Goal: Communication & Community: Answer question/provide support

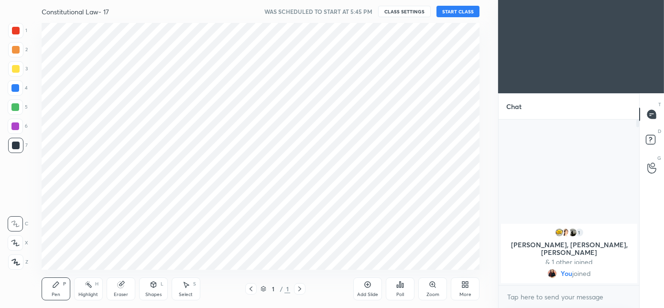
scroll to position [47546, 47333]
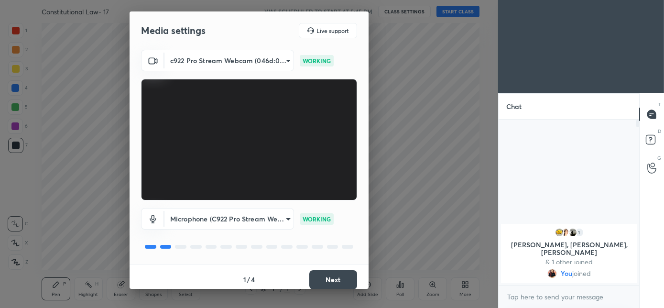
click at [322, 282] on button "Next" at bounding box center [333, 279] width 48 height 19
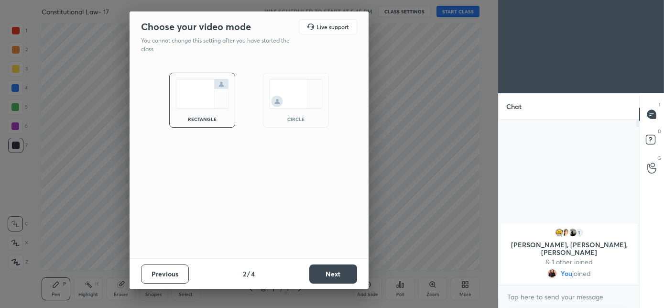
click at [275, 111] on div "circle" at bounding box center [296, 100] width 66 height 55
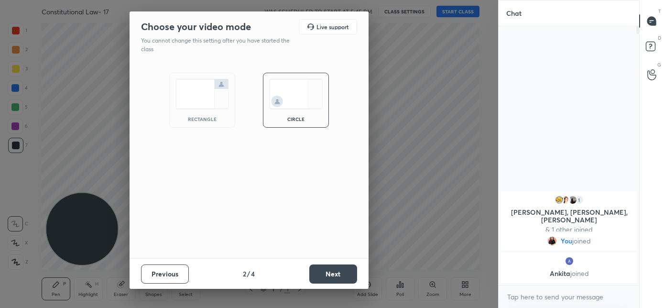
click at [331, 277] on button "Next" at bounding box center [333, 273] width 48 height 19
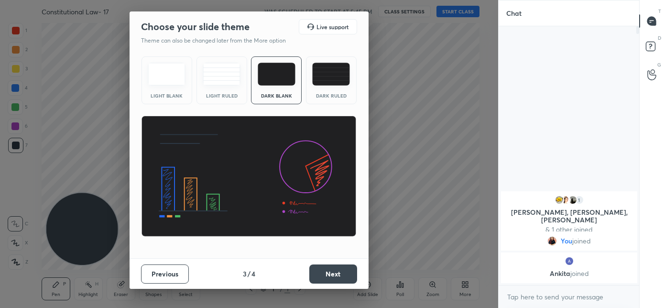
click at [331, 277] on button "Next" at bounding box center [333, 273] width 48 height 19
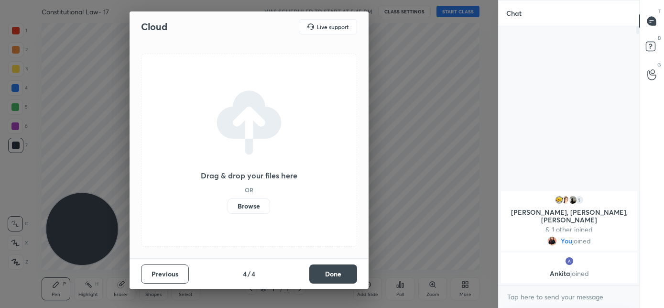
click at [331, 277] on button "Done" at bounding box center [333, 273] width 48 height 19
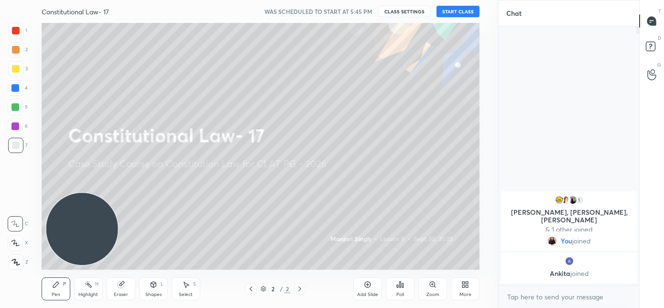
click at [463, 282] on icon at bounding box center [463, 283] width 2 height 2
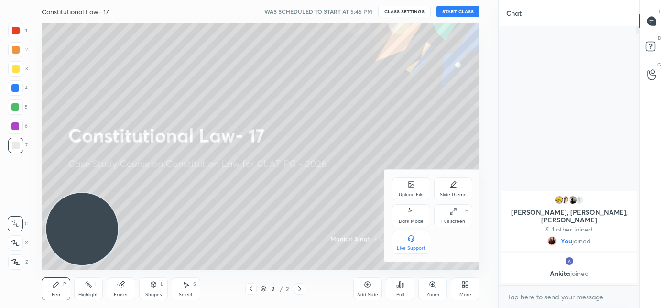
click at [412, 217] on icon at bounding box center [411, 211] width 8 height 11
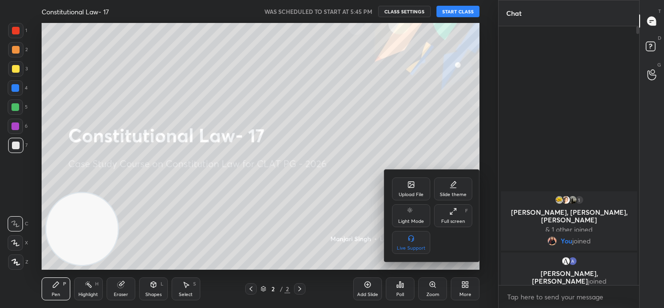
click at [326, 291] on div at bounding box center [332, 154] width 664 height 308
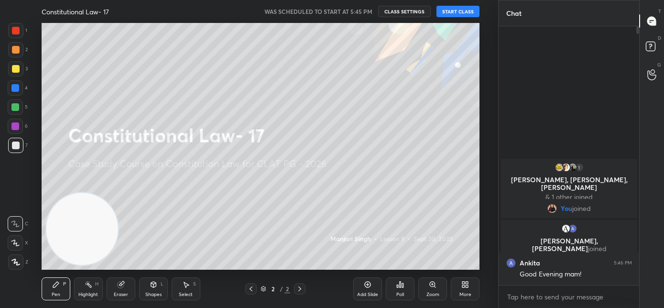
click at [456, 11] on button "START CLASS" at bounding box center [457, 11] width 43 height 11
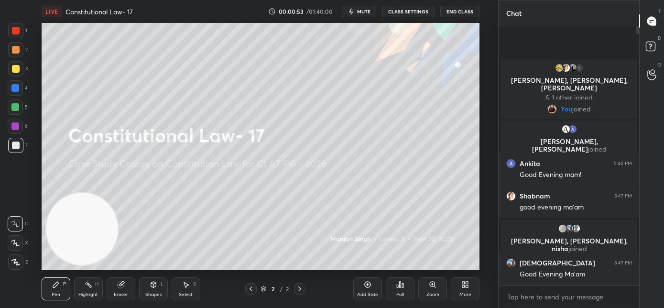
click at [461, 289] on div "More" at bounding box center [465, 288] width 29 height 23
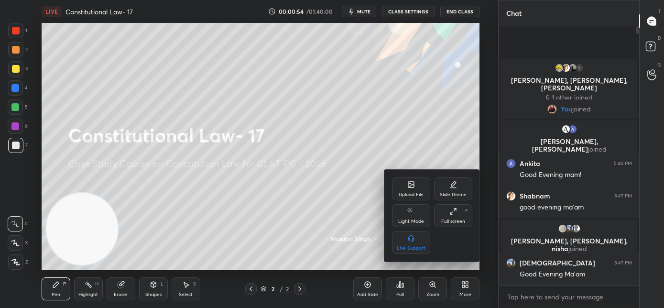
click at [407, 184] on icon at bounding box center [411, 185] width 8 height 8
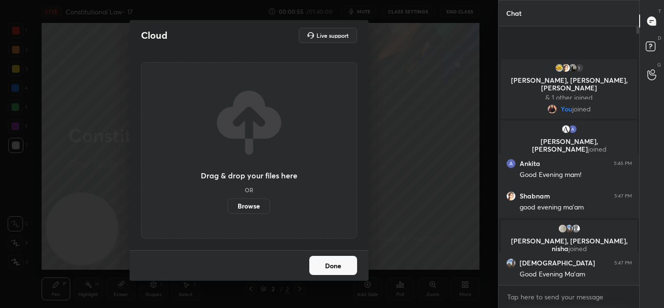
click at [256, 205] on label "Browse" at bounding box center [248, 205] width 43 height 15
click at [227, 205] on input "Browse" at bounding box center [227, 205] width 0 height 15
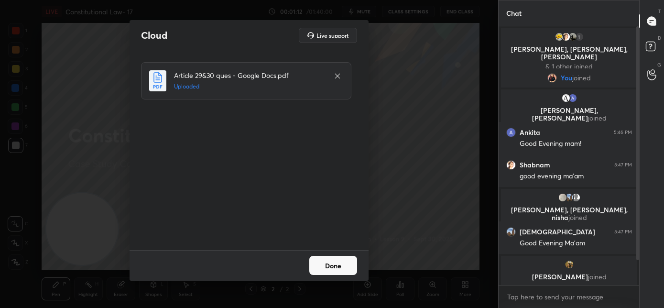
click at [325, 267] on button "Done" at bounding box center [333, 265] width 48 height 19
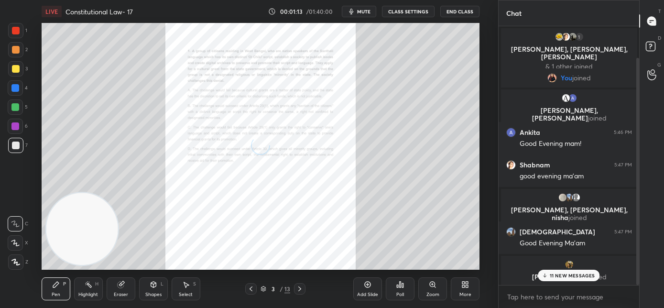
scroll to position [35, 0]
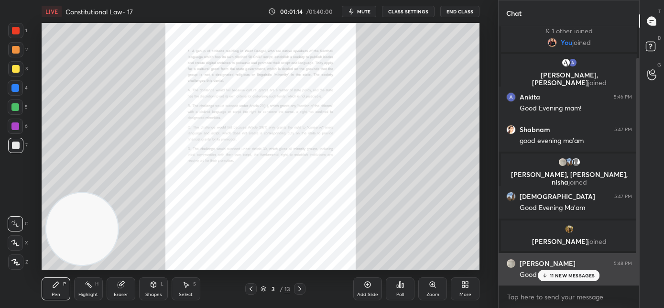
click at [552, 279] on div "11 NEW MESSAGES" at bounding box center [569, 275] width 62 height 11
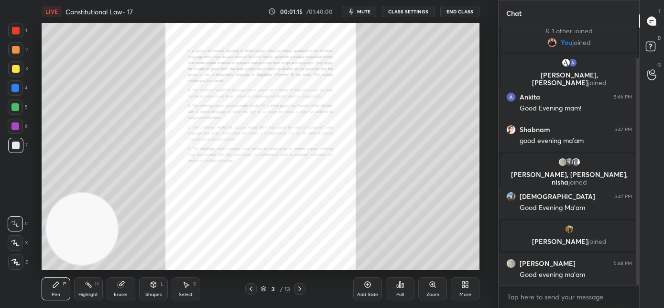
click at [434, 292] on div "Zoom" at bounding box center [432, 294] width 13 height 5
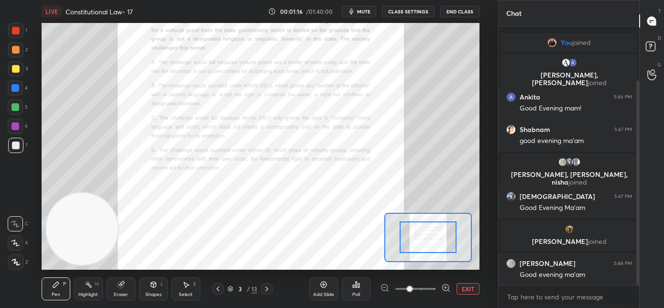
scroll to position [68, 0]
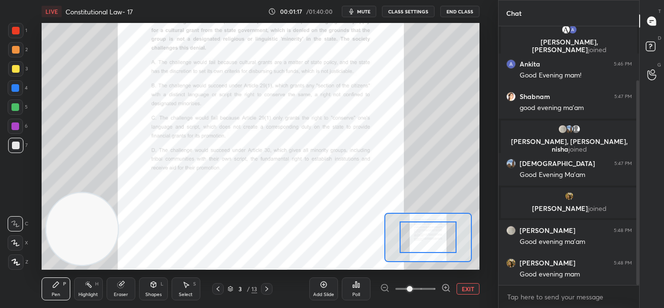
click at [423, 289] on span at bounding box center [415, 289] width 40 height 14
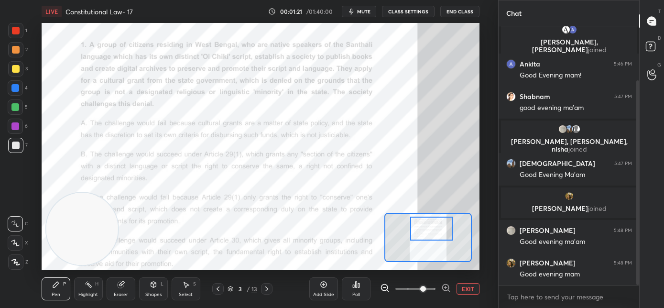
drag, startPoint x: 425, startPoint y: 240, endPoint x: 429, endPoint y: 232, distance: 9.2
click at [429, 232] on div at bounding box center [431, 229] width 43 height 24
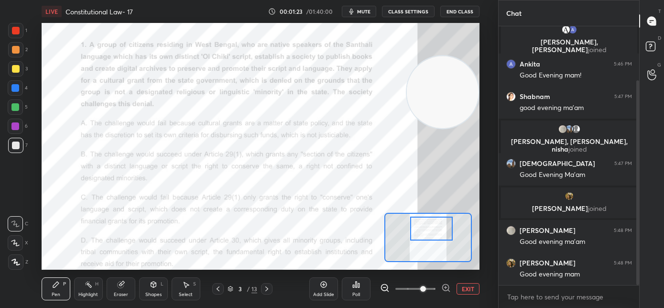
drag, startPoint x: 210, startPoint y: 187, endPoint x: 494, endPoint y: 75, distance: 305.3
click at [498, 76] on div "1 2 3 4 5 6 7 C X Z C X Z E E Erase all H H LIVE Constitutional Law- 17 00:01:2…" at bounding box center [332, 154] width 664 height 308
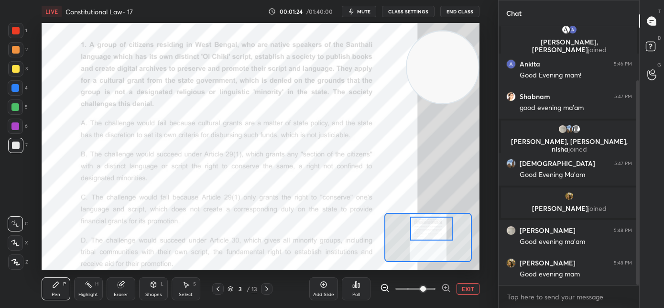
click at [460, 67] on video at bounding box center [443, 67] width 72 height 72
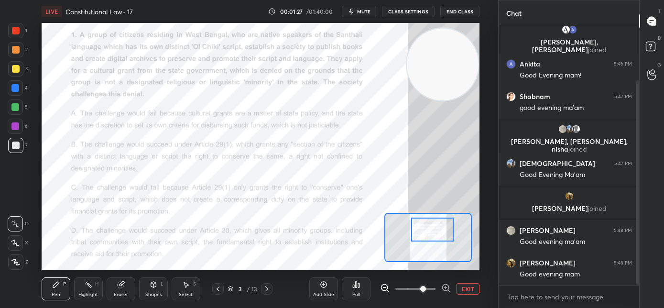
click at [434, 235] on div at bounding box center [432, 229] width 43 height 24
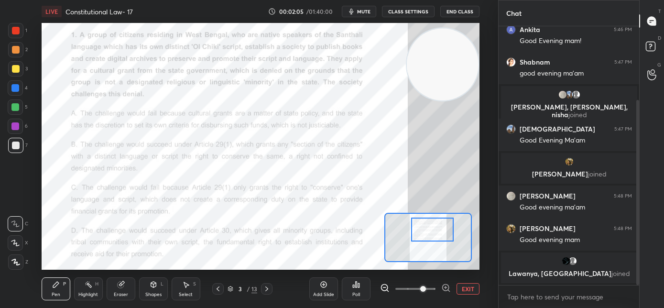
click at [361, 287] on div "Poll" at bounding box center [356, 288] width 29 height 23
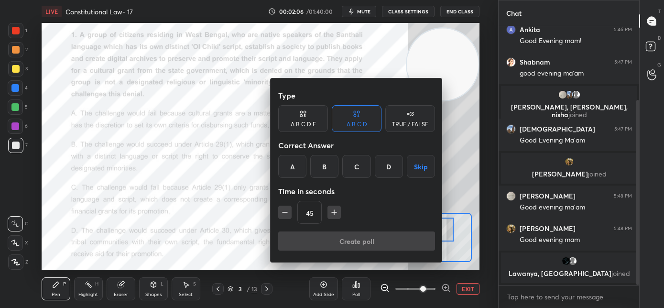
click at [325, 168] on div "B" at bounding box center [324, 166] width 28 height 23
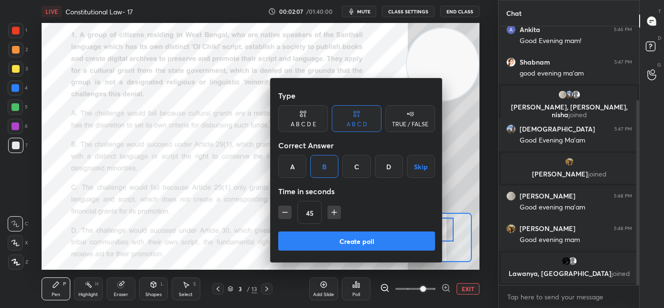
click at [322, 238] on button "Create poll" at bounding box center [356, 240] width 157 height 19
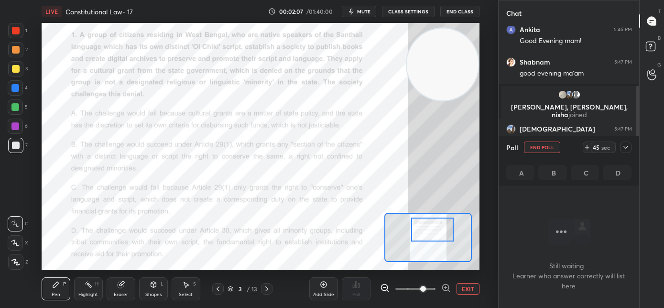
scroll to position [3, 3]
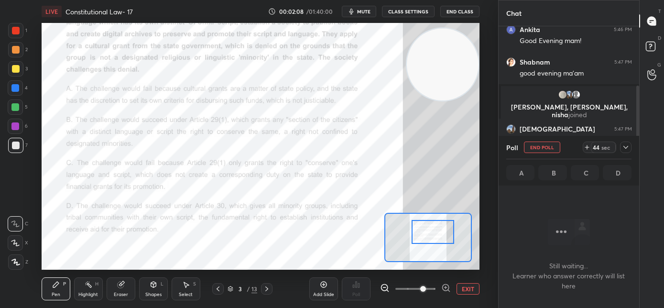
click at [425, 237] on div at bounding box center [432, 232] width 43 height 24
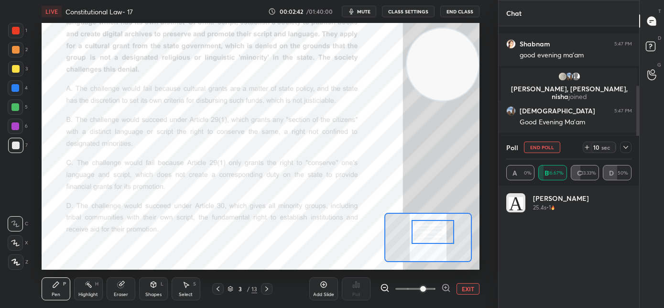
scroll to position [166, 0]
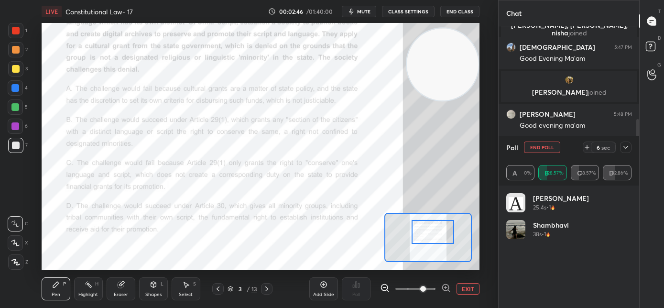
click at [625, 150] on icon at bounding box center [626, 147] width 8 height 8
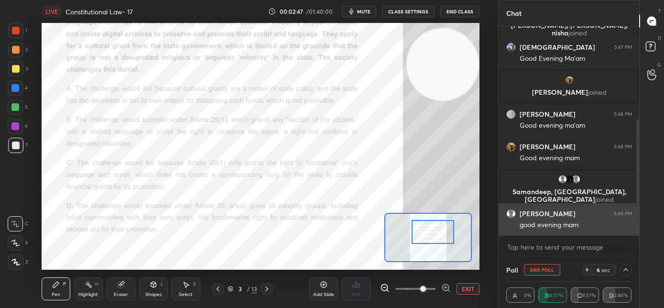
scroll to position [0, 0]
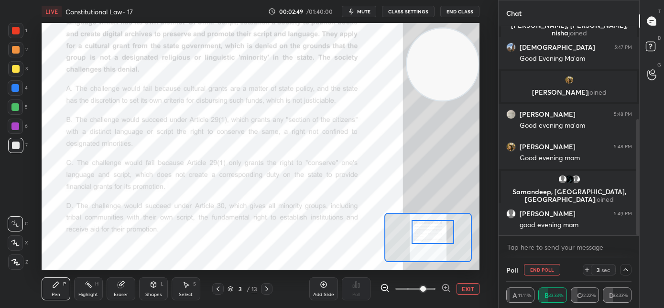
click at [628, 271] on icon at bounding box center [626, 270] width 8 height 8
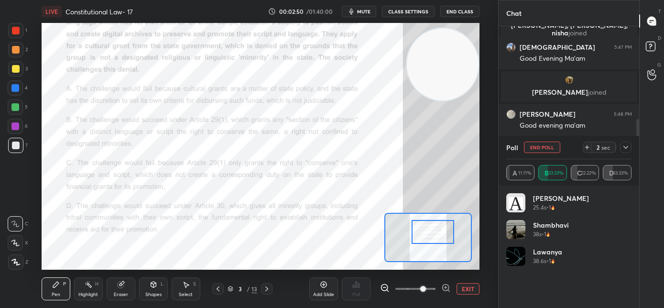
scroll to position [112, 122]
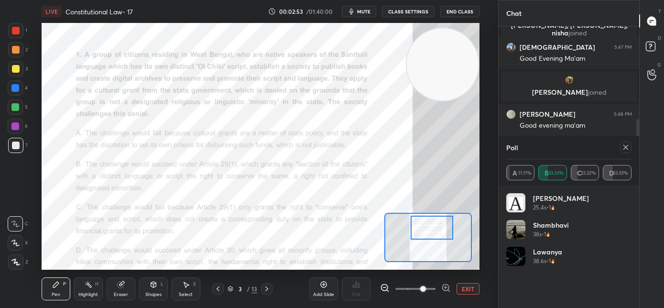
click at [433, 230] on div at bounding box center [432, 228] width 43 height 24
click at [16, 34] on div at bounding box center [15, 30] width 15 height 15
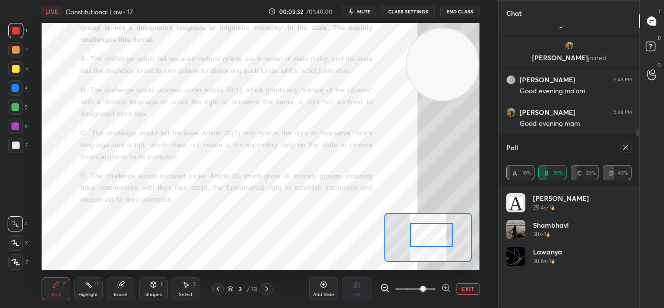
drag, startPoint x: 429, startPoint y: 229, endPoint x: 428, endPoint y: 237, distance: 7.2
click at [428, 237] on div at bounding box center [431, 235] width 43 height 24
click at [269, 286] on icon at bounding box center [267, 289] width 8 height 8
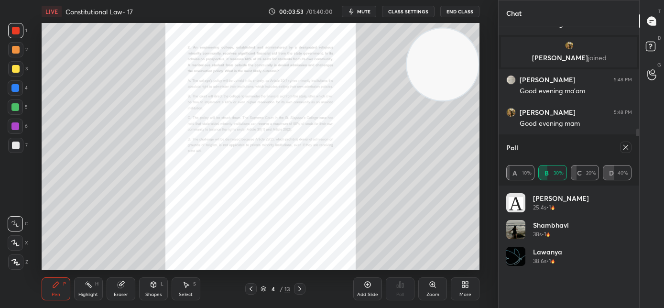
click at [624, 146] on icon at bounding box center [626, 147] width 8 height 8
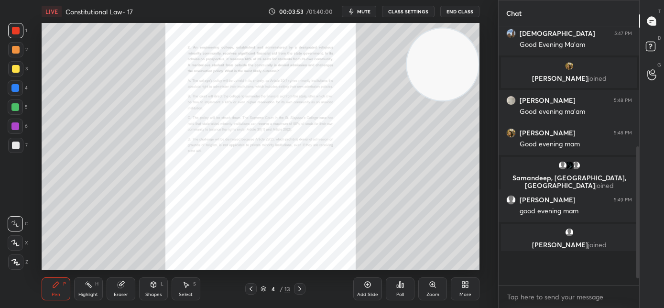
scroll to position [0, 0]
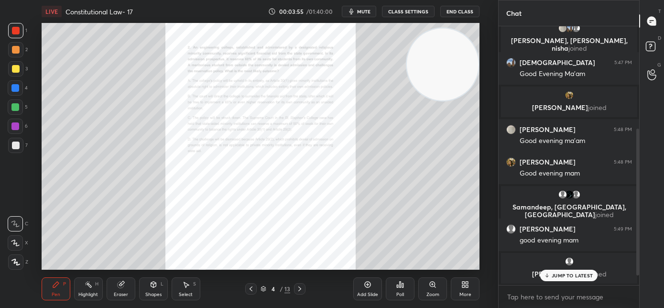
click at [549, 277] on icon at bounding box center [547, 275] width 6 height 6
click at [402, 292] on div "Poll" at bounding box center [400, 294] width 8 height 5
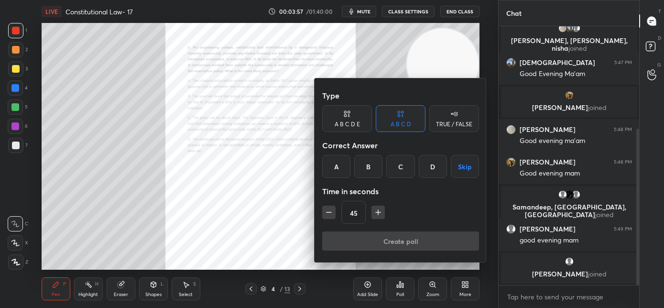
click at [306, 268] on div at bounding box center [332, 154] width 664 height 308
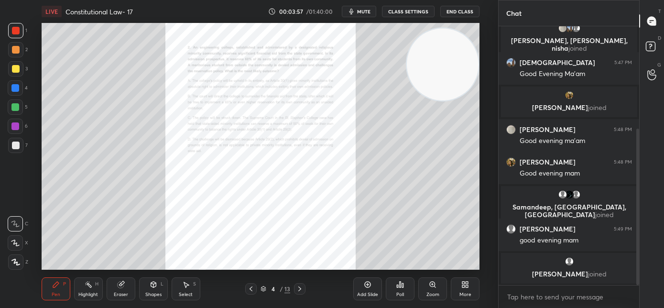
click at [438, 289] on div "Zoom" at bounding box center [432, 288] width 29 height 23
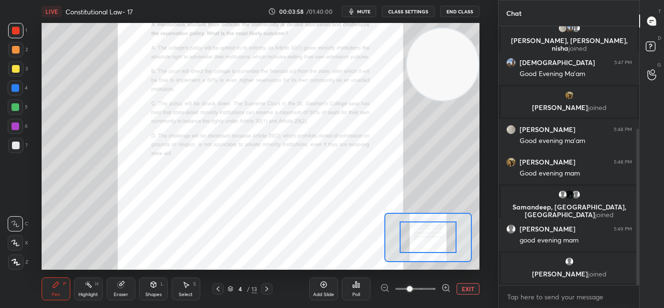
click at [427, 288] on span at bounding box center [415, 289] width 40 height 14
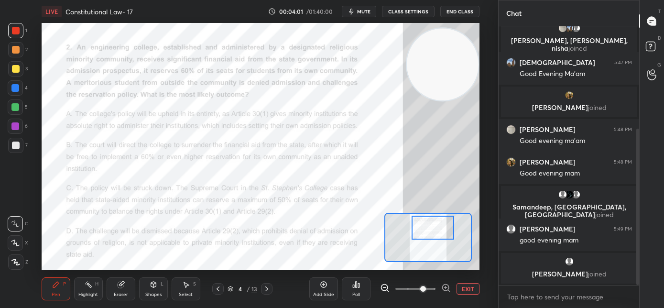
drag, startPoint x: 424, startPoint y: 234, endPoint x: 429, endPoint y: 225, distance: 10.7
click at [429, 225] on div at bounding box center [432, 228] width 43 height 24
click at [355, 297] on div "Poll" at bounding box center [356, 294] width 8 height 5
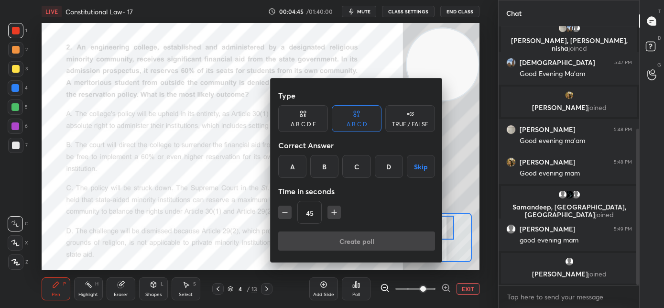
click at [358, 170] on div "C" at bounding box center [356, 166] width 28 height 23
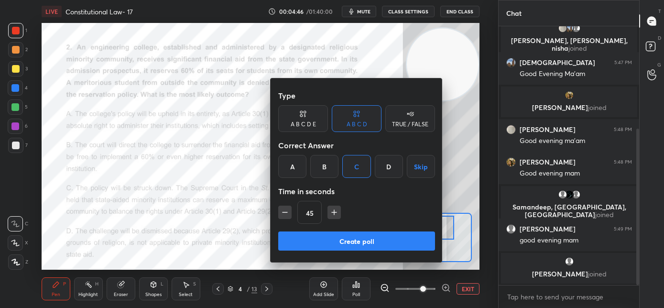
click at [345, 236] on button "Create poll" at bounding box center [356, 240] width 157 height 19
click at [345, 236] on div "Create poll" at bounding box center [356, 242] width 157 height 23
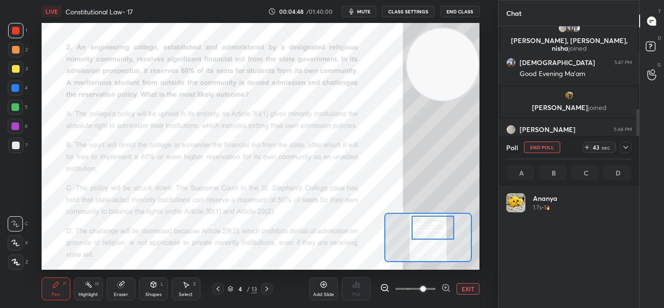
scroll to position [112, 122]
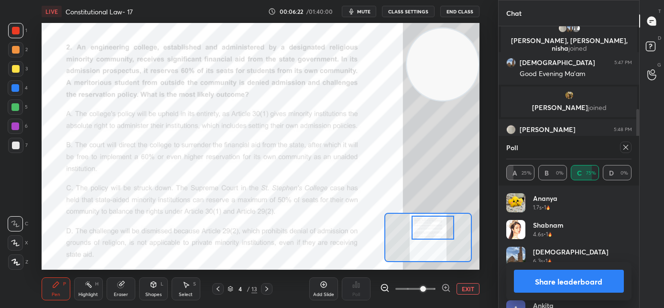
click at [626, 150] on icon at bounding box center [626, 147] width 8 height 8
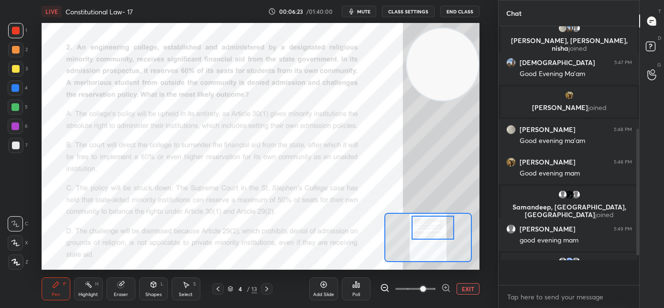
scroll to position [0, 3]
click at [269, 288] on icon at bounding box center [267, 289] width 8 height 8
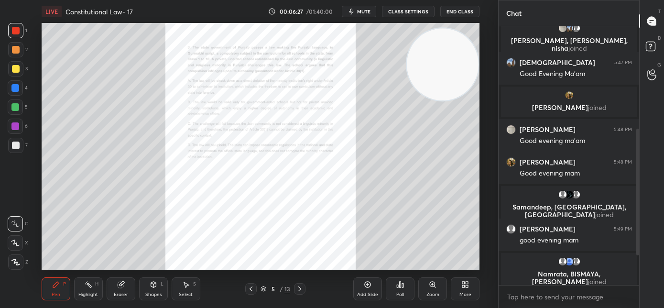
click at [427, 289] on div "Zoom" at bounding box center [432, 288] width 29 height 23
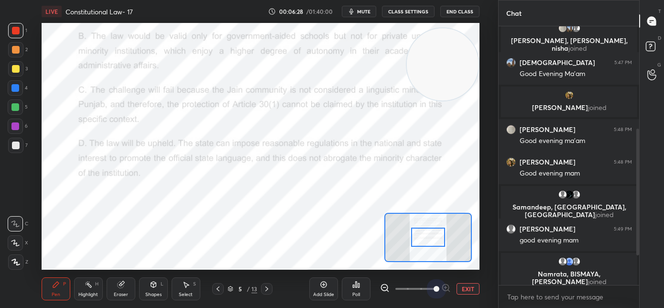
click at [432, 291] on span at bounding box center [415, 289] width 40 height 14
drag, startPoint x: 428, startPoint y: 290, endPoint x: 427, endPoint y: 281, distance: 9.1
click at [433, 290] on span at bounding box center [436, 289] width 6 height 6
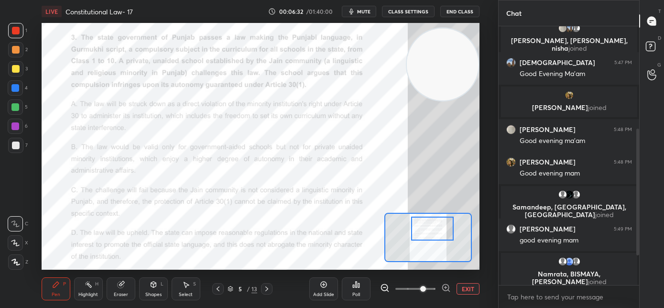
drag, startPoint x: 422, startPoint y: 226, endPoint x: 428, endPoint y: 230, distance: 8.2
click at [428, 231] on div at bounding box center [432, 229] width 43 height 24
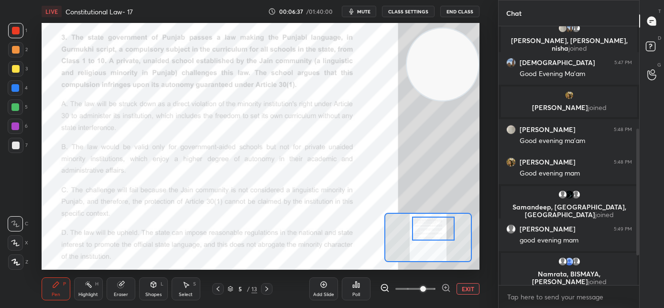
scroll to position [177, 0]
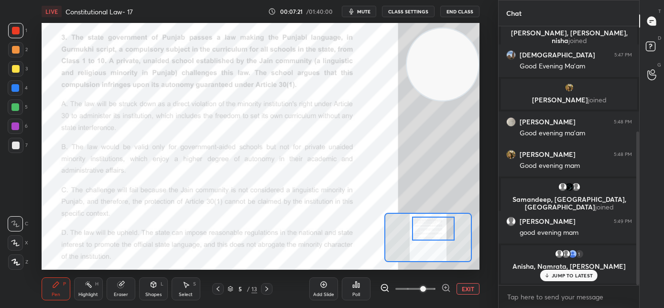
click at [362, 290] on div "Poll" at bounding box center [356, 288] width 29 height 23
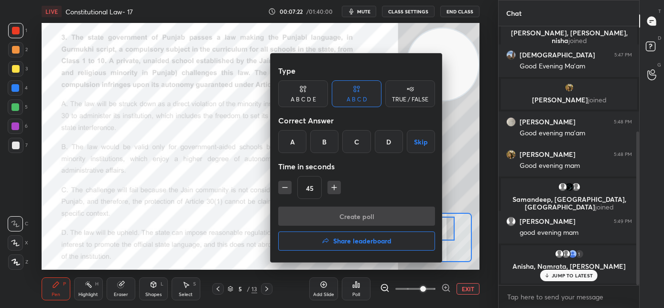
click at [392, 148] on div "D" at bounding box center [389, 141] width 28 height 23
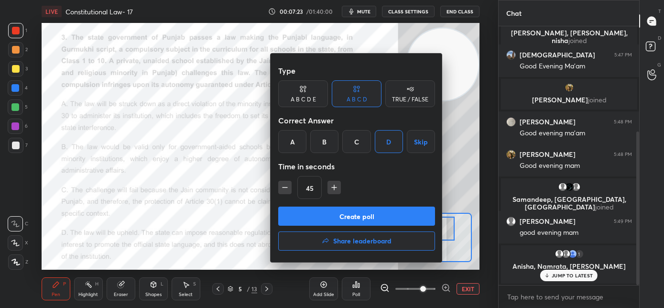
click at [393, 215] on button "Create poll" at bounding box center [356, 215] width 157 height 19
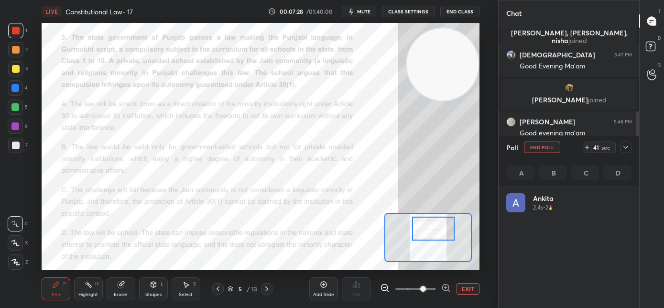
scroll to position [112, 122]
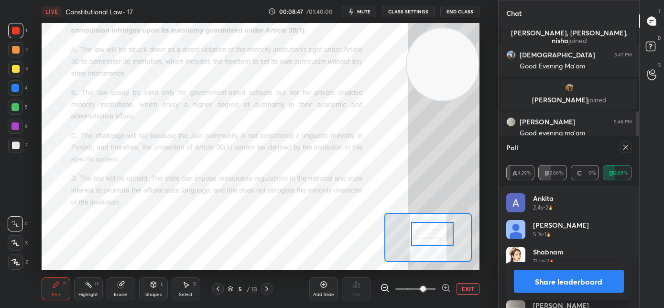
click at [428, 233] on div at bounding box center [432, 234] width 43 height 24
drag, startPoint x: 365, startPoint y: 12, endPoint x: 367, endPoint y: 18, distance: 6.2
click at [365, 13] on span "mute" at bounding box center [363, 11] width 13 height 7
click at [359, 11] on span "unmute" at bounding box center [363, 11] width 21 height 7
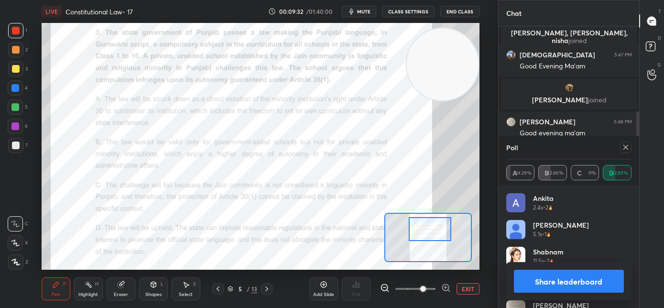
drag, startPoint x: 364, startPoint y: 18, endPoint x: 427, endPoint y: 232, distance: 223.5
click at [427, 232] on div at bounding box center [430, 229] width 43 height 24
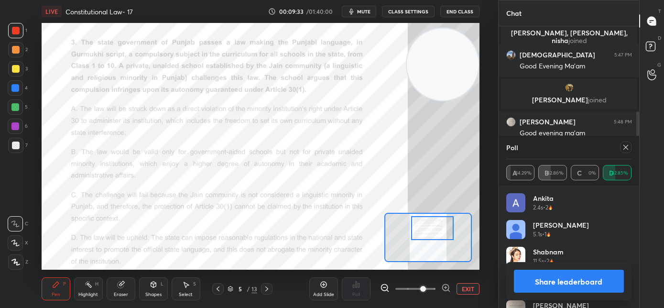
click at [431, 229] on div at bounding box center [432, 228] width 43 height 24
click at [365, 12] on span "mute" at bounding box center [363, 11] width 13 height 7
click at [364, 11] on span "unmute" at bounding box center [363, 11] width 21 height 7
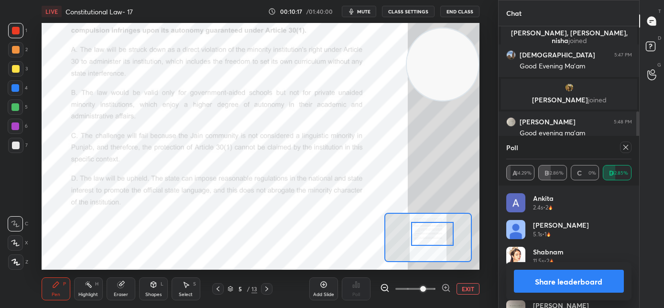
click at [423, 238] on div at bounding box center [432, 234] width 43 height 24
click at [627, 149] on icon at bounding box center [625, 147] width 5 height 5
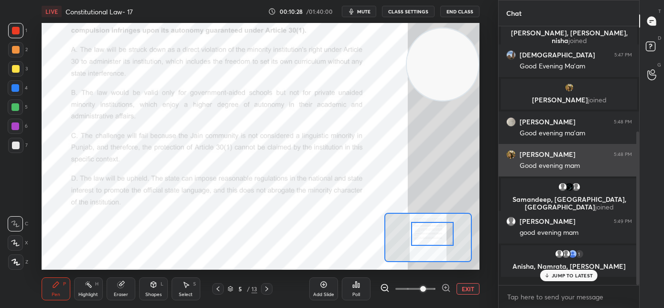
scroll to position [3, 3]
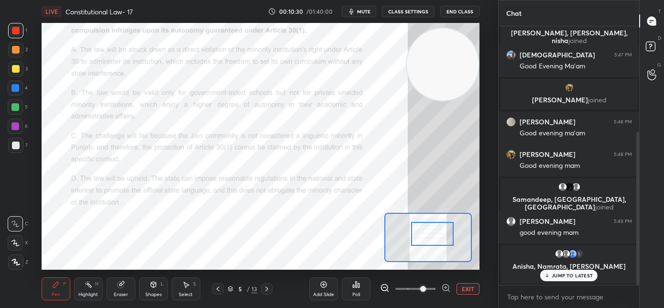
click at [548, 278] on icon at bounding box center [547, 275] width 6 height 6
drag, startPoint x: 365, startPoint y: 13, endPoint x: 363, endPoint y: 18, distance: 5.6
click at [364, 13] on span "mute" at bounding box center [363, 11] width 13 height 7
click at [268, 289] on icon at bounding box center [267, 289] width 8 height 8
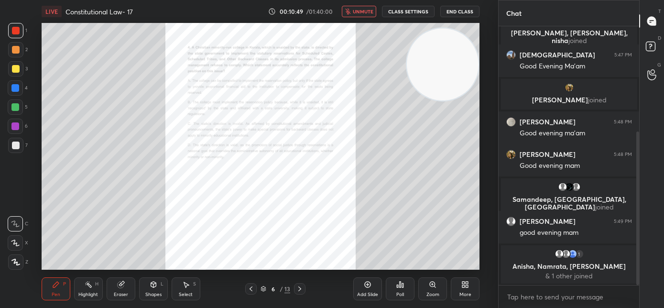
click at [429, 287] on icon at bounding box center [433, 285] width 8 height 8
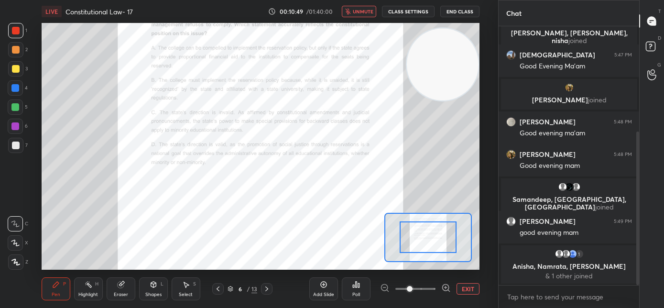
click at [431, 289] on span at bounding box center [415, 289] width 40 height 14
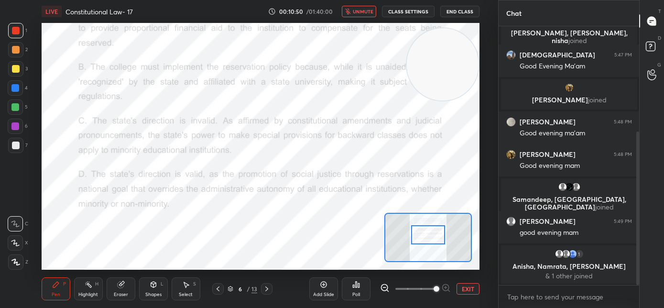
click at [430, 237] on div at bounding box center [428, 234] width 34 height 19
click at [425, 288] on span at bounding box center [415, 289] width 40 height 14
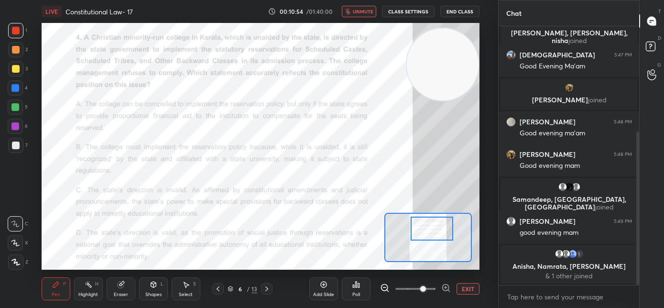
click at [428, 235] on div at bounding box center [432, 229] width 43 height 24
click at [355, 290] on div "Poll" at bounding box center [356, 288] width 29 height 23
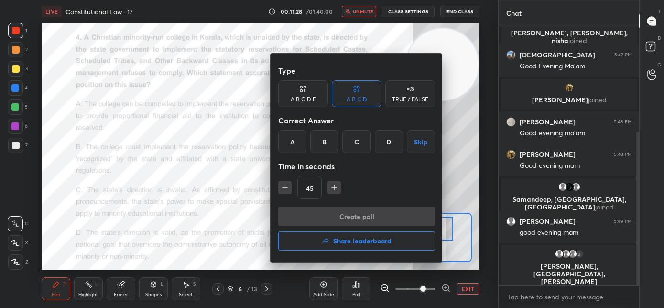
click at [353, 147] on div "C" at bounding box center [356, 141] width 28 height 23
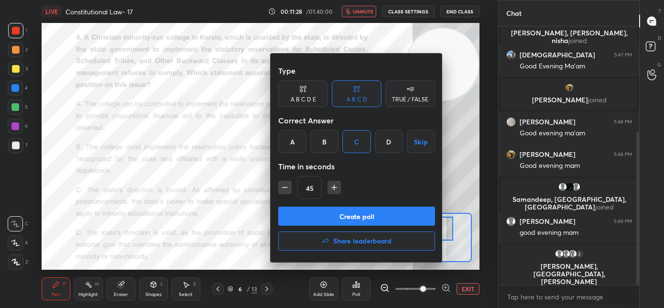
click at [344, 215] on button "Create poll" at bounding box center [356, 215] width 157 height 19
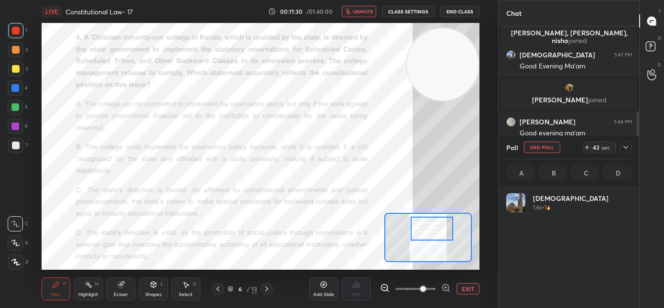
scroll to position [112, 122]
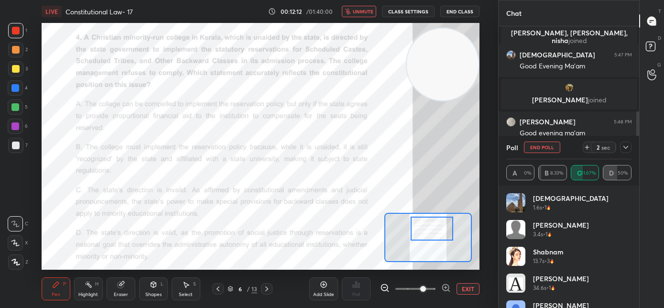
click at [366, 12] on span "unmute" at bounding box center [363, 11] width 21 height 7
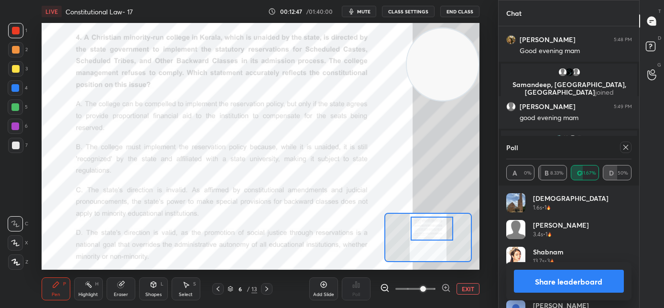
scroll to position [333, 0]
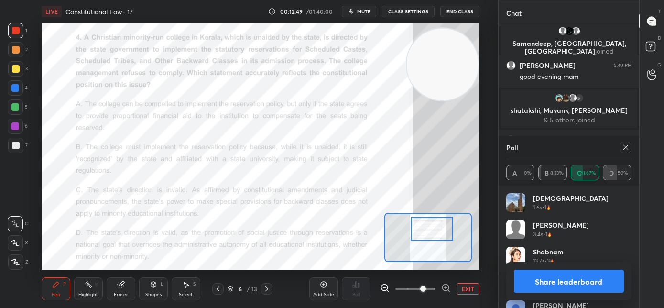
click at [623, 151] on div at bounding box center [625, 146] width 11 height 11
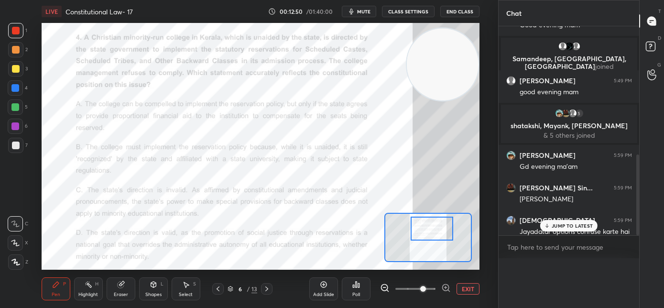
scroll to position [3, 3]
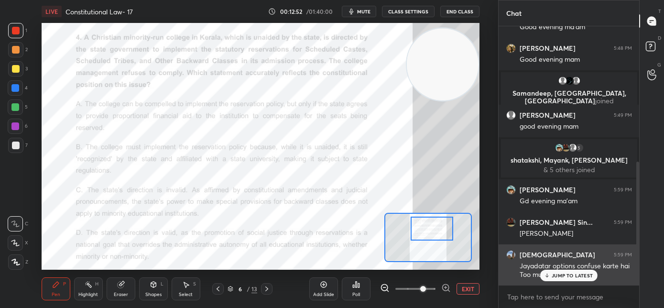
click at [556, 277] on p "JUMP TO LATEST" at bounding box center [572, 275] width 41 height 6
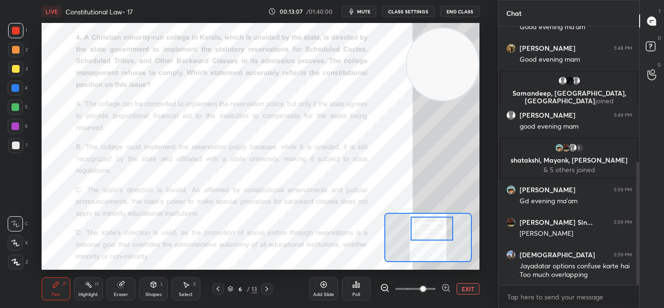
click at [137, 22] on div "LIVE Constitutional Law- 17 00:13:07 / 01:40:00 mute CLASS SETTINGS End Class S…" at bounding box center [261, 154] width 460 height 308
click at [437, 234] on div at bounding box center [432, 229] width 43 height 24
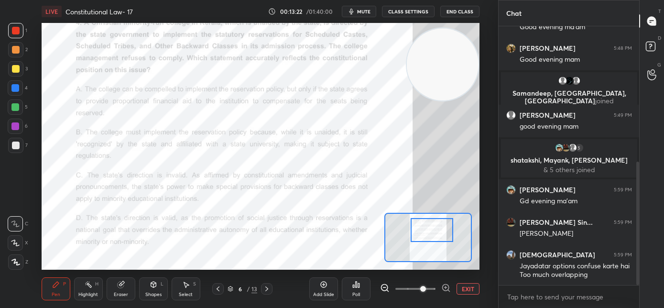
click at [268, 290] on icon at bounding box center [267, 289] width 8 height 8
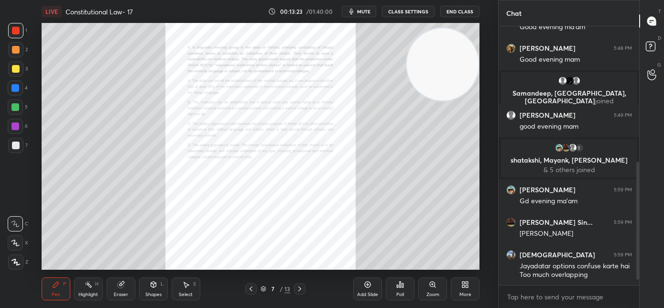
scroll to position [325, 0]
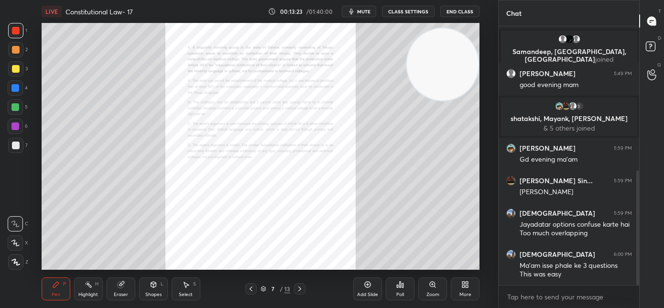
click at [436, 289] on div "Zoom" at bounding box center [432, 288] width 29 height 23
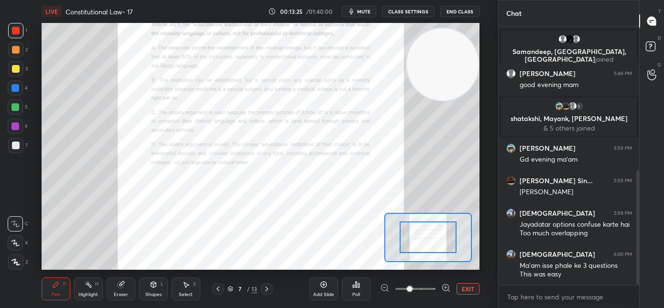
click at [426, 289] on span at bounding box center [415, 289] width 40 height 14
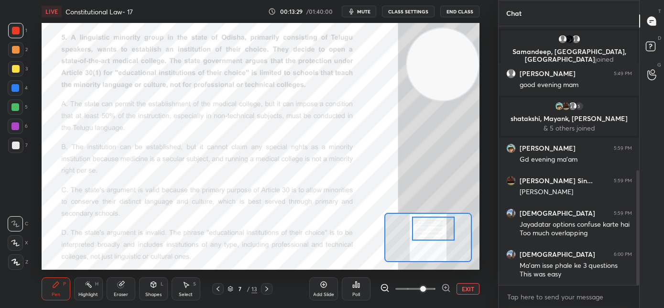
drag, startPoint x: 424, startPoint y: 226, endPoint x: 432, endPoint y: 233, distance: 10.5
click at [432, 233] on div at bounding box center [433, 229] width 43 height 24
click at [354, 294] on div "Poll" at bounding box center [356, 294] width 8 height 5
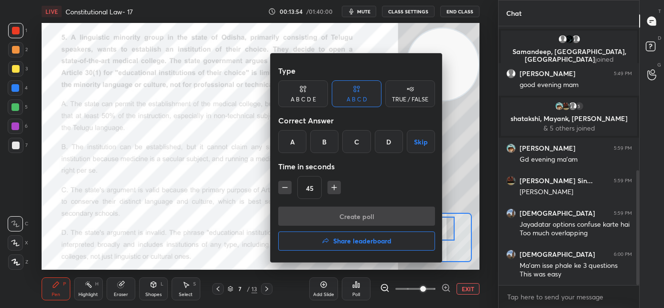
click at [389, 146] on div "D" at bounding box center [389, 141] width 28 height 23
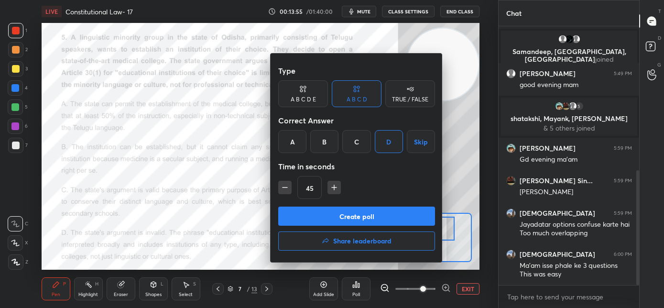
click at [375, 213] on button "Create poll" at bounding box center [356, 215] width 157 height 19
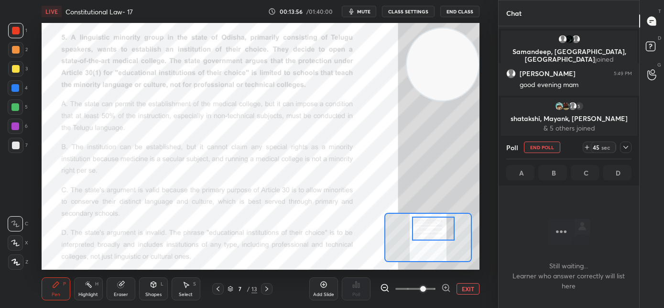
scroll to position [127, 138]
click at [362, 13] on span "mute" at bounding box center [363, 11] width 13 height 7
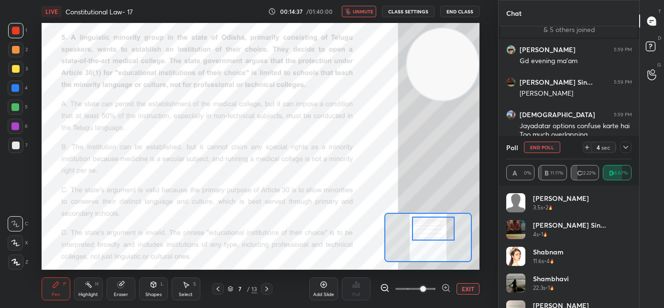
scroll to position [425, 0]
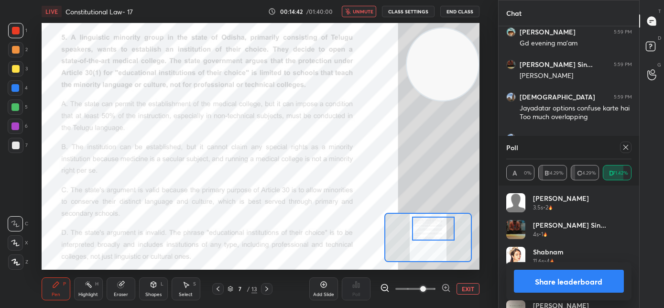
click at [369, 11] on span "unmute" at bounding box center [363, 11] width 21 height 7
click at [267, 289] on icon at bounding box center [266, 288] width 3 height 5
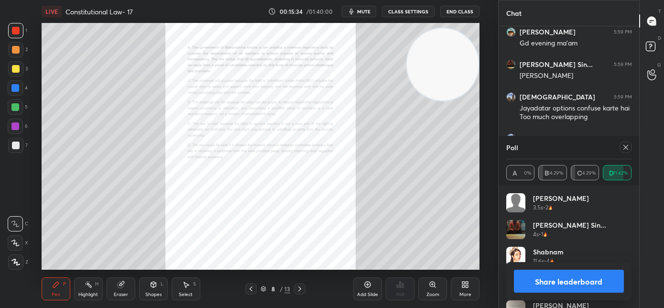
click at [365, 13] on span "mute" at bounding box center [363, 11] width 13 height 7
click at [627, 148] on icon at bounding box center [626, 147] width 8 height 8
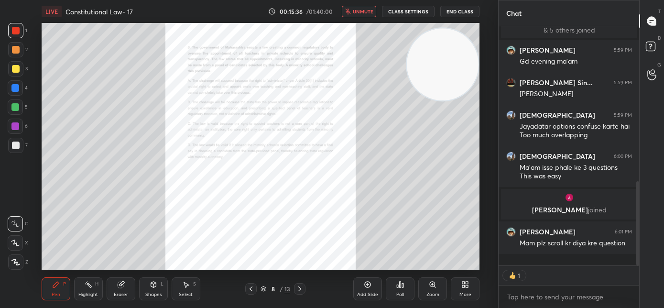
scroll to position [3, 3]
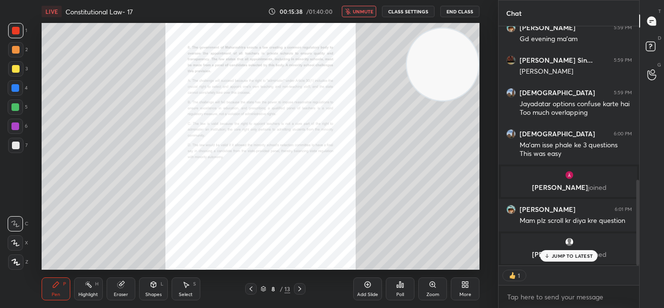
click at [433, 291] on div "Zoom" at bounding box center [432, 288] width 29 height 23
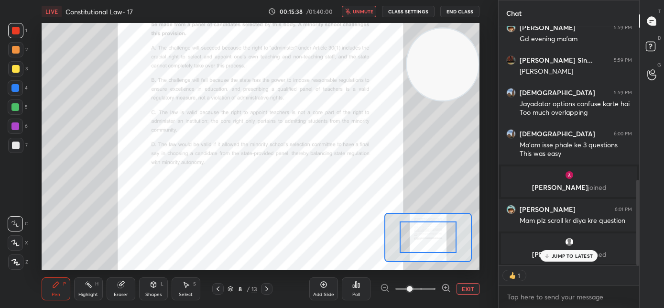
click at [430, 290] on span at bounding box center [415, 289] width 40 height 14
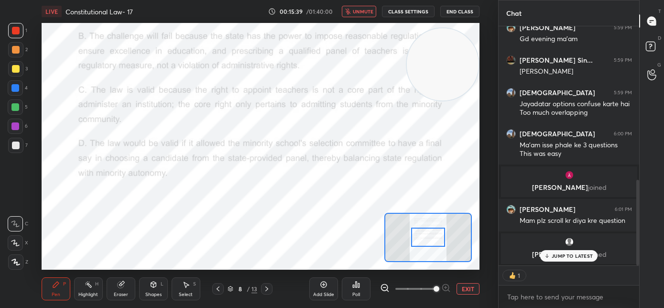
click at [433, 289] on span at bounding box center [436, 289] width 6 height 6
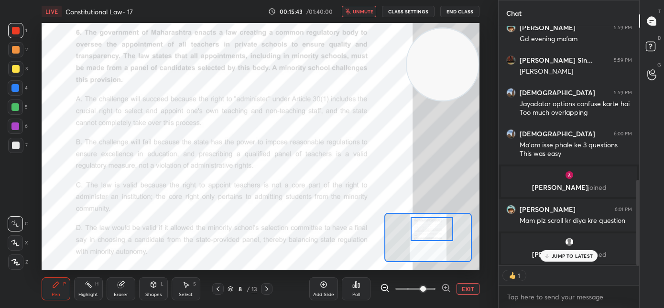
drag, startPoint x: 426, startPoint y: 240, endPoint x: 430, endPoint y: 232, distance: 9.0
click at [430, 232] on div at bounding box center [432, 229] width 43 height 24
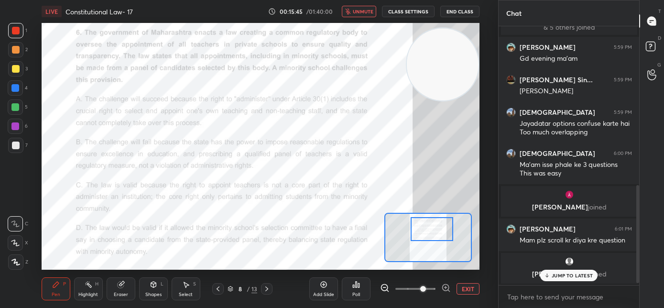
scroll to position [410, 0]
click at [547, 274] on icon at bounding box center [547, 275] width 6 height 6
click at [368, 13] on span "unmute" at bounding box center [363, 11] width 21 height 7
click at [355, 290] on div "Poll" at bounding box center [356, 288] width 29 height 23
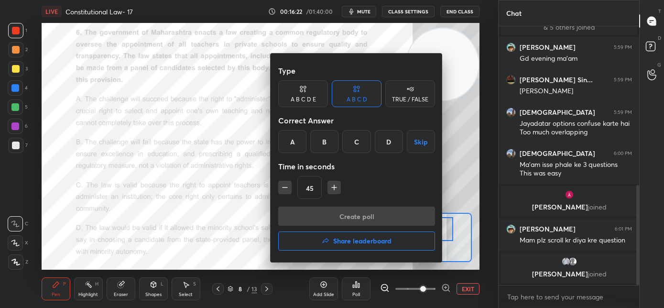
click at [296, 141] on div "A" at bounding box center [292, 141] width 28 height 23
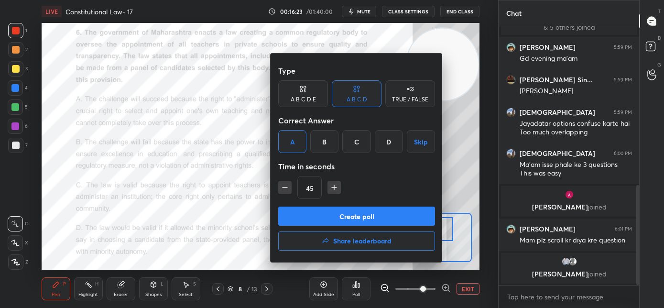
click at [311, 220] on button "Create poll" at bounding box center [356, 215] width 157 height 19
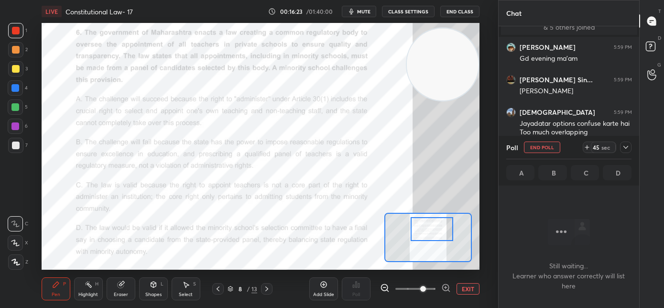
scroll to position [3, 3]
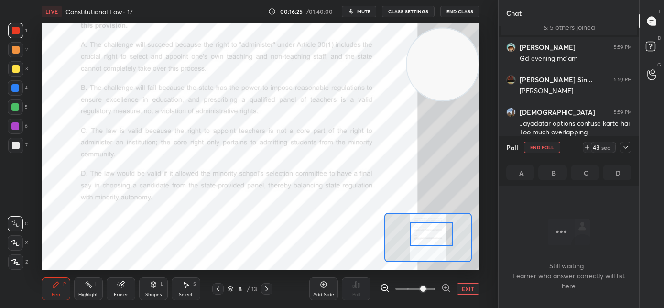
drag, startPoint x: 440, startPoint y: 230, endPoint x: 441, endPoint y: 225, distance: 5.3
click at [440, 235] on div at bounding box center [431, 234] width 43 height 24
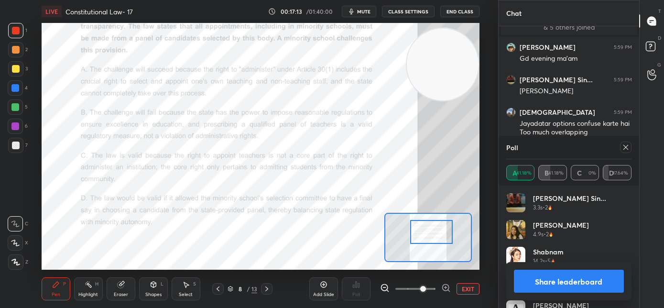
click at [432, 237] on div at bounding box center [431, 232] width 43 height 24
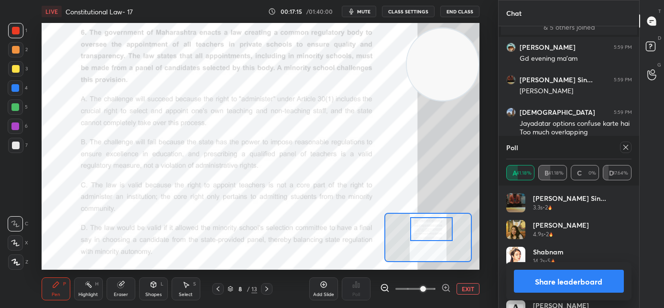
click at [431, 234] on div at bounding box center [431, 229] width 43 height 24
click at [624, 150] on icon at bounding box center [626, 147] width 8 height 8
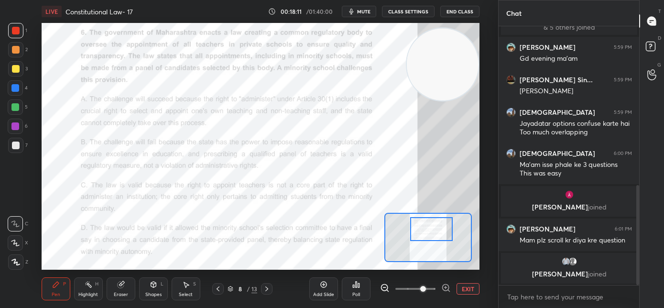
scroll to position [256, 138]
click at [267, 287] on icon at bounding box center [267, 289] width 8 height 8
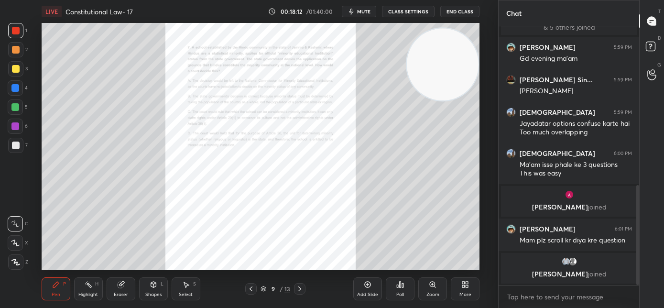
click at [429, 289] on div "Zoom" at bounding box center [432, 288] width 29 height 23
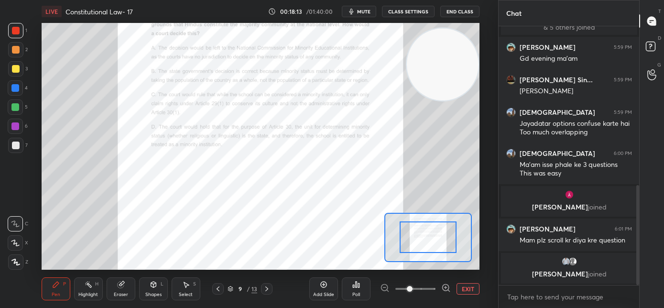
click at [430, 289] on span at bounding box center [415, 289] width 40 height 14
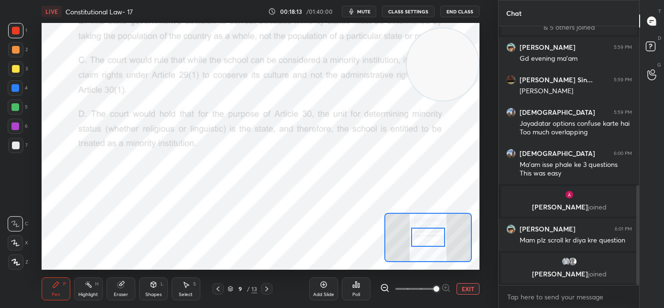
click at [433, 289] on span at bounding box center [436, 289] width 6 height 6
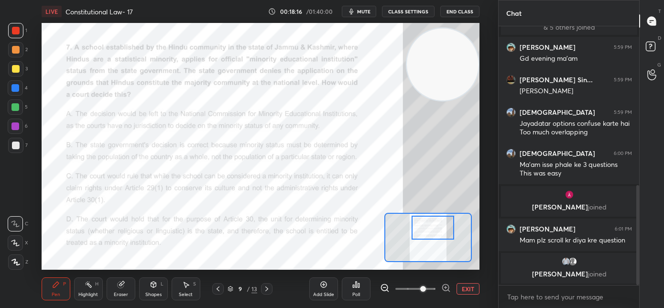
drag, startPoint x: 432, startPoint y: 243, endPoint x: 436, endPoint y: 233, distance: 10.7
click at [436, 233] on div at bounding box center [432, 228] width 43 height 24
click at [358, 291] on div "Poll" at bounding box center [356, 288] width 29 height 23
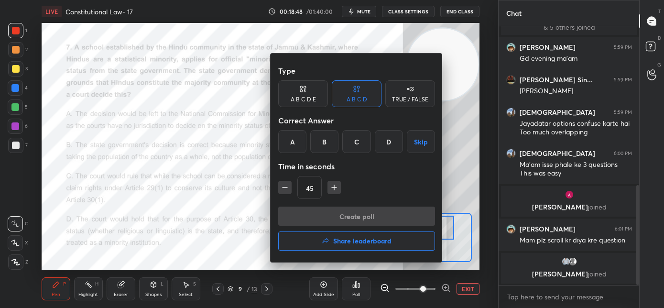
click at [390, 146] on div "D" at bounding box center [389, 141] width 28 height 23
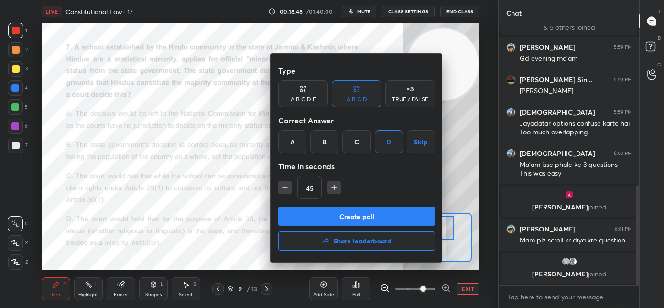
click at [377, 210] on button "Create poll" at bounding box center [356, 215] width 157 height 19
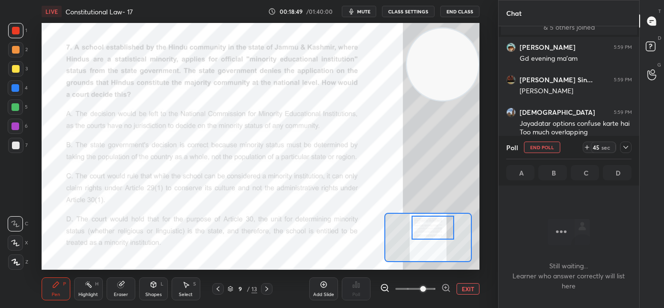
scroll to position [127, 138]
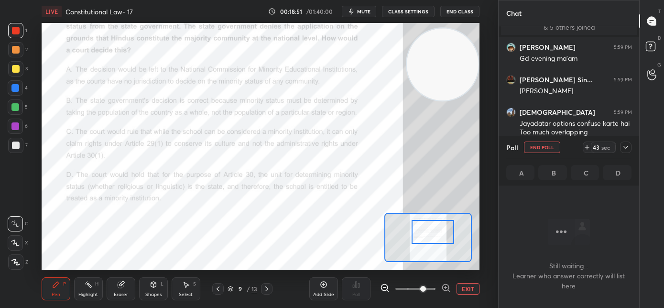
click at [432, 236] on div at bounding box center [432, 232] width 43 height 24
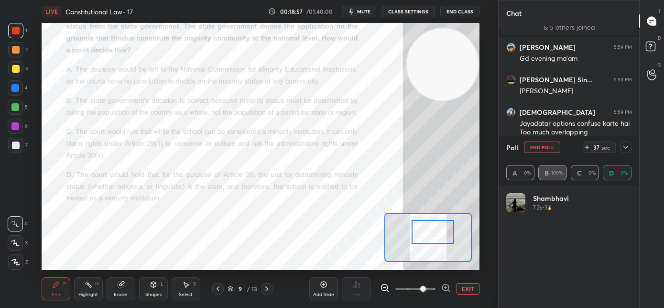
scroll to position [112, 122]
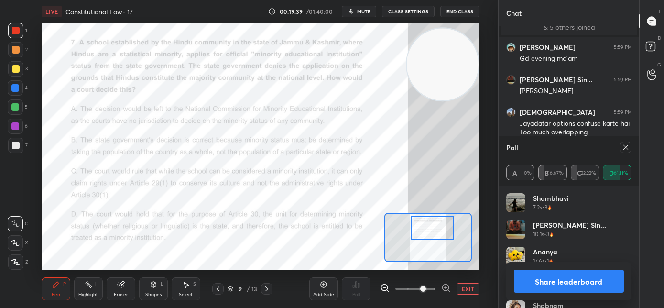
click at [426, 229] on div at bounding box center [432, 228] width 43 height 24
click at [266, 288] on icon at bounding box center [267, 289] width 8 height 8
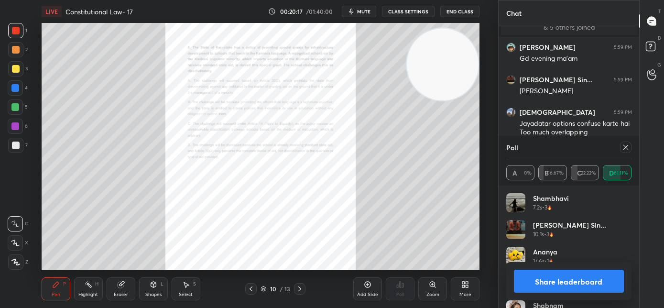
drag, startPoint x: 626, startPoint y: 145, endPoint x: 552, endPoint y: 187, distance: 85.2
click at [625, 145] on icon at bounding box center [626, 147] width 8 height 8
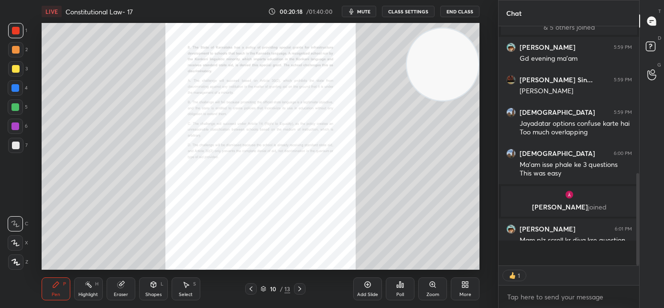
scroll to position [1, 3]
click at [427, 289] on div "Zoom" at bounding box center [432, 288] width 29 height 23
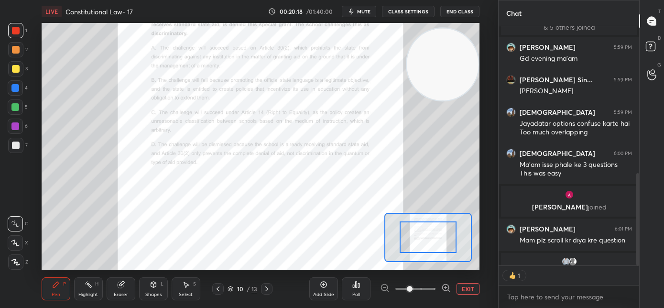
click at [429, 289] on span at bounding box center [415, 289] width 40 height 14
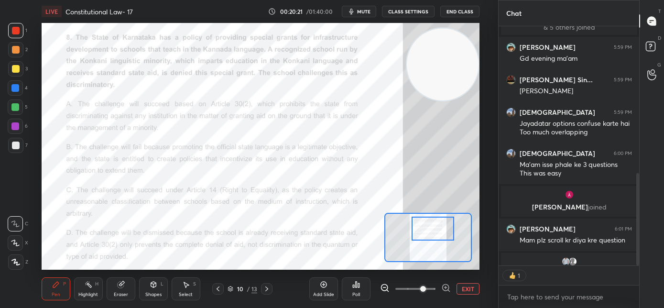
drag, startPoint x: 436, startPoint y: 237, endPoint x: 441, endPoint y: 228, distance: 9.8
click at [441, 228] on div at bounding box center [432, 229] width 43 height 24
click at [365, 287] on div "Poll" at bounding box center [356, 288] width 29 height 23
click at [356, 297] on div "Poll" at bounding box center [356, 294] width 8 height 5
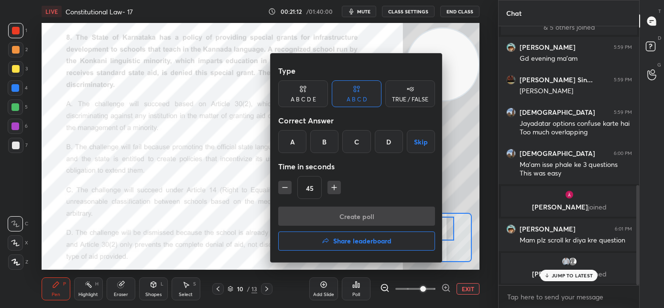
click at [299, 140] on div "A" at bounding box center [292, 141] width 28 height 23
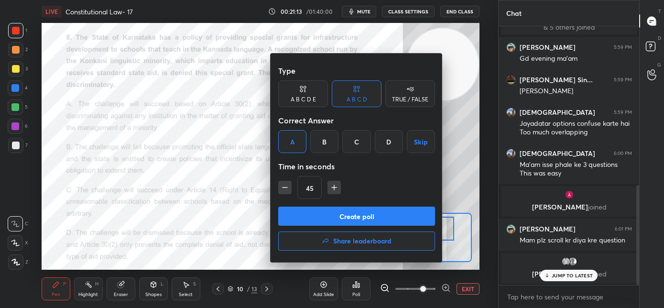
click at [324, 217] on button "Create poll" at bounding box center [356, 215] width 157 height 19
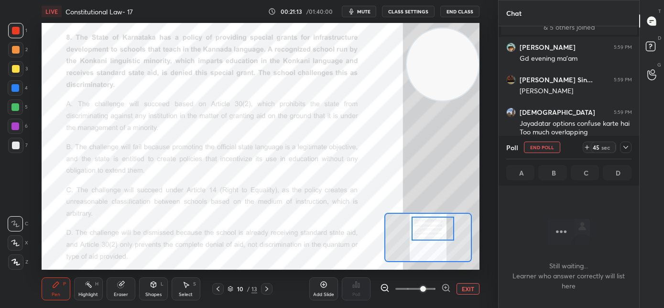
scroll to position [127, 138]
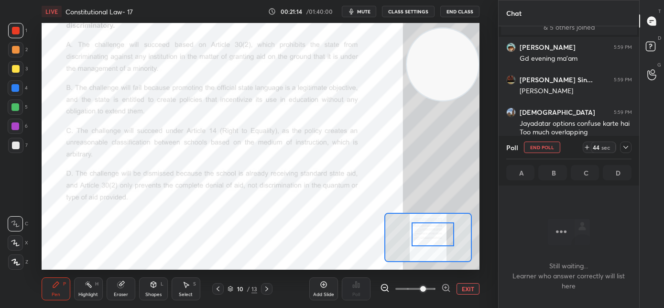
click at [427, 237] on div at bounding box center [432, 234] width 43 height 24
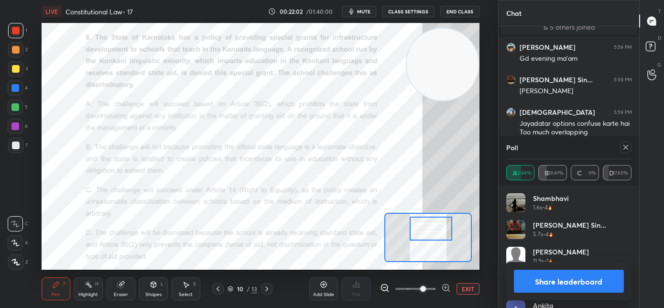
click at [421, 229] on div at bounding box center [431, 229] width 43 height 24
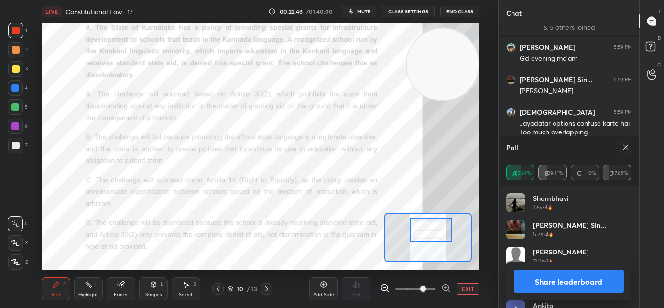
click at [624, 149] on icon at bounding box center [626, 147] width 8 height 8
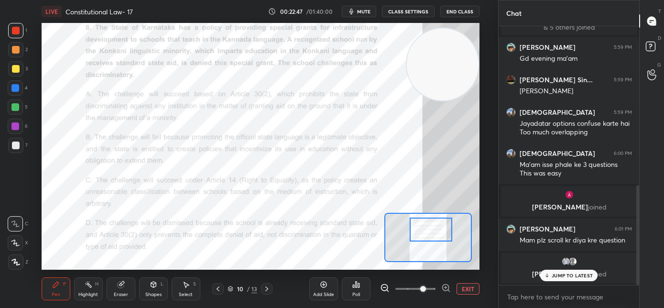
scroll to position [3, 3]
click at [268, 289] on icon at bounding box center [267, 289] width 8 height 8
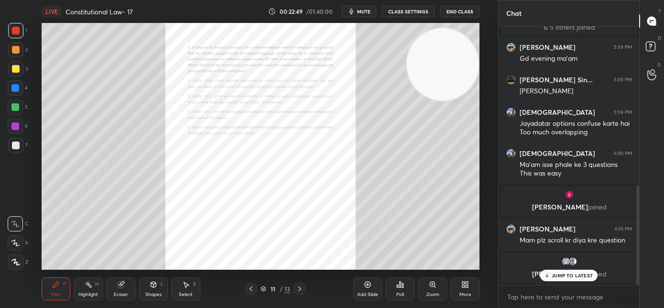
click at [431, 289] on div "Zoom" at bounding box center [432, 288] width 29 height 23
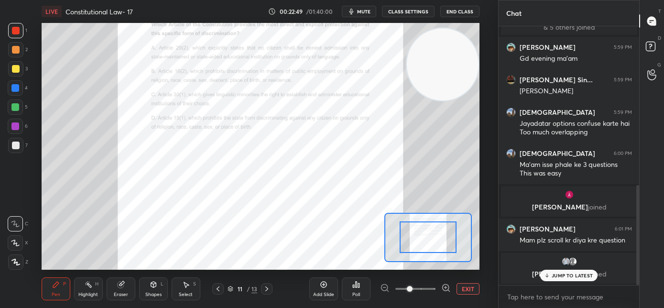
click at [429, 290] on span at bounding box center [415, 289] width 40 height 14
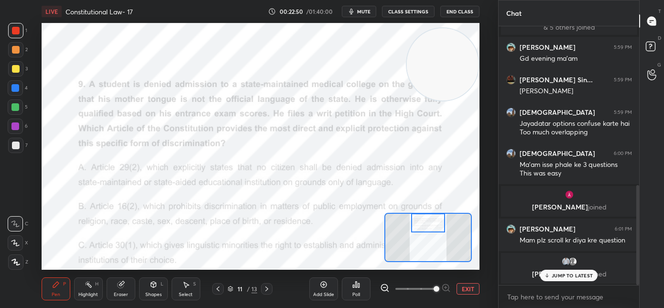
drag, startPoint x: 429, startPoint y: 240, endPoint x: 427, endPoint y: 273, distance: 33.5
click at [429, 222] on div at bounding box center [428, 222] width 34 height 19
click at [433, 289] on span at bounding box center [436, 289] width 6 height 6
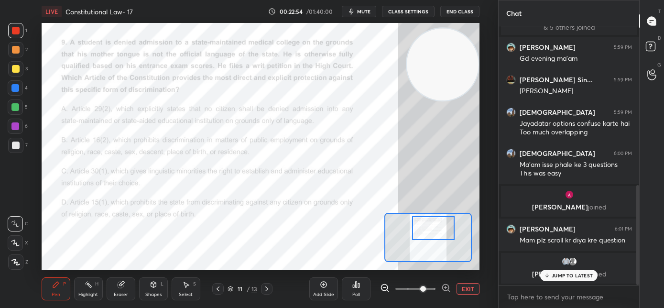
drag, startPoint x: 430, startPoint y: 232, endPoint x: 435, endPoint y: 235, distance: 6.0
click at [435, 235] on div at bounding box center [433, 228] width 43 height 24
drag, startPoint x: 568, startPoint y: 278, endPoint x: 525, endPoint y: 253, distance: 49.9
click at [568, 278] on p "JUMP TO LATEST" at bounding box center [572, 275] width 41 height 6
click at [354, 293] on div "Poll" at bounding box center [356, 294] width 8 height 5
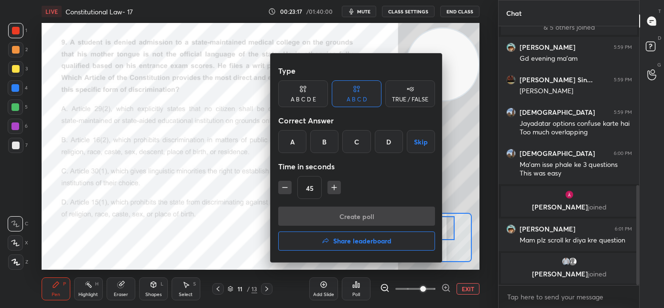
click at [297, 142] on div "A" at bounding box center [292, 141] width 28 height 23
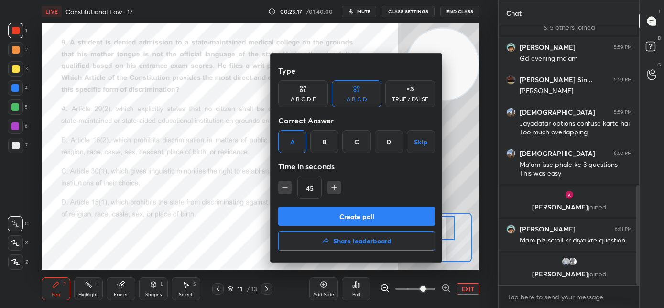
click at [314, 217] on button "Create poll" at bounding box center [356, 215] width 157 height 19
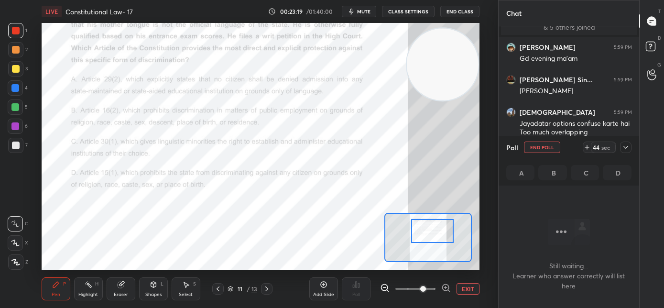
click at [418, 229] on div at bounding box center [432, 231] width 43 height 24
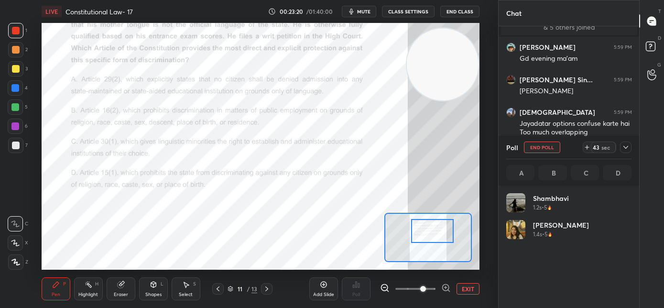
scroll to position [112, 122]
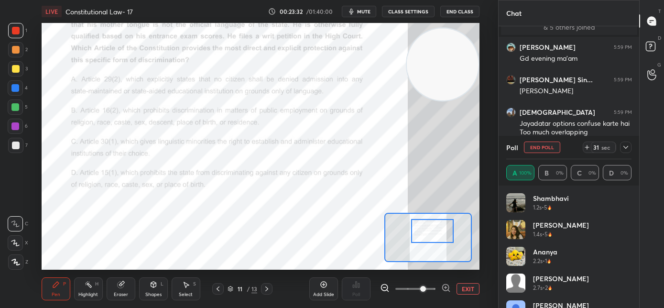
click at [355, 12] on icon "button" at bounding box center [351, 12] width 8 height 8
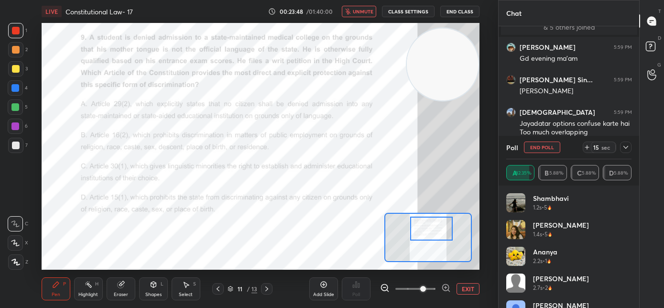
click at [422, 229] on div at bounding box center [431, 229] width 43 height 24
click at [363, 11] on span "unmute" at bounding box center [363, 11] width 21 height 7
drag, startPoint x: 534, startPoint y: 147, endPoint x: 524, endPoint y: 147, distance: 9.6
click at [534, 147] on button "End Poll" at bounding box center [542, 146] width 36 height 11
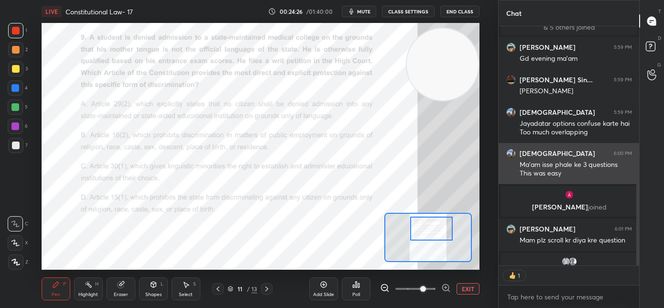
scroll to position [236, 138]
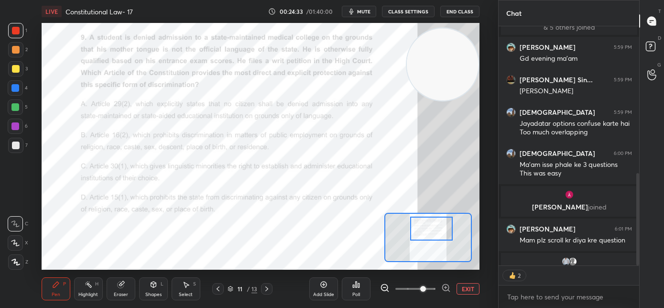
click at [263, 289] on icon at bounding box center [267, 289] width 8 height 8
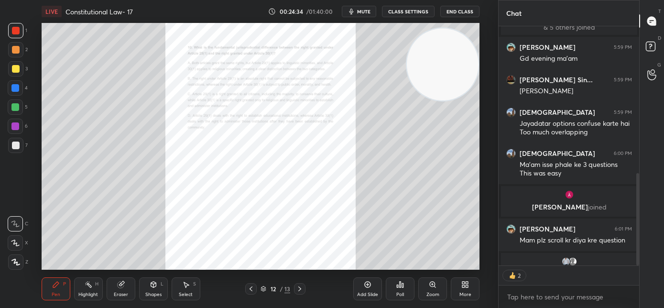
click at [439, 289] on div "Zoom" at bounding box center [432, 288] width 29 height 23
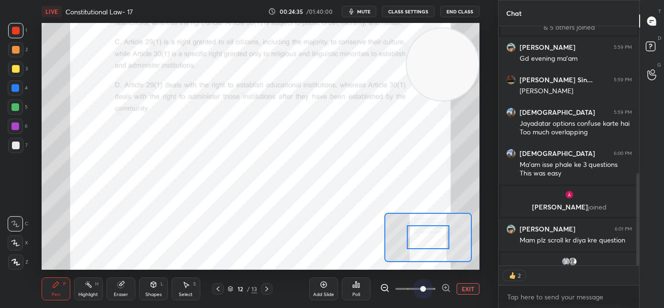
click at [427, 288] on span at bounding box center [415, 289] width 40 height 14
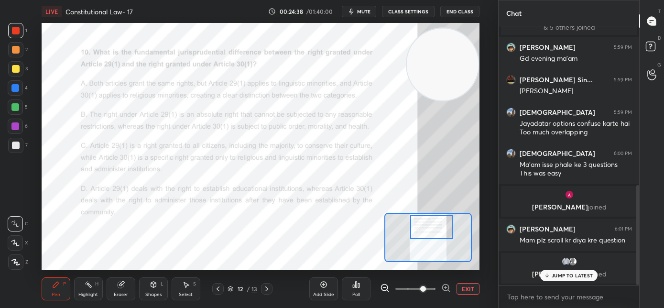
scroll to position [410, 0]
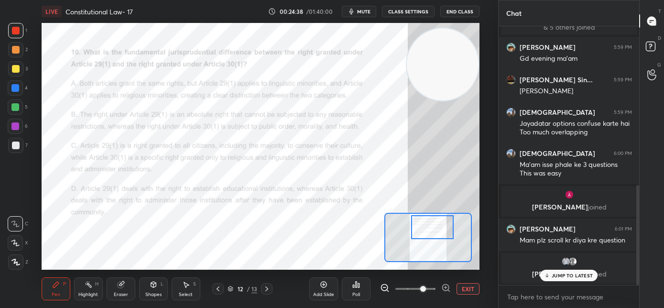
drag, startPoint x: 433, startPoint y: 228, endPoint x: 441, endPoint y: 232, distance: 8.1
click at [441, 232] on div at bounding box center [432, 227] width 43 height 24
click at [555, 278] on div "JUMP TO LATEST" at bounding box center [568, 275] width 57 height 11
click at [354, 292] on div "Poll" at bounding box center [356, 294] width 8 height 5
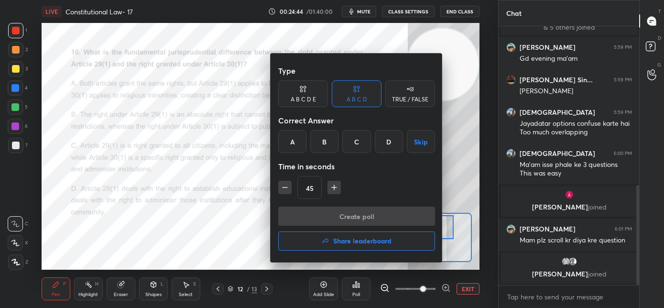
click at [361, 149] on div "C" at bounding box center [356, 141] width 28 height 23
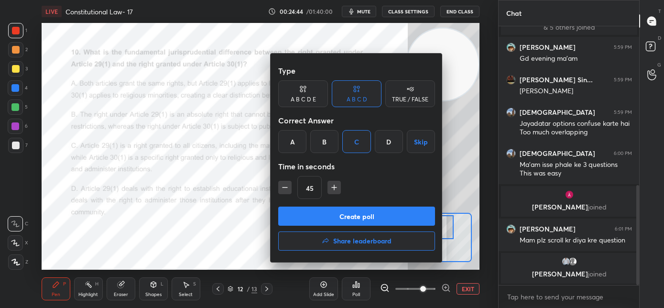
click at [356, 212] on button "Create poll" at bounding box center [356, 215] width 157 height 19
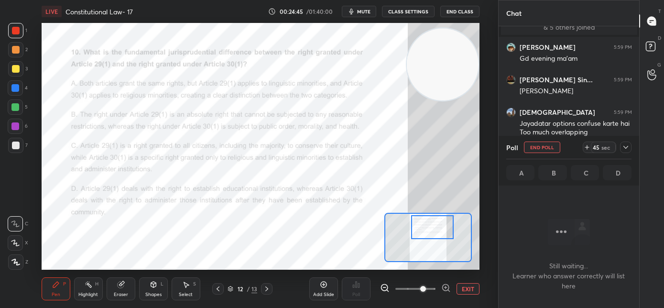
scroll to position [3, 3]
drag, startPoint x: 364, startPoint y: 13, endPoint x: 369, endPoint y: 16, distance: 5.8
click at [365, 13] on span "mute" at bounding box center [363, 11] width 13 height 7
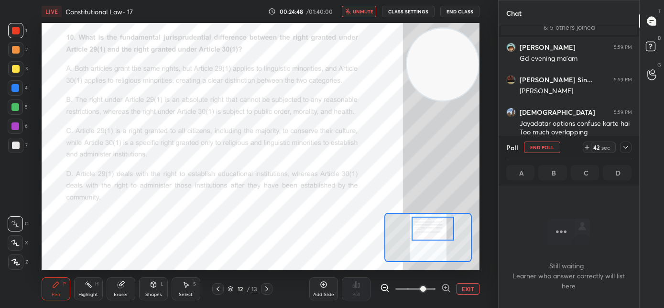
click at [433, 230] on div at bounding box center [432, 229] width 43 height 24
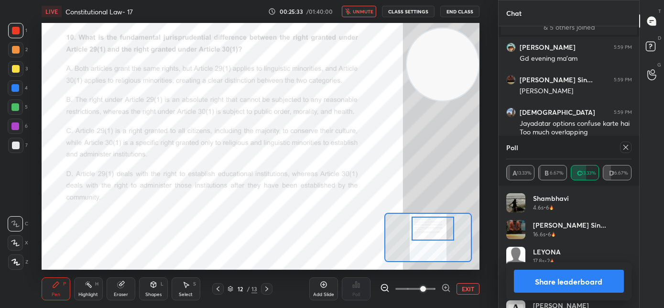
click at [355, 11] on span "unmute" at bounding box center [363, 11] width 21 height 7
drag, startPoint x: 626, startPoint y: 148, endPoint x: 621, endPoint y: 149, distance: 4.9
click at [625, 148] on icon at bounding box center [626, 147] width 8 height 8
type textarea "x"
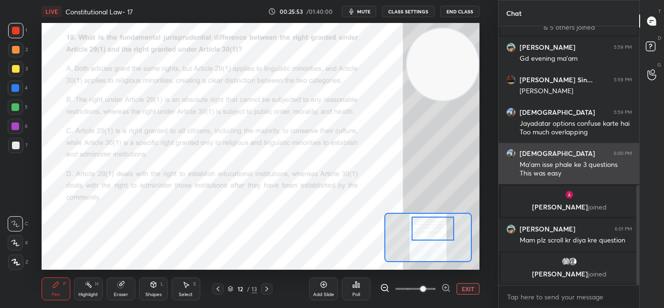
scroll to position [256, 138]
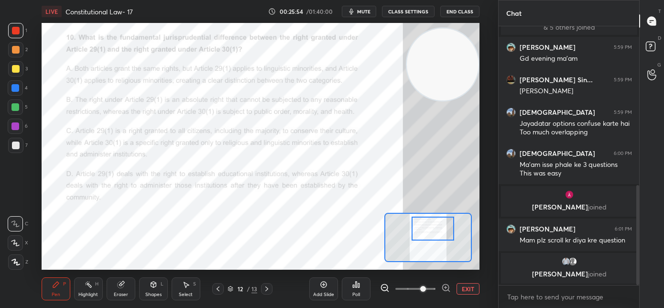
click at [269, 289] on icon at bounding box center [267, 289] width 8 height 8
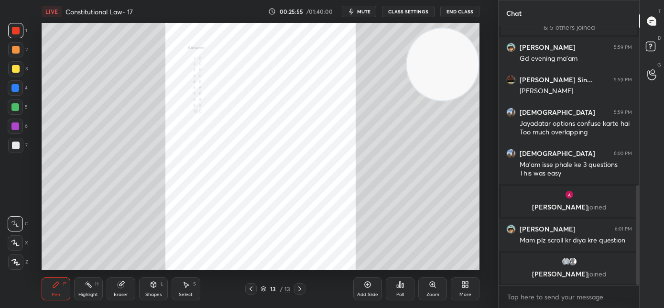
click at [253, 292] on icon at bounding box center [251, 289] width 8 height 8
click at [458, 288] on div "More" at bounding box center [465, 288] width 29 height 23
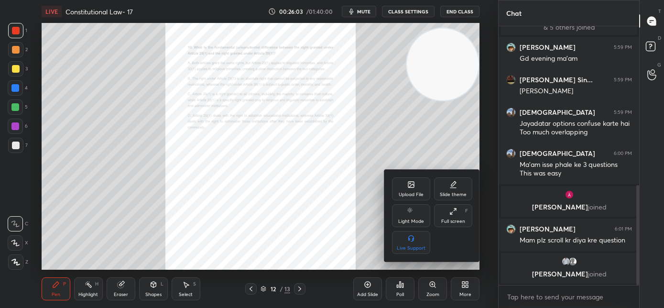
click at [409, 191] on div "Upload File" at bounding box center [411, 188] width 38 height 23
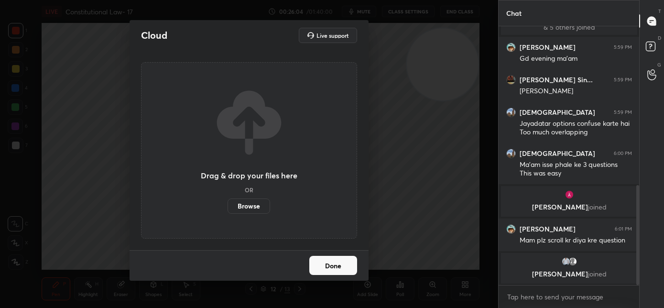
click at [260, 203] on label "Browse" at bounding box center [248, 205] width 43 height 15
click at [227, 203] on input "Browse" at bounding box center [227, 205] width 0 height 15
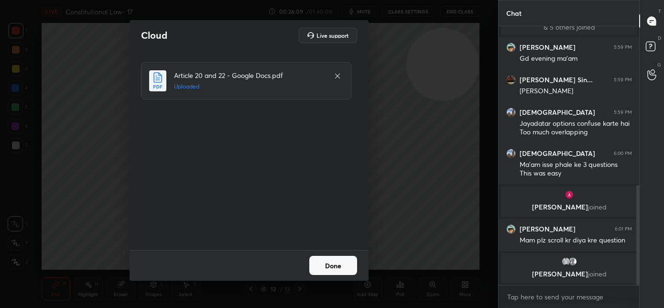
click at [335, 269] on button "Done" at bounding box center [333, 265] width 48 height 19
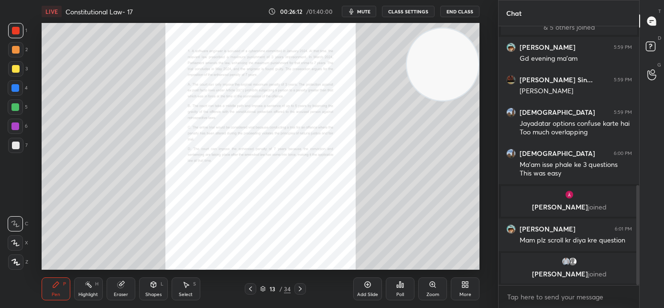
click at [423, 285] on div "Zoom" at bounding box center [432, 288] width 29 height 23
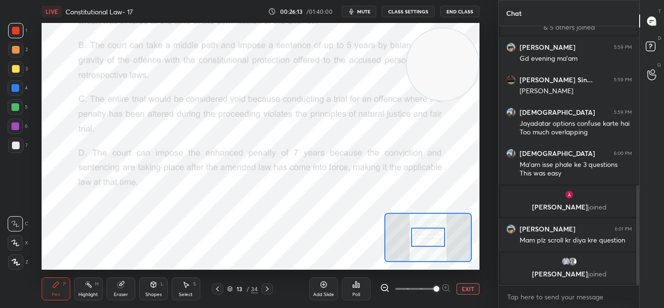
drag, startPoint x: 423, startPoint y: 285, endPoint x: 428, endPoint y: 290, distance: 6.4
click at [429, 288] on span at bounding box center [415, 289] width 40 height 14
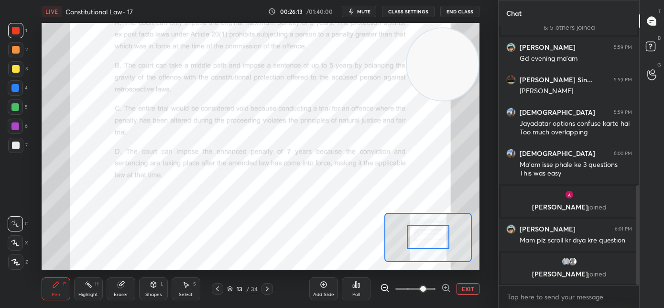
click at [426, 289] on span at bounding box center [423, 289] width 6 height 6
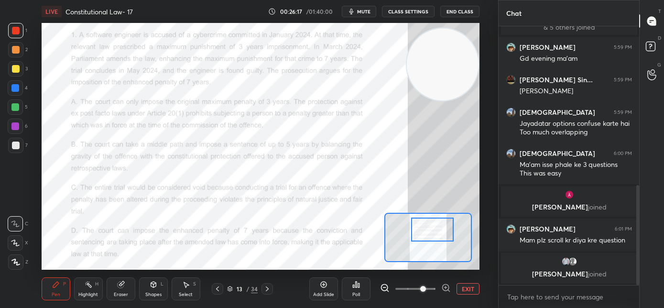
click at [434, 233] on div at bounding box center [432, 229] width 43 height 24
click at [367, 13] on span "mute" at bounding box center [363, 11] width 13 height 7
click at [362, 292] on div "Poll" at bounding box center [356, 288] width 29 height 23
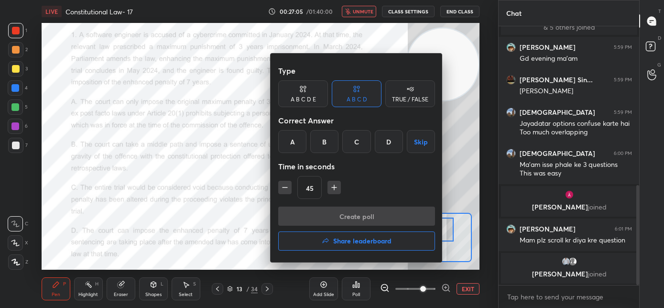
drag, startPoint x: 355, startPoint y: 147, endPoint x: 353, endPoint y: 155, distance: 8.3
click at [354, 147] on div "C" at bounding box center [356, 141] width 28 height 23
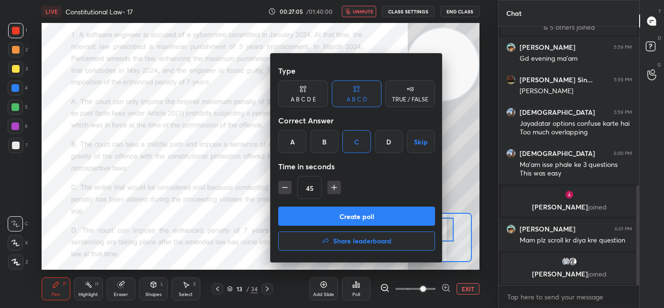
click at [282, 187] on icon "button" at bounding box center [285, 188] width 10 height 10
type input "30"
drag, startPoint x: 304, startPoint y: 213, endPoint x: 338, endPoint y: 214, distance: 34.0
click at [305, 213] on button "Create poll" at bounding box center [356, 215] width 157 height 19
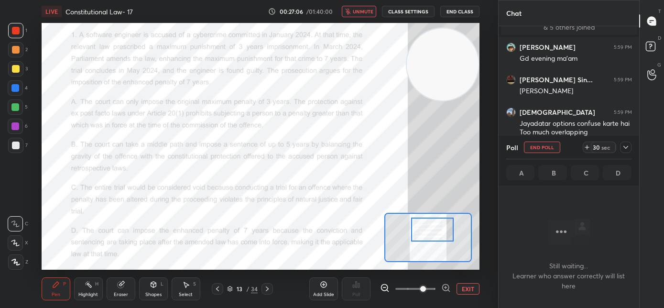
scroll to position [3, 3]
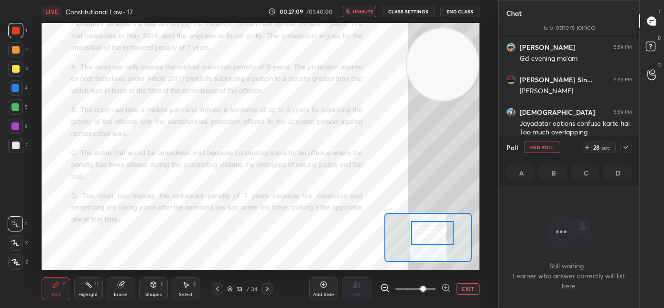
click at [437, 238] on div at bounding box center [432, 233] width 43 height 24
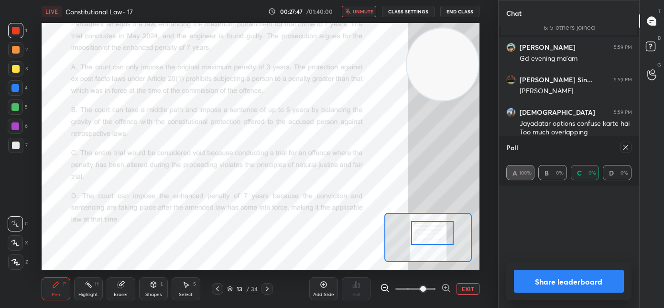
click at [371, 9] on span "unmute" at bounding box center [363, 11] width 21 height 7
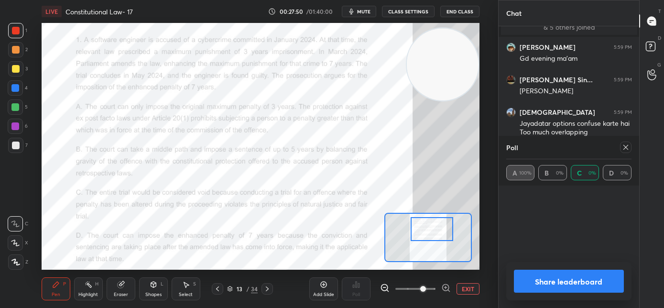
click at [423, 236] on div at bounding box center [432, 229] width 43 height 24
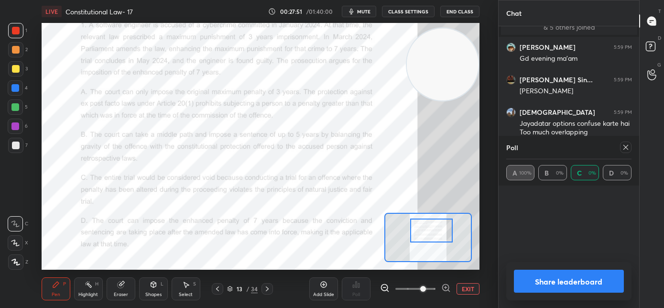
click at [423, 236] on div at bounding box center [431, 230] width 43 height 24
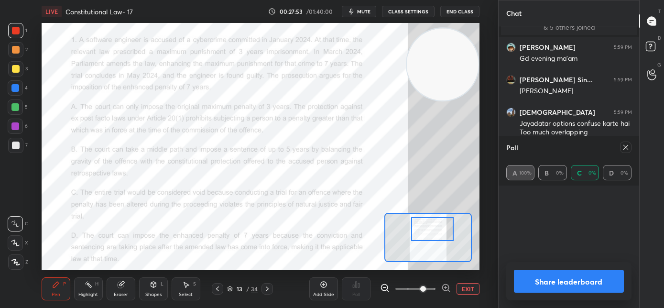
click at [428, 231] on div at bounding box center [432, 229] width 43 height 24
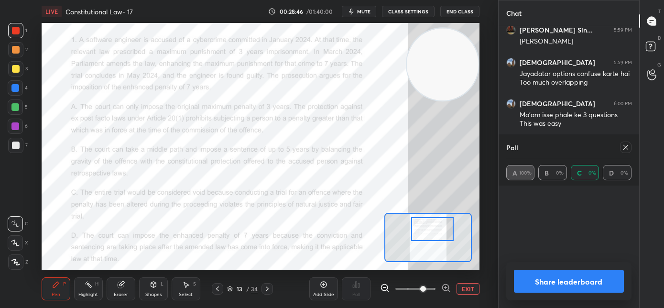
click at [623, 148] on icon at bounding box center [626, 147] width 8 height 8
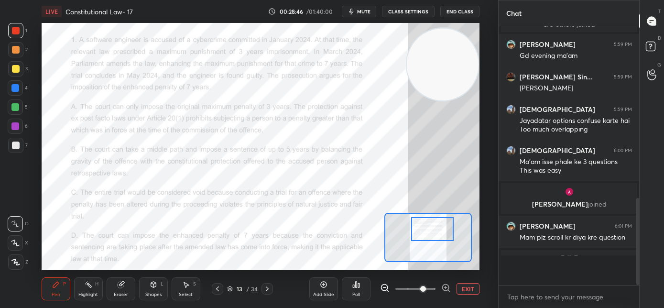
scroll to position [256, 138]
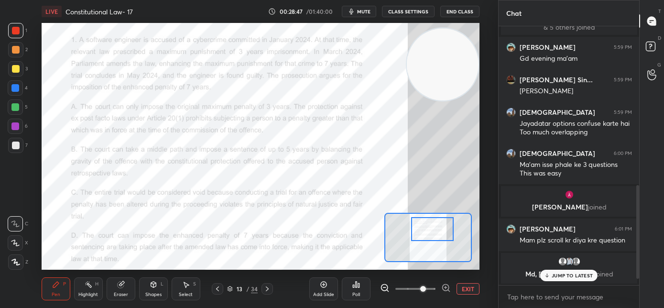
drag, startPoint x: 552, startPoint y: 275, endPoint x: 511, endPoint y: 261, distance: 42.6
click at [552, 275] on div "JUMP TO LATEST" at bounding box center [568, 275] width 57 height 11
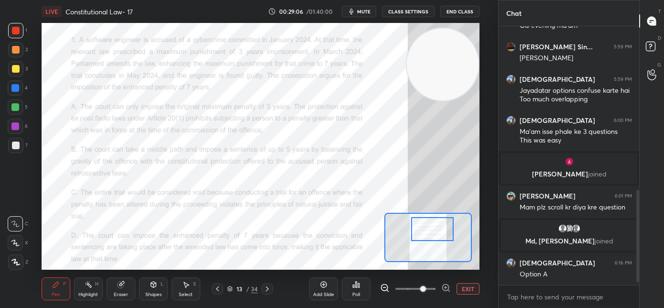
scroll to position [475, 0]
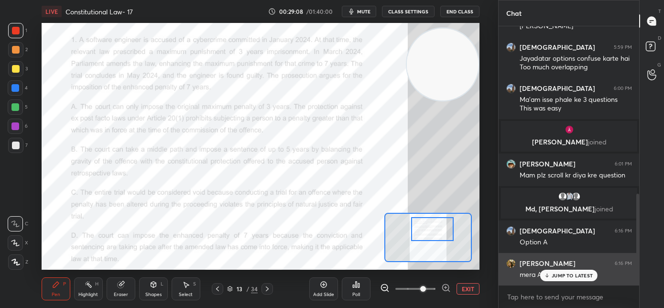
click at [555, 278] on div "JUMP TO LATEST" at bounding box center [568, 275] width 57 height 11
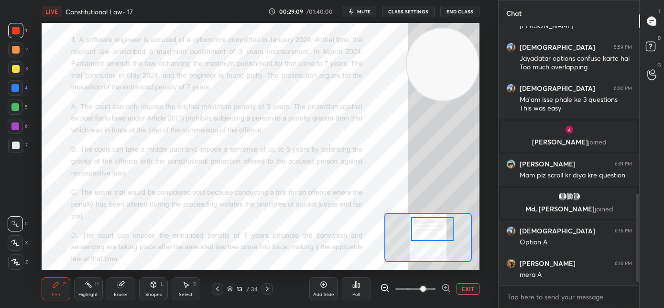
scroll to position [508, 0]
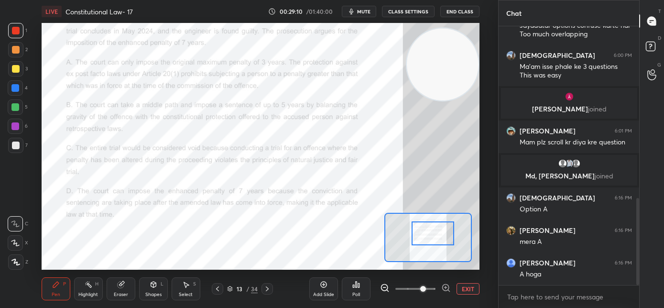
click at [429, 239] on div at bounding box center [432, 233] width 43 height 24
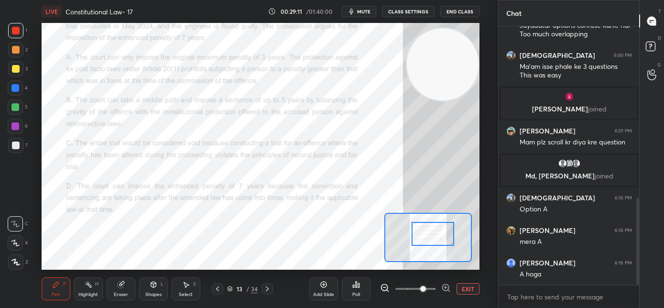
click at [269, 288] on icon at bounding box center [267, 289] width 8 height 8
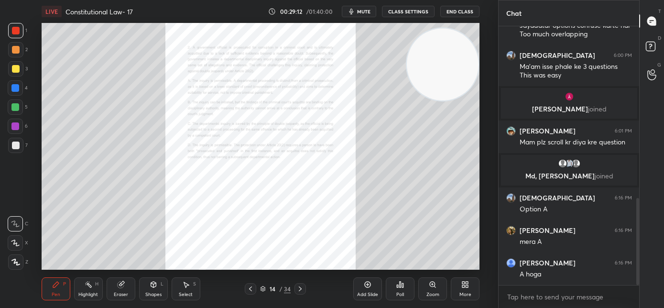
scroll to position [3, 3]
click at [428, 291] on div "Zoom" at bounding box center [432, 288] width 29 height 23
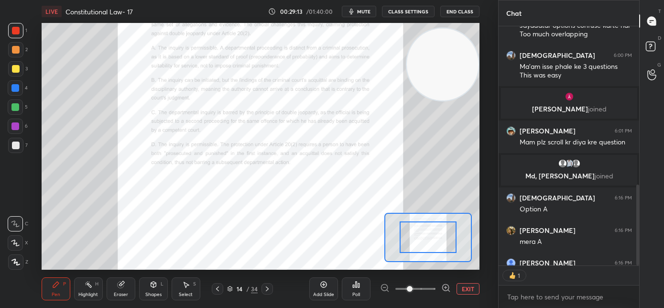
click at [428, 290] on span at bounding box center [415, 289] width 40 height 14
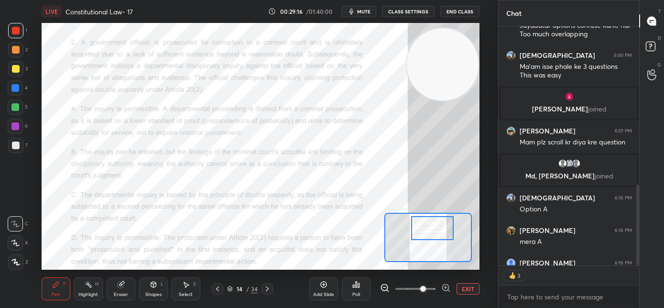
click at [431, 235] on div at bounding box center [432, 228] width 43 height 24
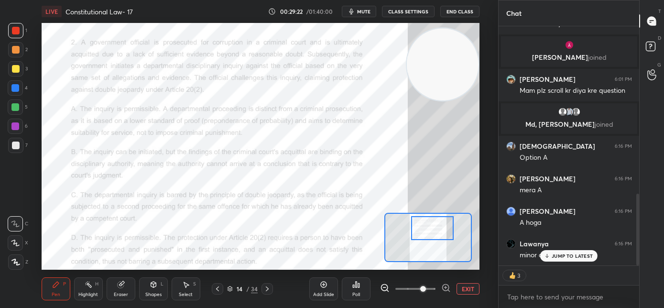
click at [366, 10] on span "mute" at bounding box center [363, 11] width 13 height 7
click at [555, 255] on p "JUMP TO LATEST" at bounding box center [572, 256] width 41 height 6
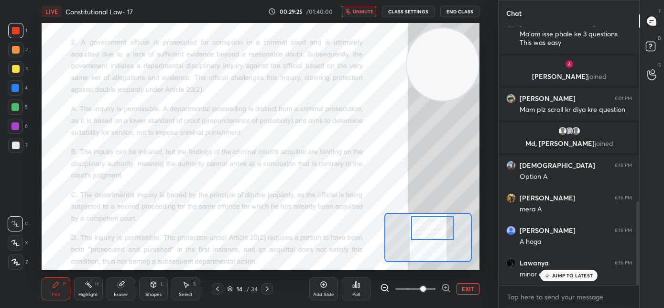
scroll to position [3, 3]
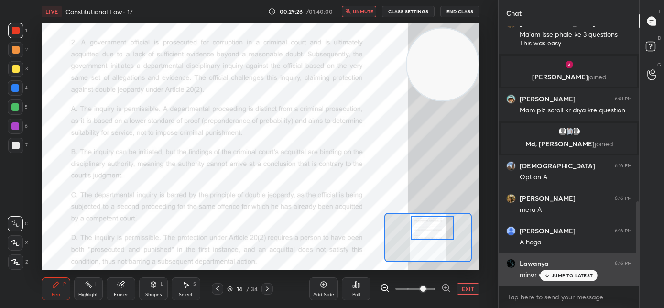
click at [548, 272] on icon at bounding box center [547, 275] width 6 height 6
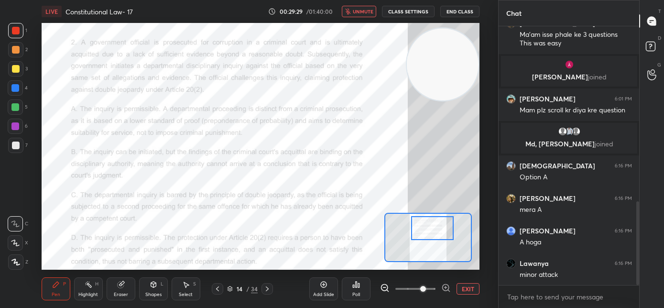
click at [366, 12] on span "unmute" at bounding box center [363, 11] width 21 height 7
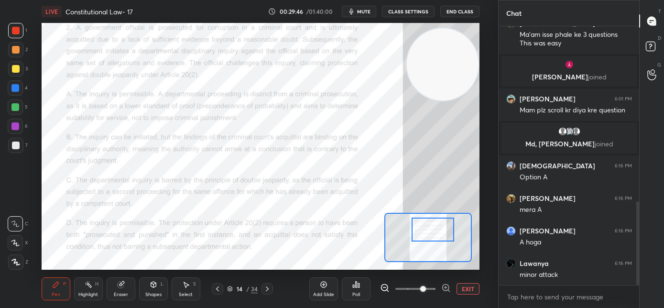
click at [425, 229] on div at bounding box center [432, 229] width 43 height 24
click at [357, 291] on div "Poll" at bounding box center [356, 288] width 29 height 23
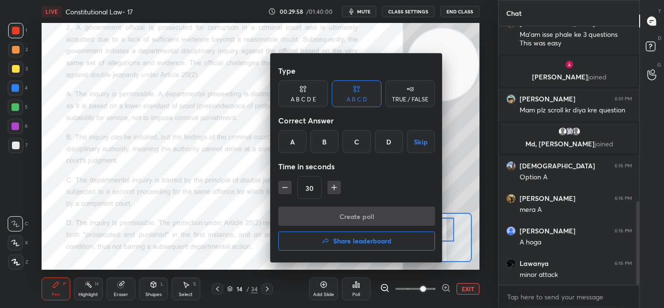
click at [325, 144] on div "B" at bounding box center [324, 141] width 28 height 23
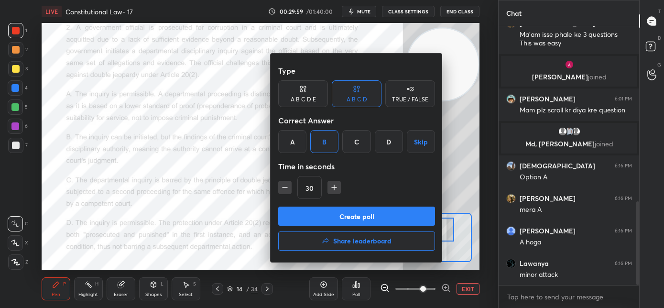
drag, startPoint x: 327, startPoint y: 214, endPoint x: 381, endPoint y: 186, distance: 60.5
click at [328, 214] on button "Create poll" at bounding box center [356, 215] width 157 height 19
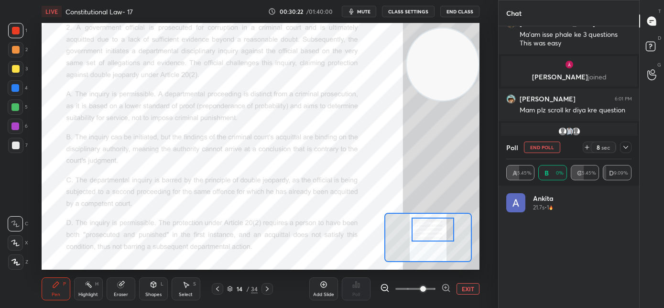
scroll to position [112, 122]
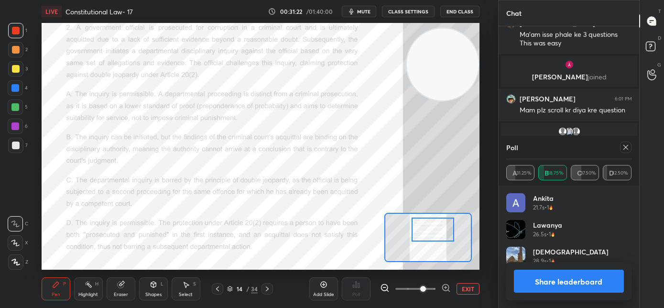
drag, startPoint x: 627, startPoint y: 148, endPoint x: 577, endPoint y: 153, distance: 49.5
click at [626, 148] on icon at bounding box center [626, 147] width 8 height 8
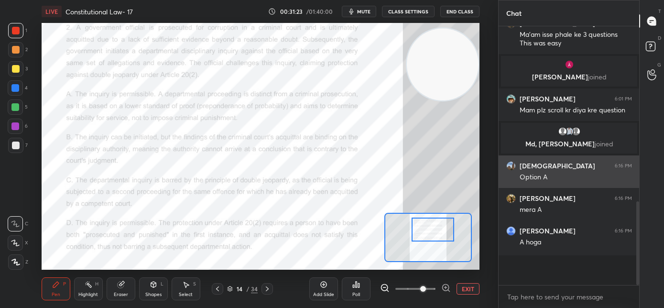
scroll to position [3, 3]
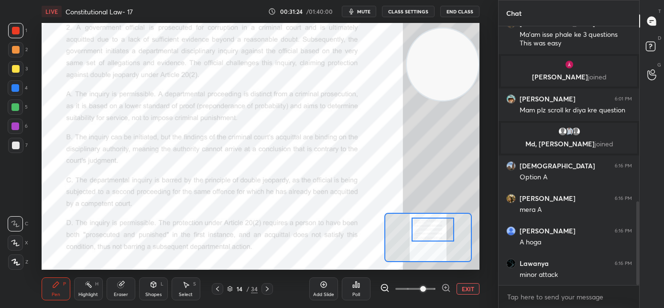
click at [271, 288] on div at bounding box center [266, 288] width 11 height 11
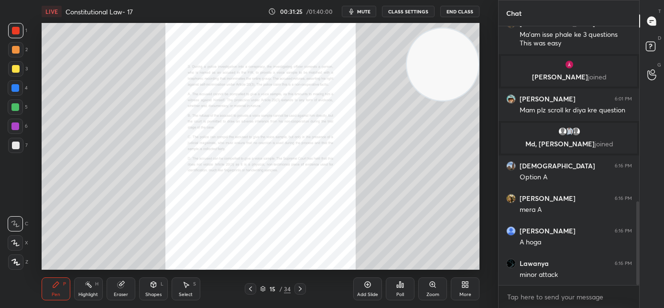
click at [432, 289] on div "Zoom" at bounding box center [432, 288] width 29 height 23
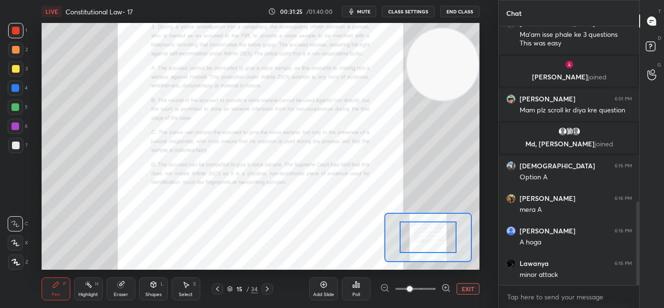
click at [431, 289] on span at bounding box center [415, 289] width 40 height 14
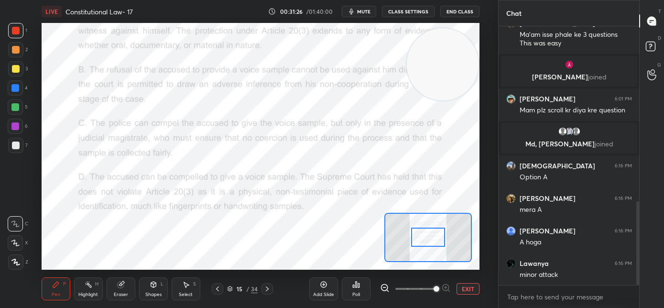
click at [433, 289] on span at bounding box center [436, 289] width 6 height 6
click at [433, 288] on span at bounding box center [436, 289] width 6 height 6
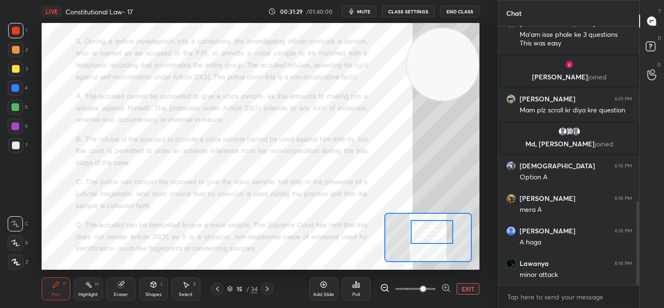
drag, startPoint x: 429, startPoint y: 229, endPoint x: 433, endPoint y: 234, distance: 5.8
click at [433, 234] on div at bounding box center [432, 232] width 43 height 24
drag, startPoint x: 366, startPoint y: 14, endPoint x: 368, endPoint y: 21, distance: 6.8
click at [366, 14] on span "mute" at bounding box center [363, 11] width 13 height 7
click at [354, 288] on icon at bounding box center [356, 285] width 8 height 8
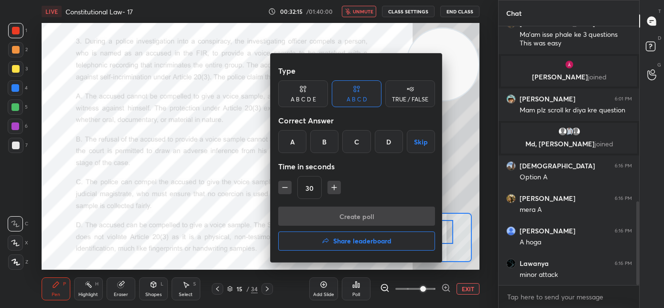
click at [297, 144] on div "A" at bounding box center [292, 141] width 28 height 23
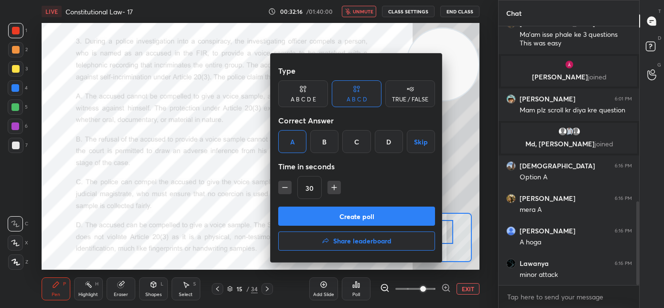
click at [312, 210] on button "Create poll" at bounding box center [356, 215] width 157 height 19
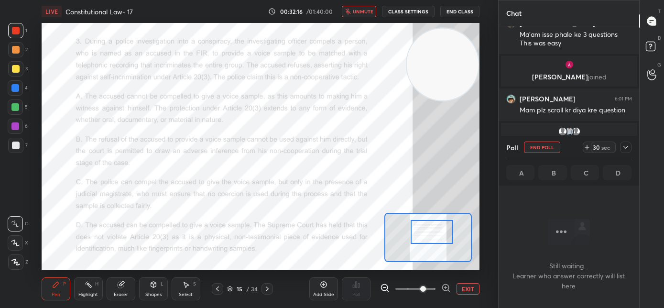
scroll to position [3, 3]
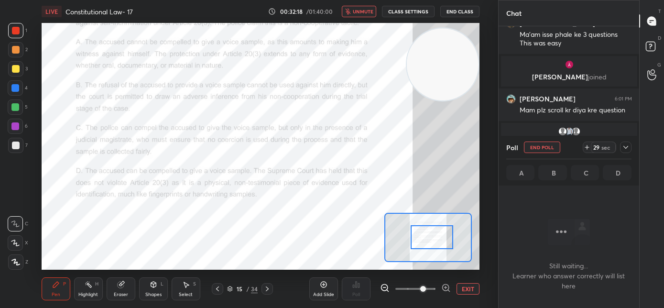
click at [429, 241] on div at bounding box center [432, 237] width 43 height 24
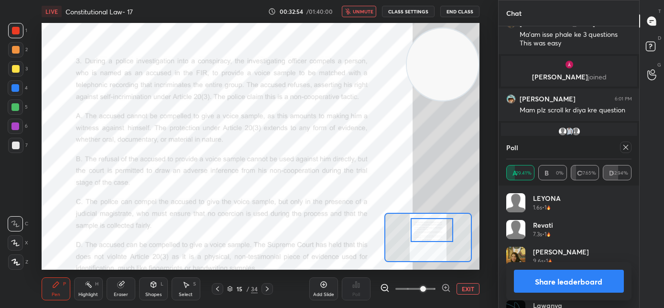
drag, startPoint x: 429, startPoint y: 235, endPoint x: 429, endPoint y: 229, distance: 5.3
click at [429, 229] on div at bounding box center [432, 230] width 43 height 24
click at [363, 11] on span "unmute" at bounding box center [363, 11] width 21 height 7
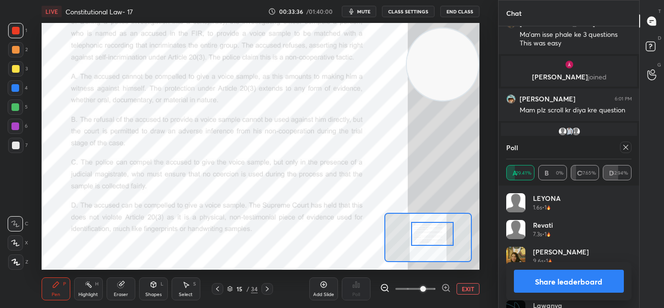
click at [428, 237] on div at bounding box center [432, 234] width 43 height 24
click at [625, 148] on icon at bounding box center [626, 147] width 8 height 8
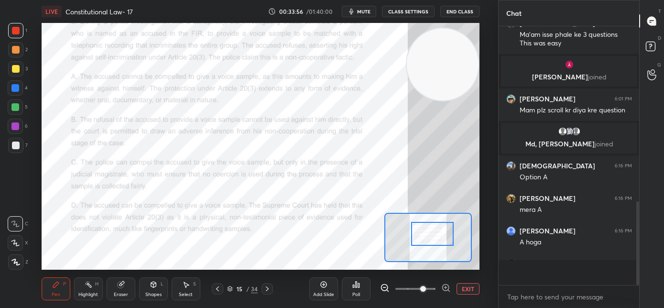
scroll to position [3, 3]
click at [269, 289] on icon at bounding box center [267, 289] width 8 height 8
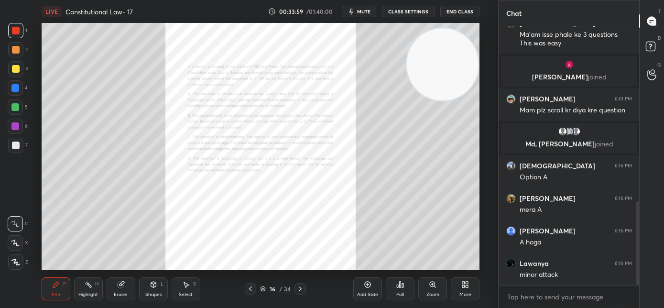
click at [431, 290] on div "Zoom" at bounding box center [432, 288] width 29 height 23
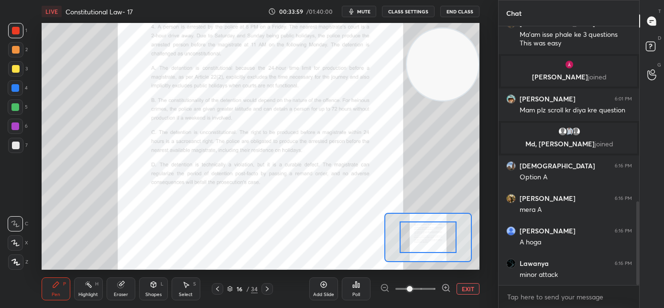
click at [428, 289] on span at bounding box center [415, 289] width 40 height 14
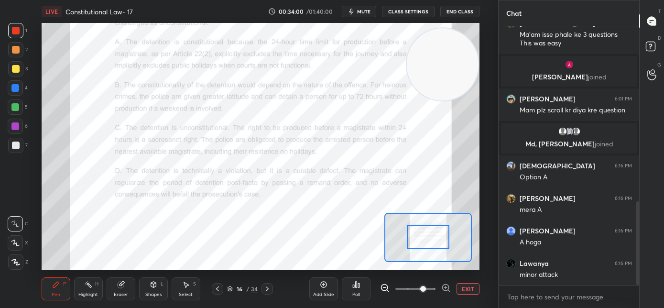
scroll to position [573, 0]
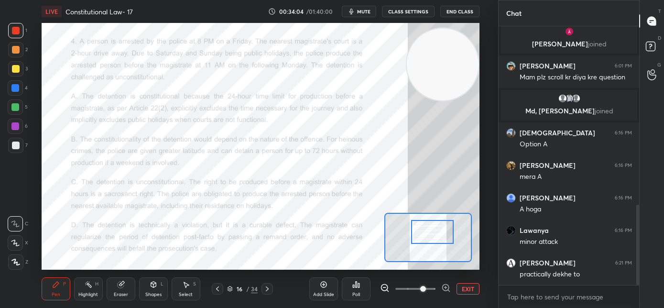
drag, startPoint x: 423, startPoint y: 238, endPoint x: 428, endPoint y: 233, distance: 6.8
click at [428, 233] on div at bounding box center [432, 232] width 43 height 24
click at [357, 293] on div "Poll" at bounding box center [356, 294] width 8 height 5
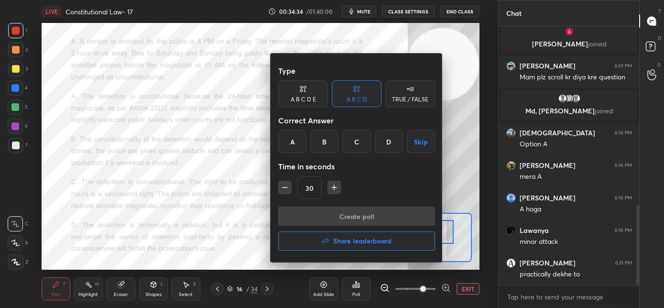
click at [386, 151] on div "D" at bounding box center [389, 141] width 28 height 23
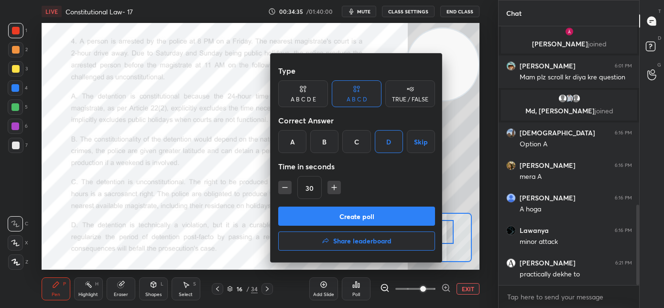
click at [378, 215] on button "Create poll" at bounding box center [356, 215] width 157 height 19
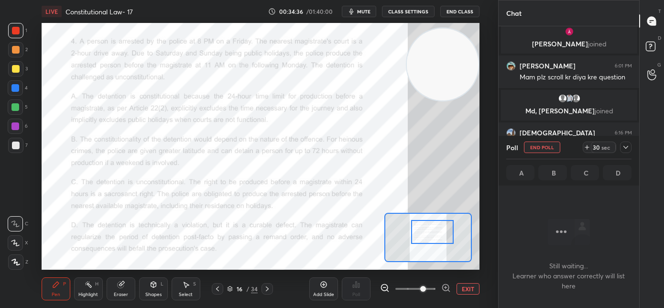
scroll to position [3, 3]
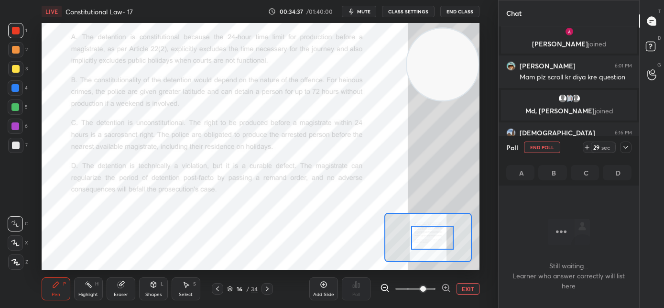
drag, startPoint x: 436, startPoint y: 237, endPoint x: 436, endPoint y: 243, distance: 5.7
click at [436, 243] on div at bounding box center [432, 238] width 43 height 24
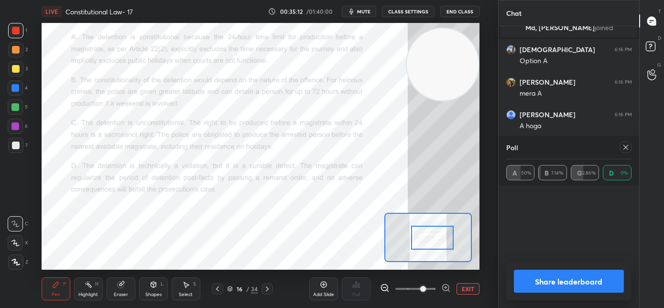
click at [625, 148] on icon at bounding box center [625, 147] width 5 height 5
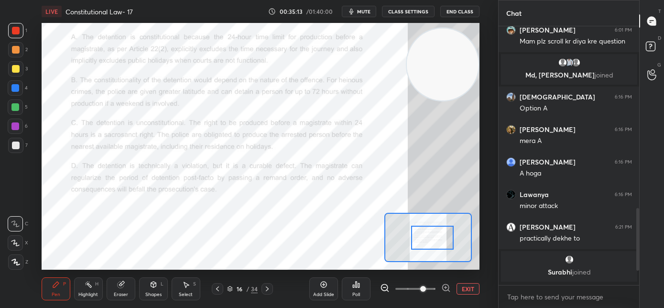
scroll to position [3, 3]
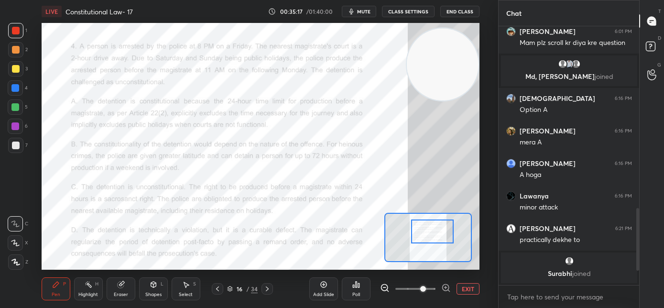
drag, startPoint x: 430, startPoint y: 238, endPoint x: 434, endPoint y: 221, distance: 17.6
click at [432, 233] on div at bounding box center [432, 231] width 43 height 24
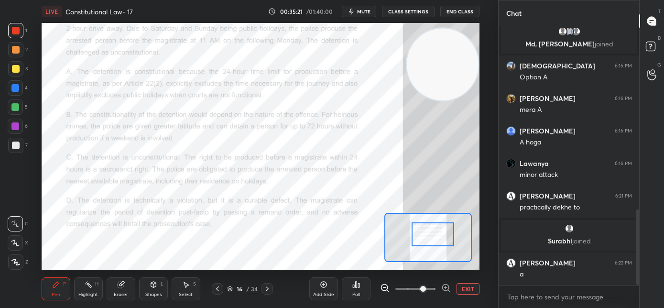
scroll to position [626, 0]
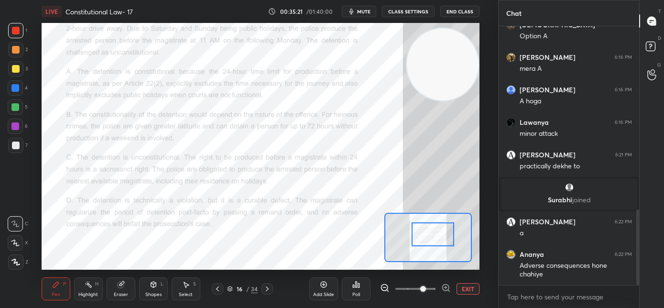
click at [428, 234] on div at bounding box center [432, 234] width 43 height 24
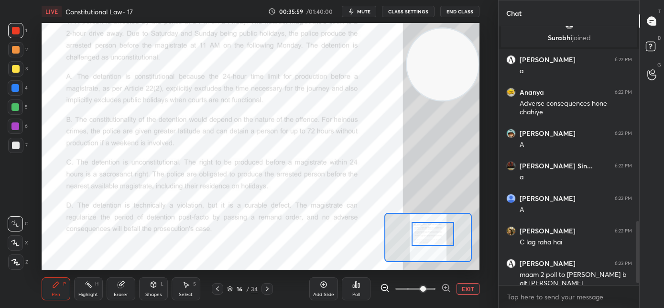
scroll to position [821, 0]
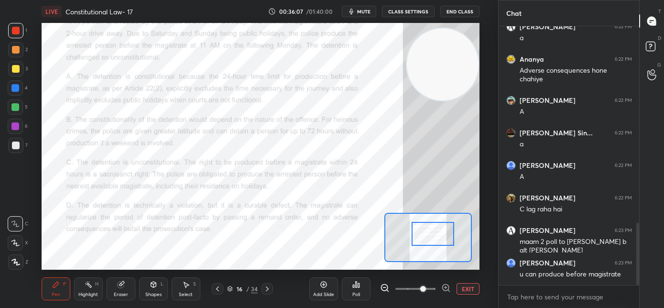
click at [269, 292] on icon at bounding box center [267, 289] width 8 height 8
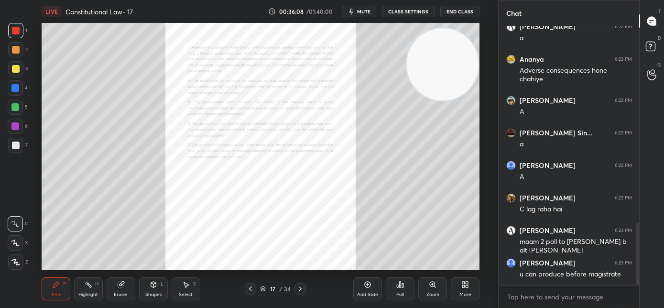
click at [431, 292] on div "Zoom" at bounding box center [432, 294] width 13 height 5
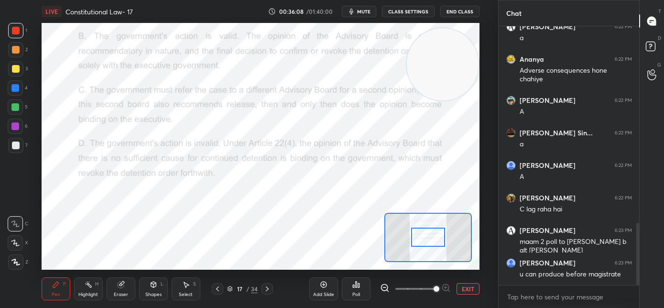
click at [433, 289] on span at bounding box center [436, 289] width 6 height 6
click at [425, 290] on span at bounding box center [415, 289] width 40 height 14
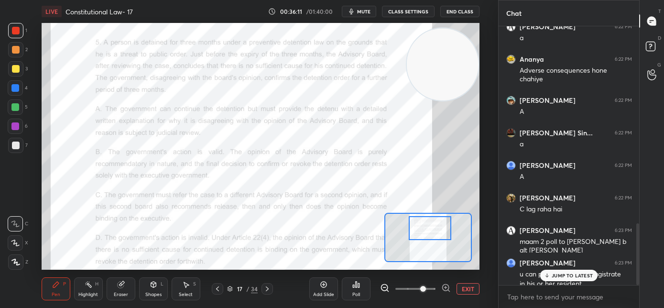
scroll to position [830, 0]
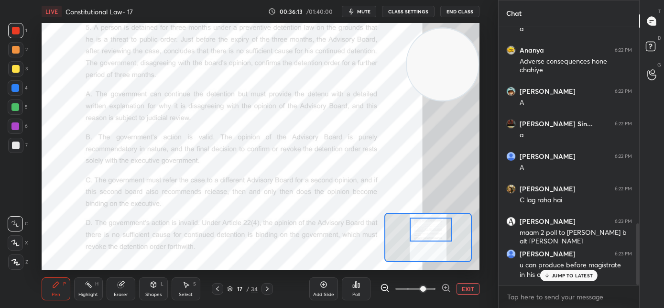
drag, startPoint x: 428, startPoint y: 242, endPoint x: 429, endPoint y: 235, distance: 7.2
click at [431, 235] on div at bounding box center [431, 229] width 43 height 24
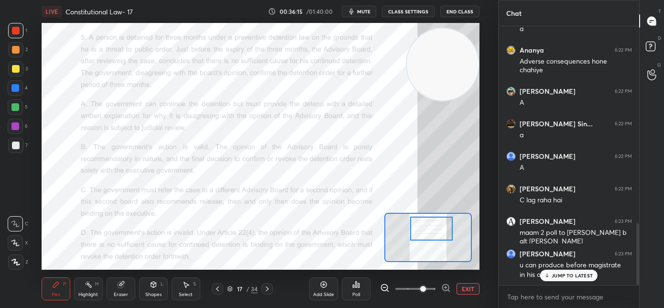
click at [431, 234] on div at bounding box center [431, 229] width 43 height 24
click at [574, 276] on p "JUMP TO LATEST" at bounding box center [572, 275] width 41 height 6
click at [220, 291] on icon at bounding box center [218, 289] width 8 height 8
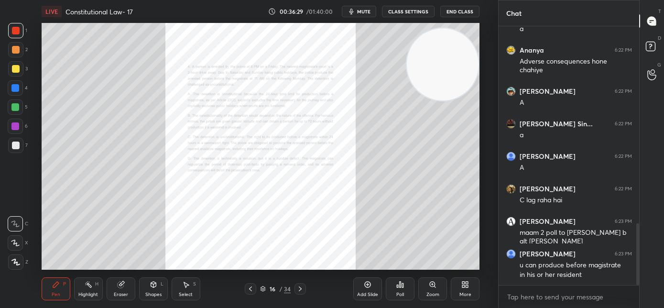
click at [429, 292] on div "Zoom" at bounding box center [432, 294] width 13 height 5
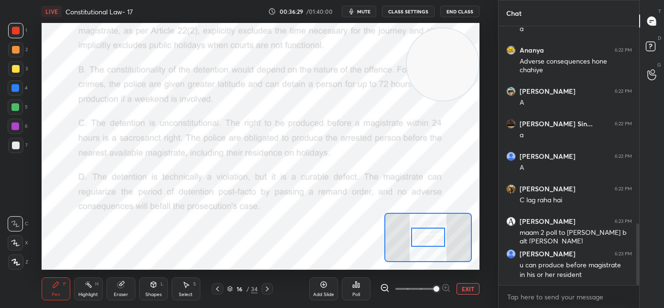
click at [433, 291] on span at bounding box center [436, 289] width 6 height 6
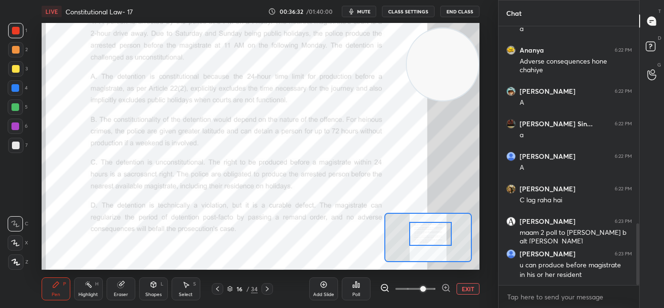
click at [433, 238] on div at bounding box center [430, 234] width 43 height 24
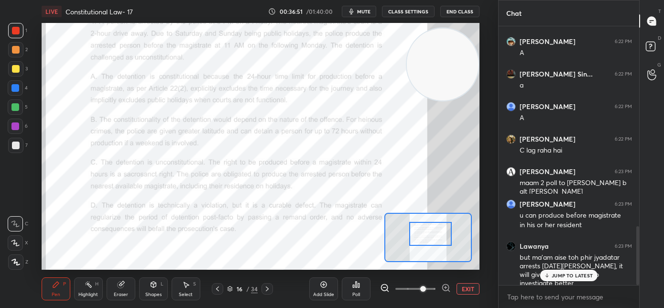
click at [569, 276] on p "JUMP TO LATEST" at bounding box center [572, 275] width 41 height 6
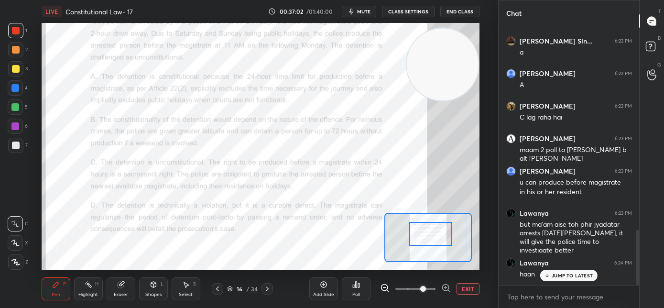
scroll to position [953, 0]
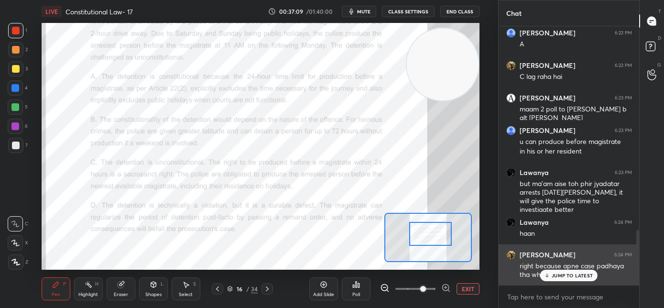
click at [552, 274] on div "JUMP TO LATEST" at bounding box center [568, 275] width 57 height 11
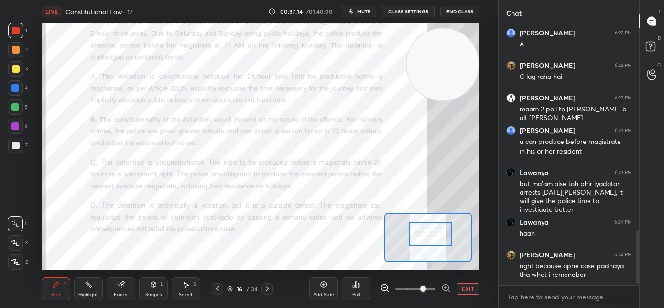
scroll to position [986, 0]
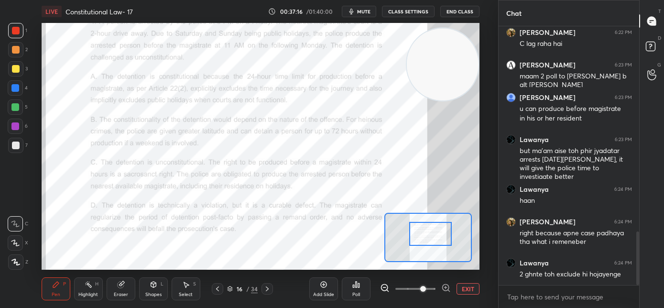
click at [122, 289] on div "Eraser" at bounding box center [121, 288] width 29 height 23
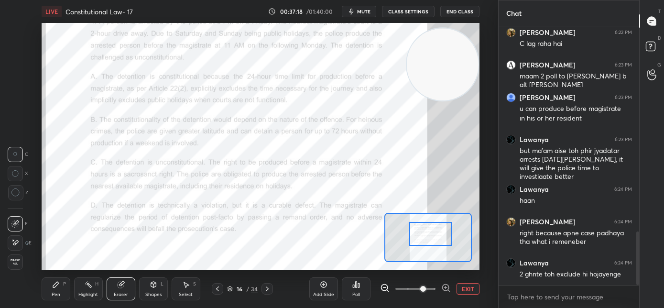
click at [57, 294] on div "Pen" at bounding box center [56, 294] width 9 height 5
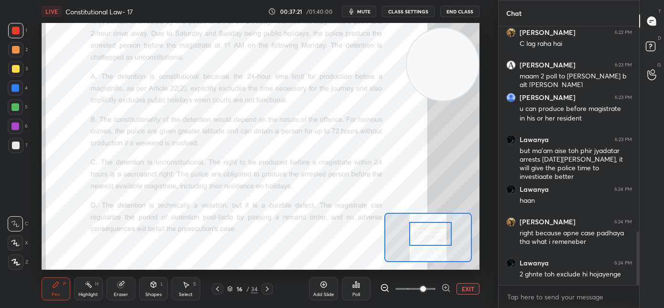
scroll to position [995, 0]
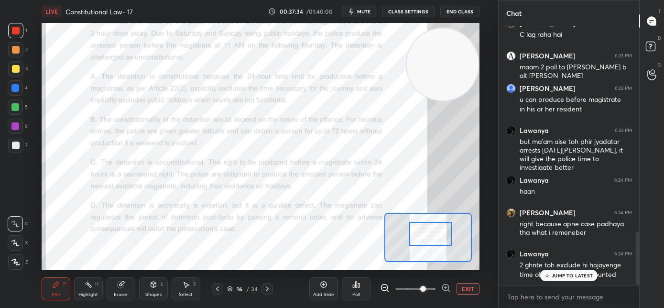
click at [563, 276] on p "JUMP TO LATEST" at bounding box center [572, 275] width 41 height 6
click at [268, 290] on icon at bounding box center [267, 289] width 8 height 8
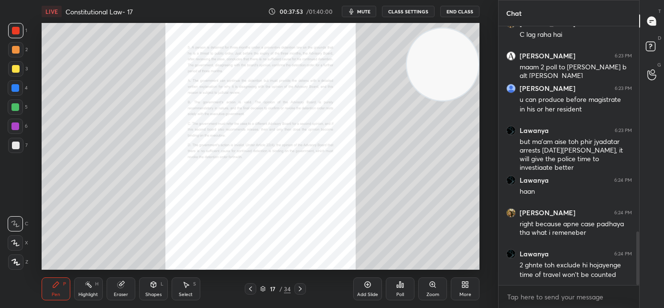
click at [432, 291] on div "Zoom" at bounding box center [432, 288] width 29 height 23
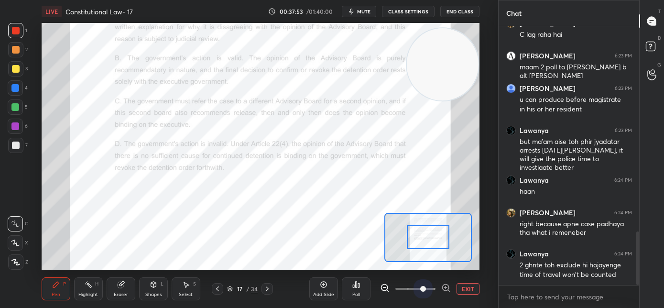
click at [427, 290] on span at bounding box center [415, 289] width 40 height 14
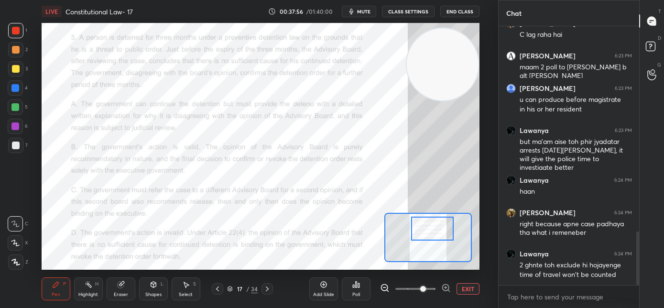
drag, startPoint x: 431, startPoint y: 227, endPoint x: 433, endPoint y: 233, distance: 7.3
click at [433, 233] on div at bounding box center [432, 229] width 43 height 24
click at [358, 291] on div "Poll" at bounding box center [356, 288] width 29 height 23
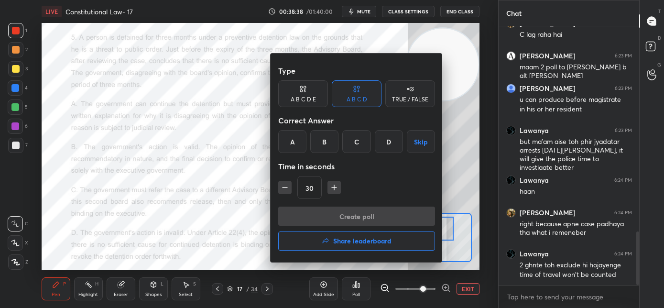
drag, startPoint x: 289, startPoint y: 141, endPoint x: 292, endPoint y: 148, distance: 7.7
click at [289, 141] on div "A" at bounding box center [292, 141] width 28 height 23
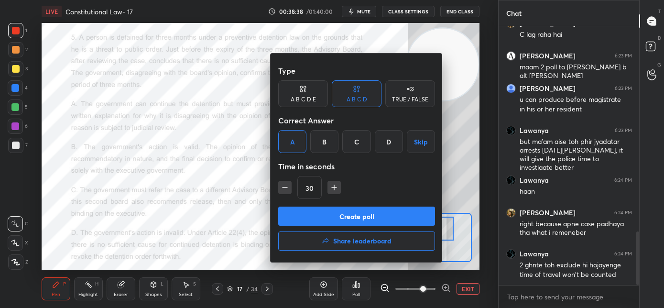
click at [300, 208] on button "Create poll" at bounding box center [356, 215] width 157 height 19
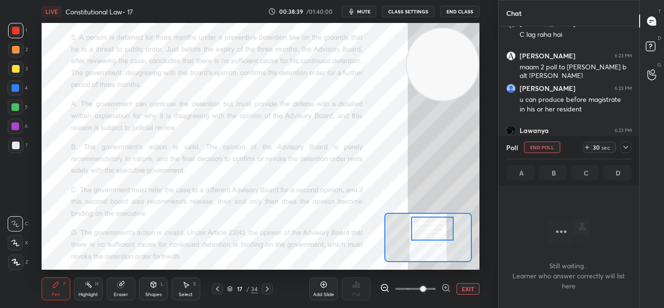
scroll to position [127, 138]
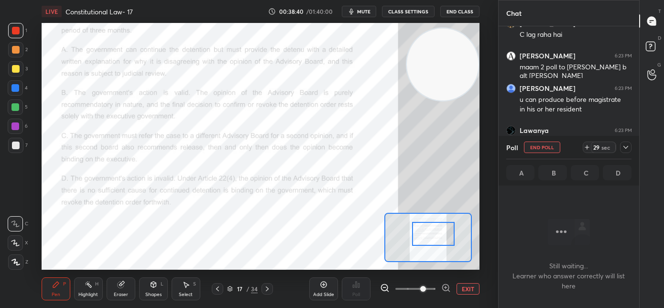
click at [425, 235] on div at bounding box center [433, 234] width 43 height 24
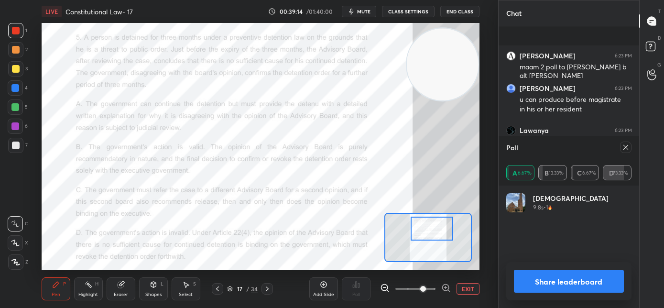
scroll to position [1086, 0]
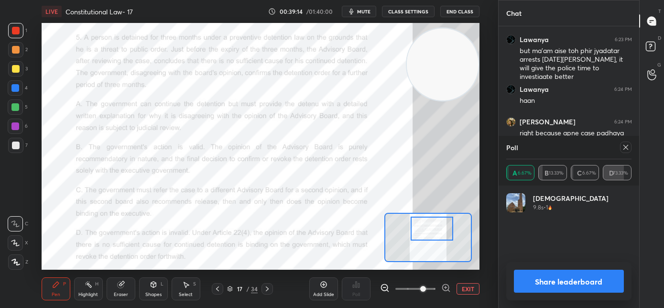
click at [434, 230] on div at bounding box center [432, 229] width 43 height 24
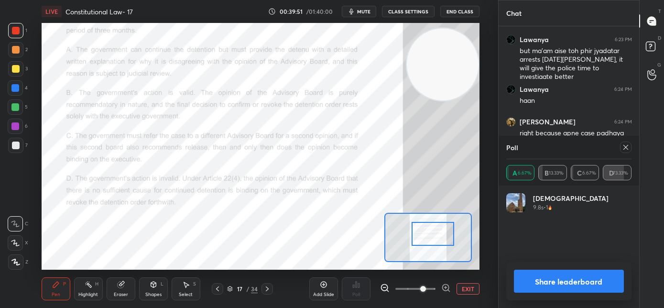
click at [433, 239] on div at bounding box center [432, 234] width 43 height 24
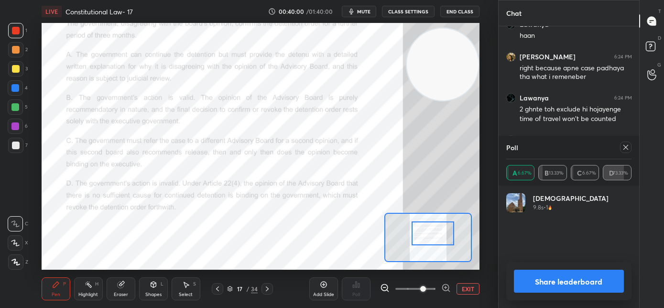
scroll to position [1183, 0]
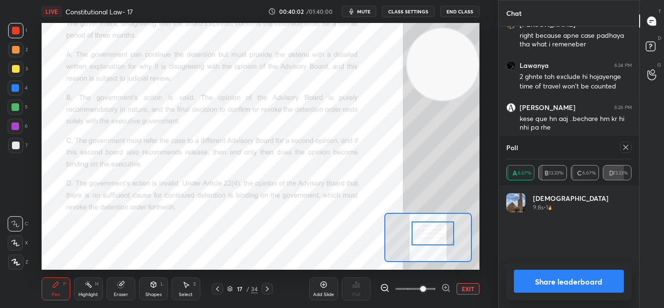
click at [626, 148] on icon at bounding box center [626, 147] width 8 height 8
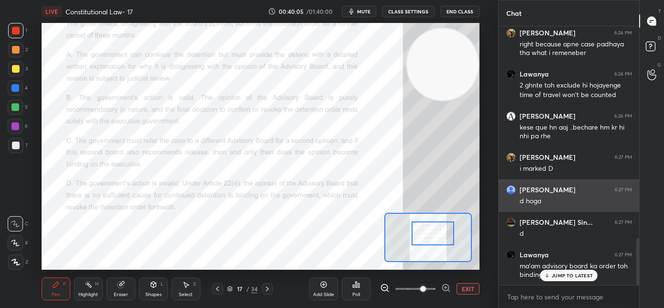
scroll to position [1208, 0]
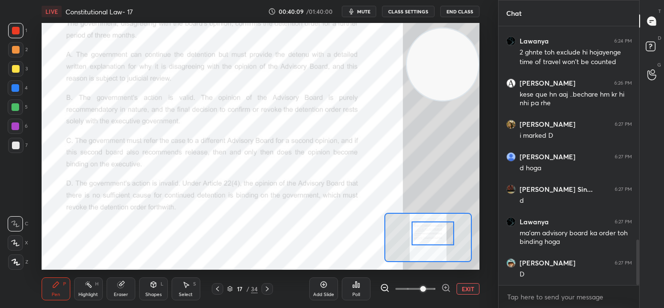
click at [269, 288] on icon at bounding box center [267, 289] width 8 height 8
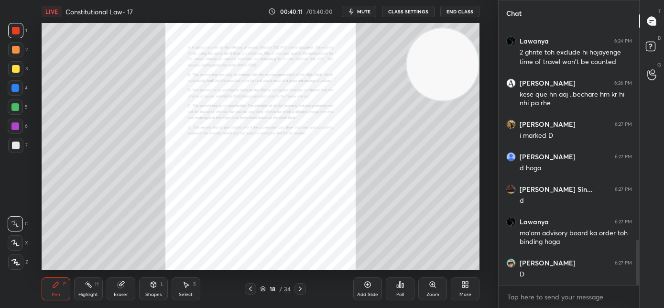
click at [431, 292] on div "Zoom" at bounding box center [432, 294] width 13 height 5
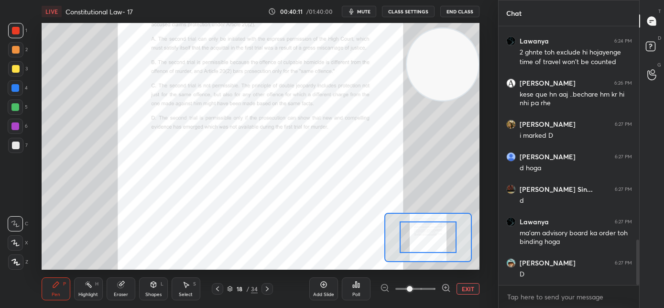
scroll to position [1217, 0]
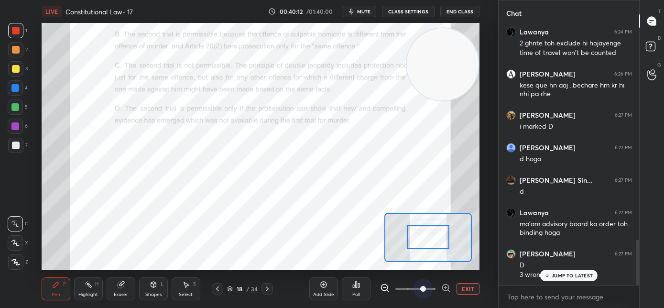
click at [426, 288] on span at bounding box center [415, 289] width 40 height 14
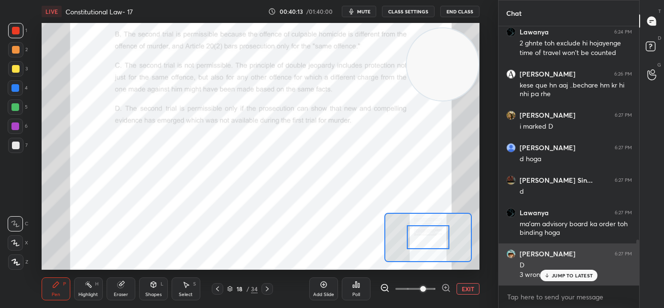
drag, startPoint x: 557, startPoint y: 276, endPoint x: 531, endPoint y: 270, distance: 26.1
click at [556, 276] on p "JUMP TO LATEST" at bounding box center [572, 275] width 41 height 6
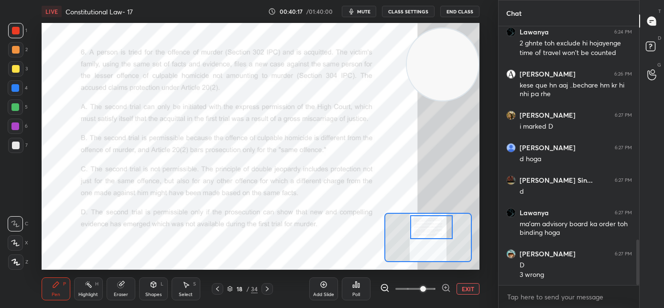
drag, startPoint x: 430, startPoint y: 237, endPoint x: 434, endPoint y: 230, distance: 7.7
click at [434, 230] on div at bounding box center [431, 227] width 43 height 24
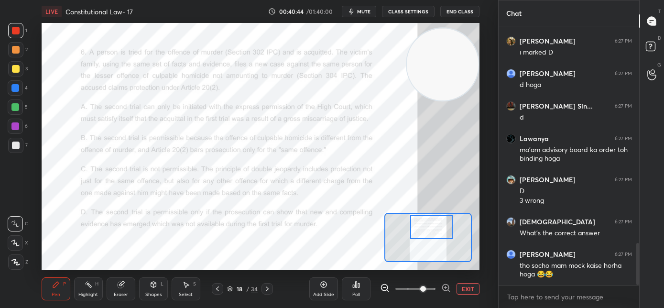
scroll to position [1291, 0]
click at [362, 293] on div "Poll" at bounding box center [356, 288] width 29 height 23
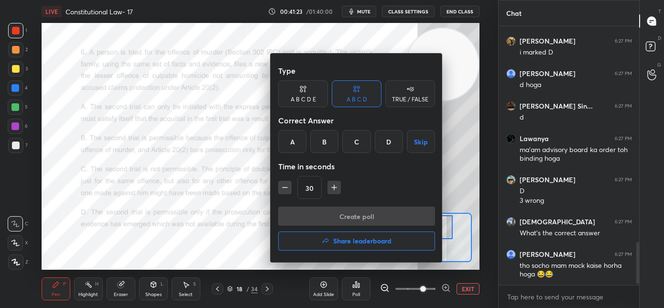
click at [325, 148] on div "B" at bounding box center [324, 141] width 28 height 23
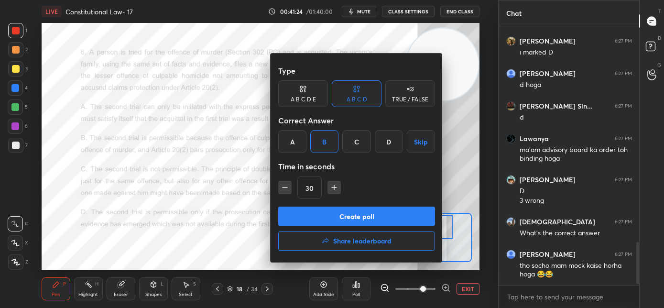
click at [332, 216] on button "Create poll" at bounding box center [356, 215] width 157 height 19
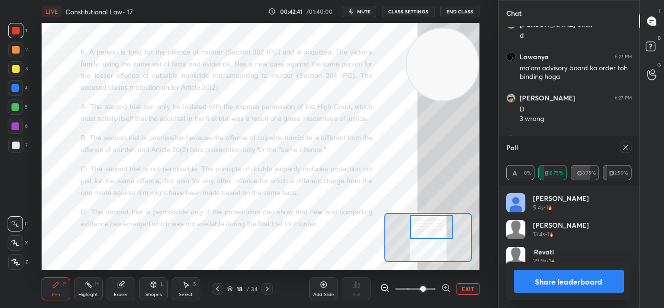
scroll to position [1406, 0]
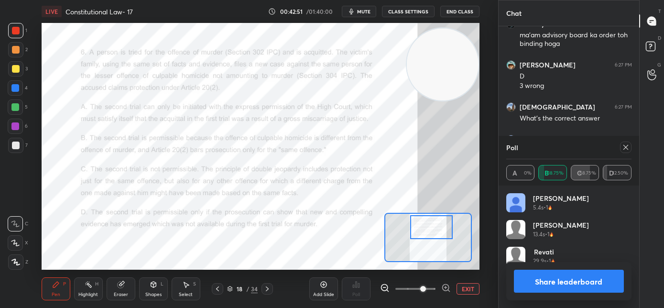
click at [626, 148] on icon at bounding box center [626, 147] width 8 height 8
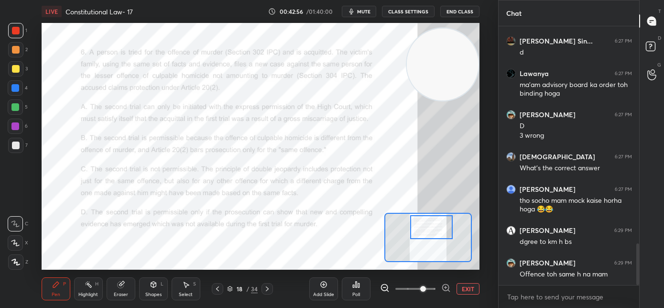
scroll to position [1388, 0]
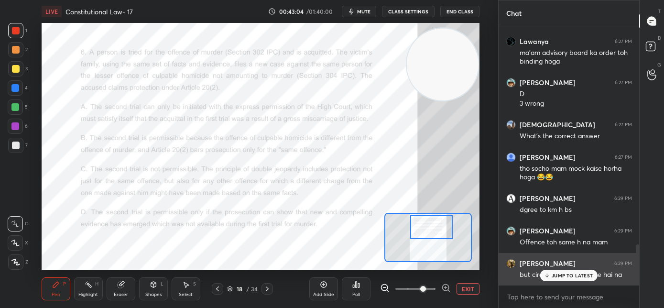
click at [553, 275] on p "JUMP TO LATEST" at bounding box center [572, 275] width 41 height 6
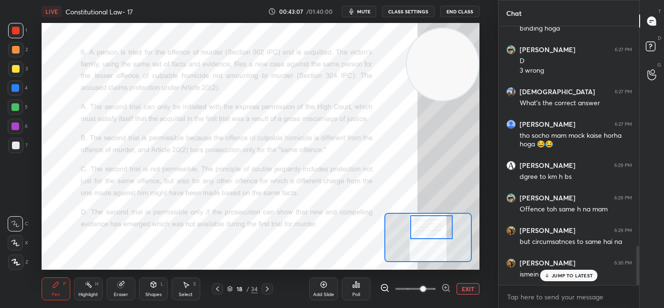
scroll to position [1453, 0]
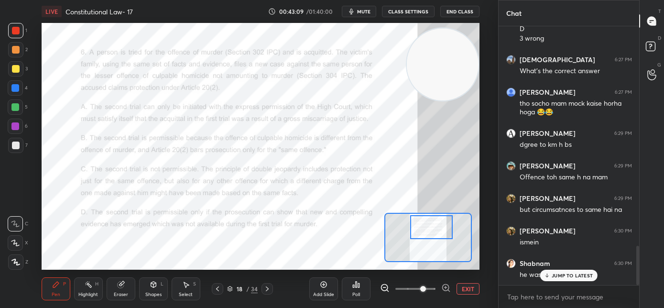
click at [548, 274] on icon at bounding box center [547, 275] width 6 height 6
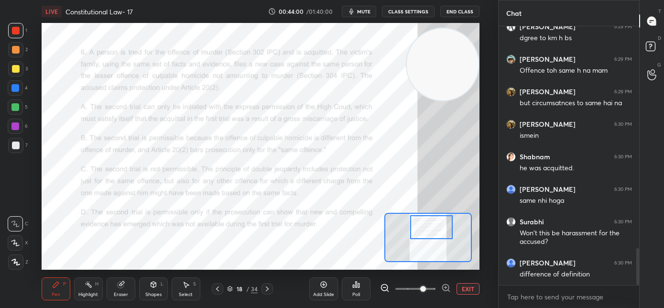
scroll to position [1592, 0]
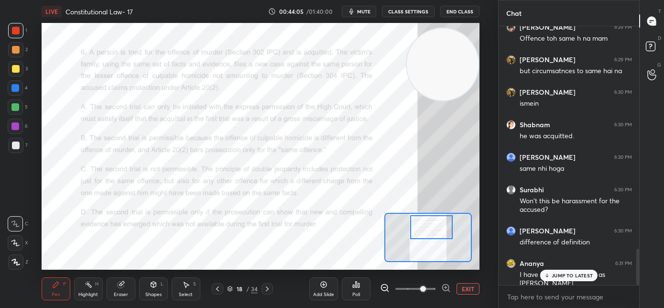
click at [554, 275] on p "JUMP TO LATEST" at bounding box center [572, 275] width 41 height 6
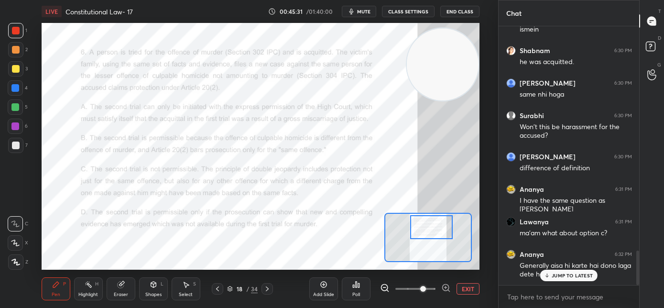
scroll to position [1698, 0]
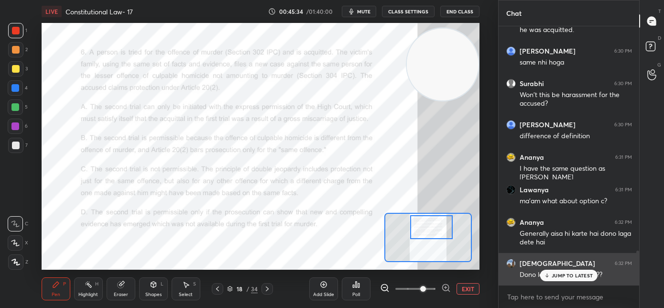
click at [548, 277] on icon at bounding box center [547, 275] width 6 height 6
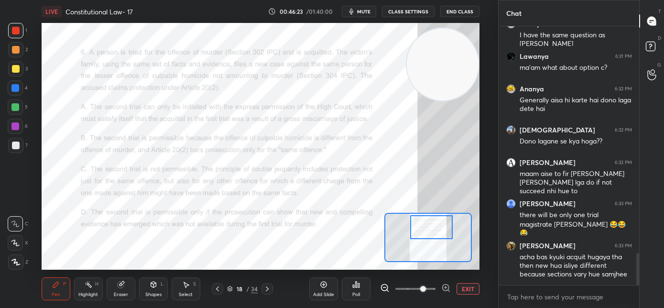
scroll to position [1889, 0]
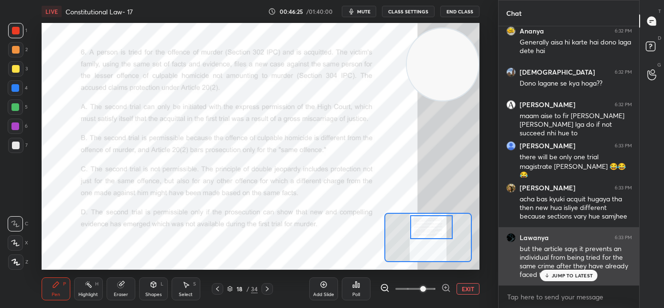
drag, startPoint x: 556, startPoint y: 276, endPoint x: 511, endPoint y: 270, distance: 45.4
click at [555, 276] on p "JUMP TO LATEST" at bounding box center [572, 275] width 41 height 6
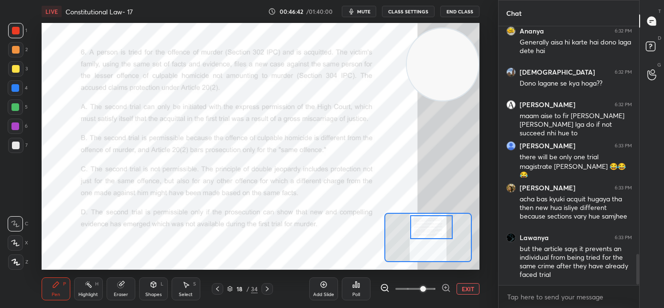
scroll to position [1922, 0]
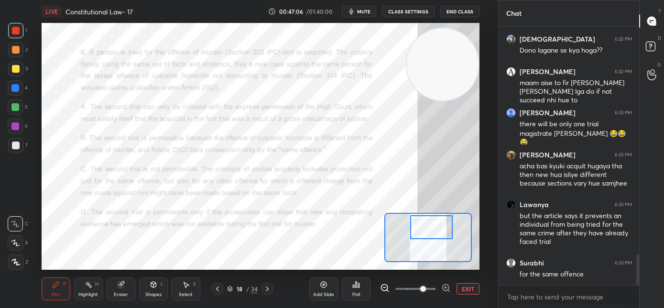
click at [265, 292] on icon at bounding box center [267, 289] width 8 height 8
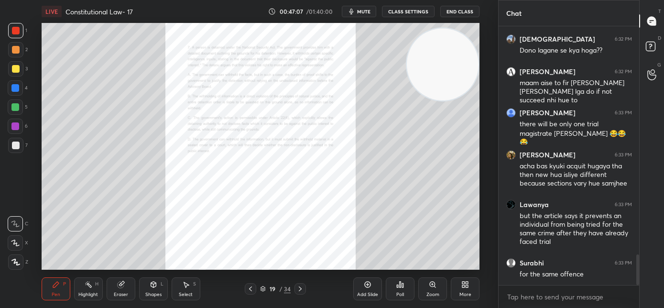
click at [435, 290] on div "Zoom" at bounding box center [432, 288] width 29 height 23
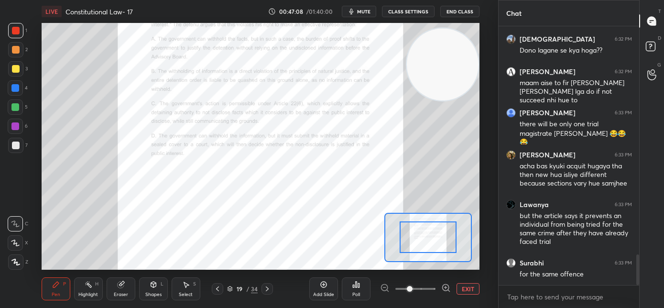
click at [431, 290] on span at bounding box center [415, 289] width 40 height 14
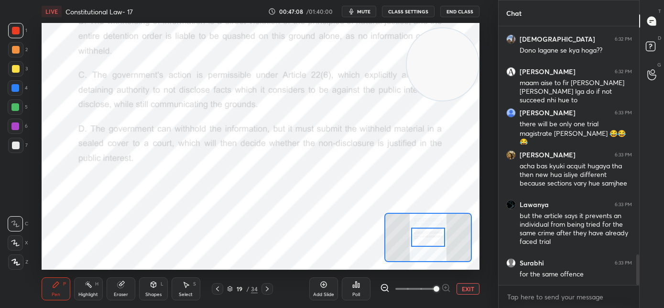
click at [433, 289] on span at bounding box center [436, 289] width 6 height 6
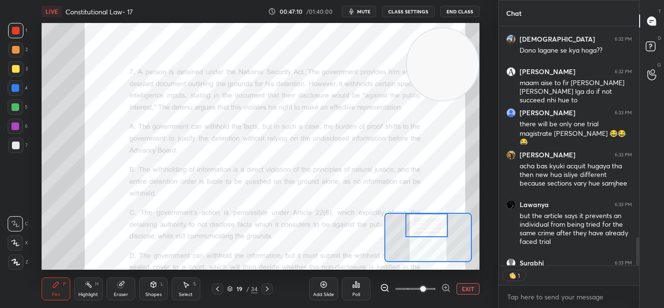
scroll to position [236, 138]
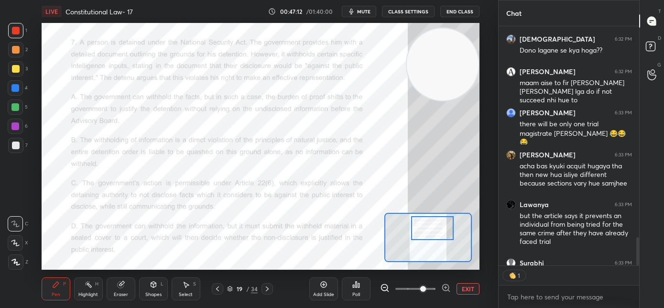
drag, startPoint x: 433, startPoint y: 228, endPoint x: 439, endPoint y: 232, distance: 6.9
click at [439, 232] on div at bounding box center [432, 228] width 43 height 24
click at [348, 294] on div "Poll" at bounding box center [356, 288] width 29 height 23
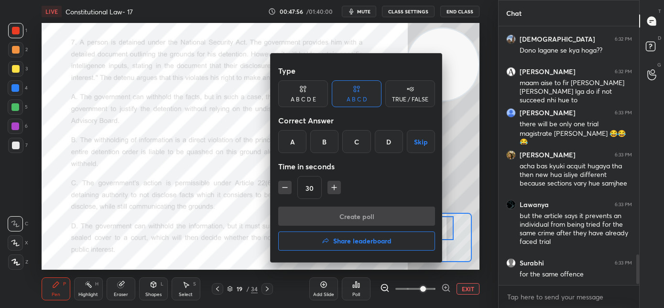
click at [351, 147] on div "C" at bounding box center [356, 141] width 28 height 23
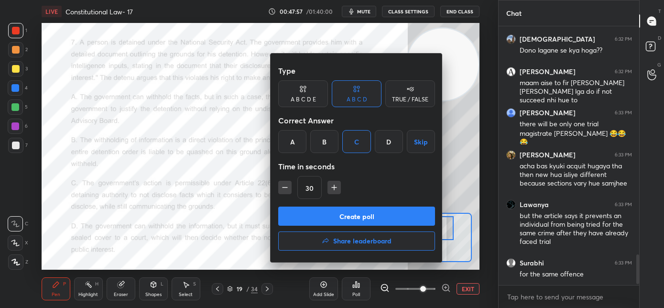
click at [336, 216] on button "Create poll" at bounding box center [356, 215] width 157 height 19
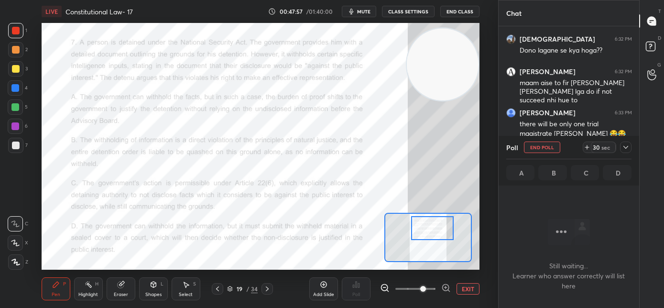
scroll to position [3, 3]
click at [368, 6] on button "mute" at bounding box center [359, 11] width 34 height 11
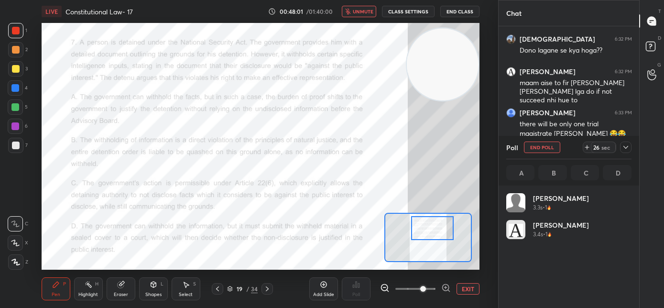
scroll to position [3, 3]
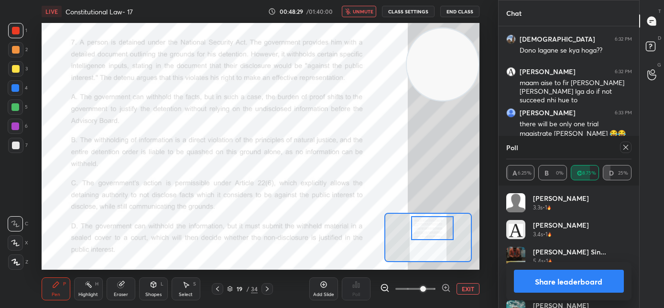
click at [364, 12] on span "unmute" at bounding box center [363, 11] width 21 height 7
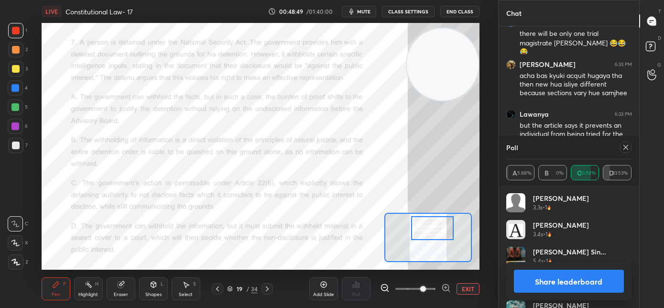
click at [625, 149] on icon at bounding box center [626, 147] width 8 height 8
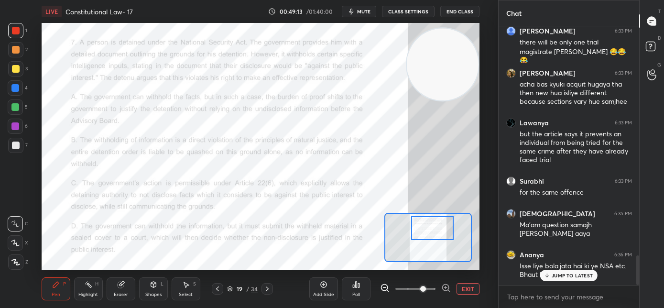
scroll to position [2003, 0]
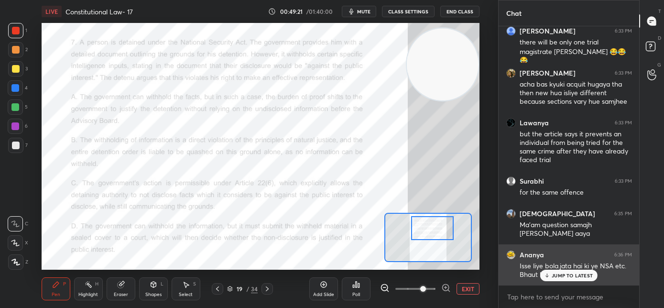
click at [573, 278] on div "JUMP TO LATEST" at bounding box center [568, 275] width 57 height 11
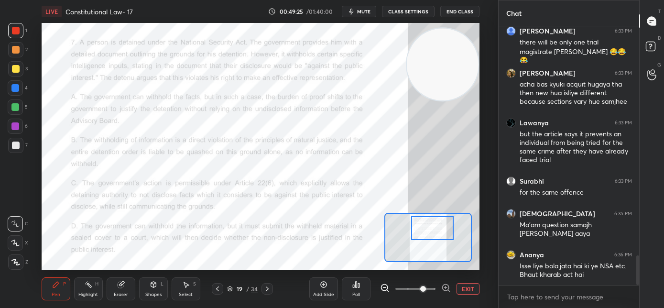
click at [269, 289] on icon at bounding box center [267, 289] width 8 height 8
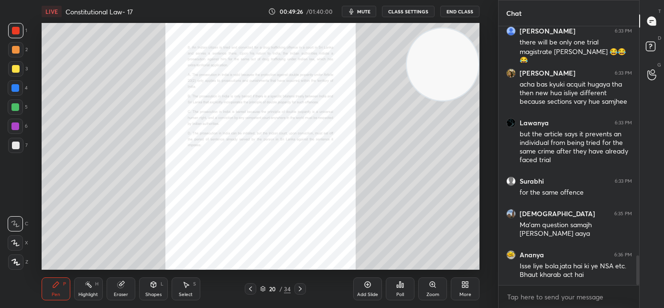
click at [428, 291] on div "Zoom" at bounding box center [432, 288] width 29 height 23
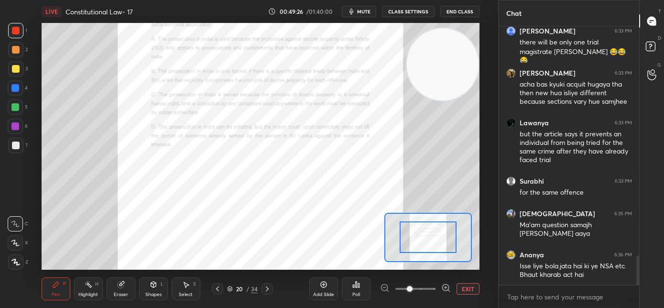
click at [428, 292] on span at bounding box center [415, 289] width 40 height 14
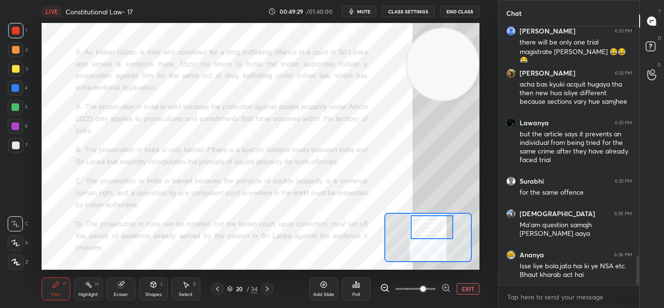
drag, startPoint x: 431, startPoint y: 241, endPoint x: 434, endPoint y: 232, distance: 10.3
click at [434, 232] on div at bounding box center [432, 227] width 43 height 24
click at [357, 290] on div "Poll" at bounding box center [356, 288] width 29 height 23
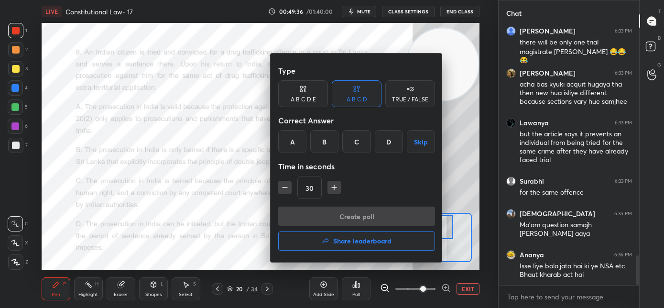
click at [451, 138] on div at bounding box center [332, 154] width 664 height 308
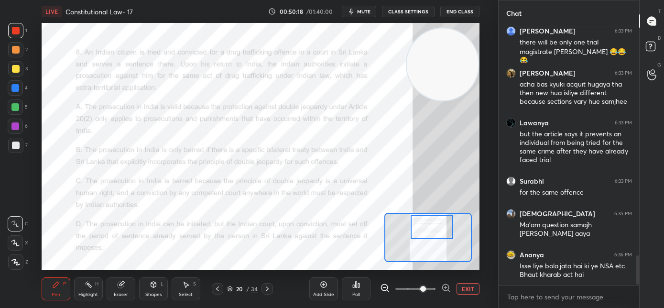
scroll to position [2036, 0]
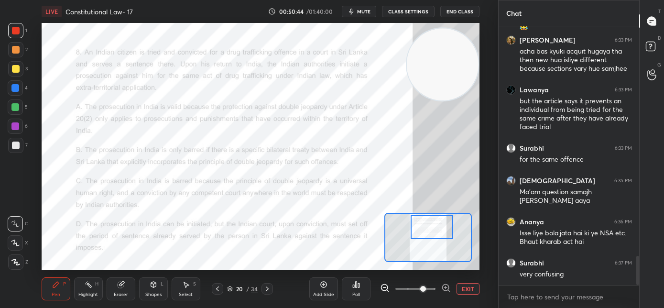
click at [353, 295] on div "Poll" at bounding box center [356, 294] width 8 height 5
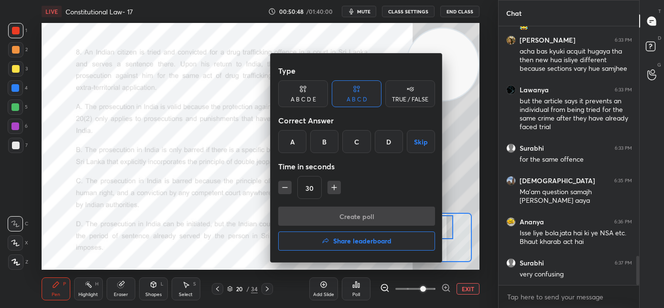
click at [292, 148] on div "A" at bounding box center [292, 141] width 28 height 23
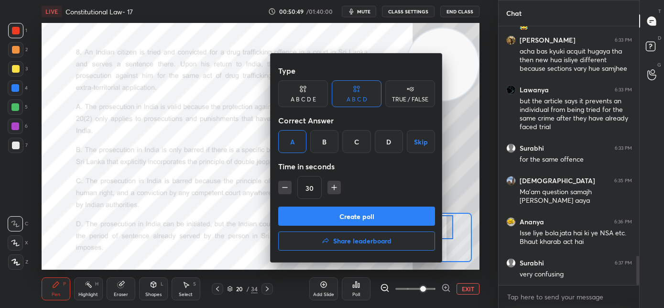
click at [314, 217] on button "Create poll" at bounding box center [356, 215] width 157 height 19
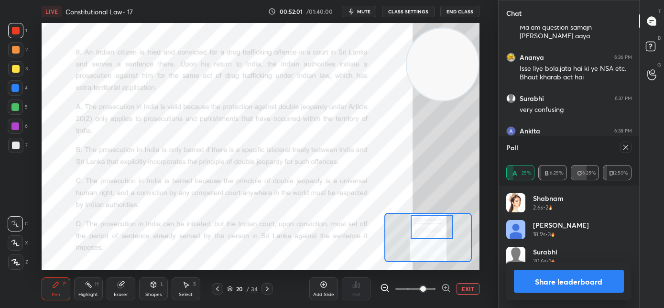
scroll to position [2242, 0]
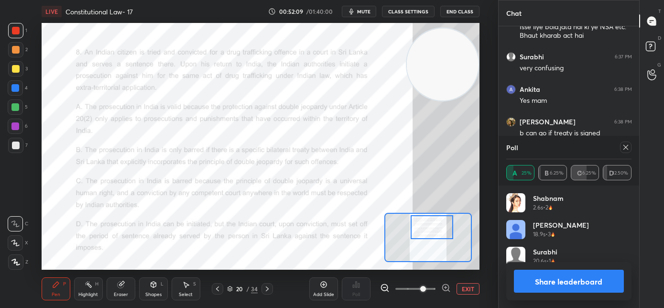
click at [628, 148] on icon at bounding box center [626, 147] width 8 height 8
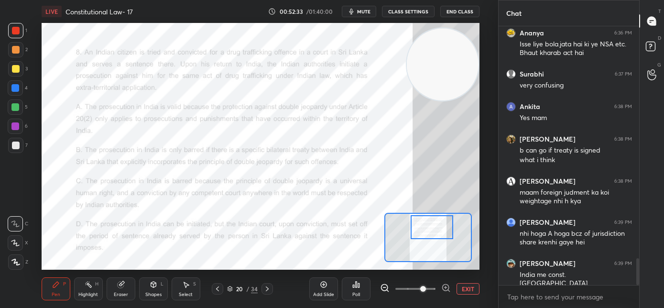
scroll to position [2235, 0]
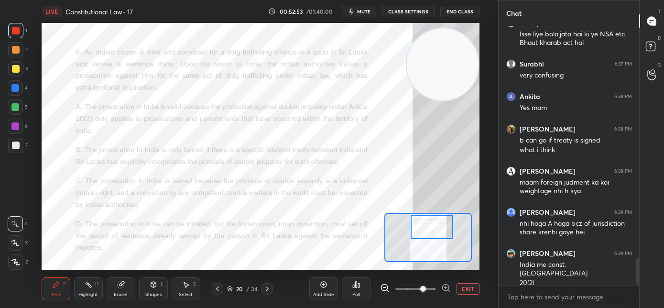
click at [268, 289] on icon at bounding box center [267, 289] width 8 height 8
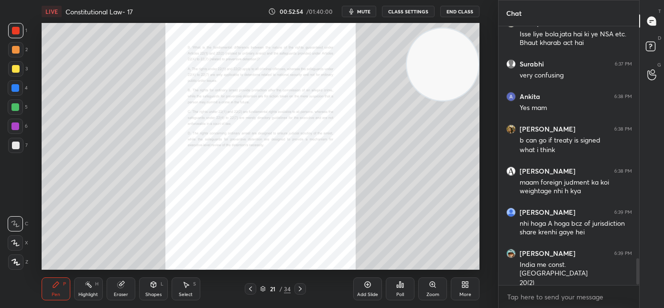
scroll to position [2267, 0]
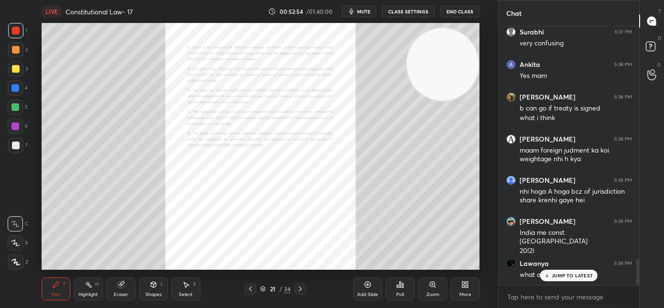
click at [428, 290] on div "Zoom" at bounding box center [432, 288] width 29 height 23
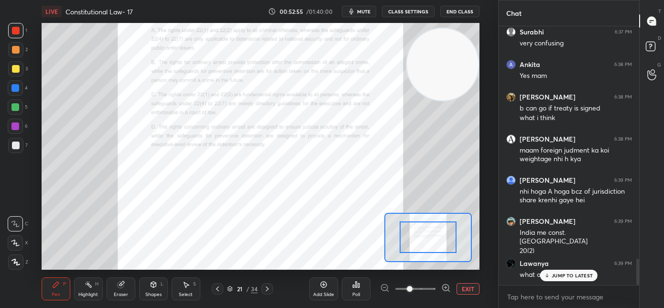
click at [562, 275] on p "JUMP TO LATEST" at bounding box center [572, 275] width 41 height 6
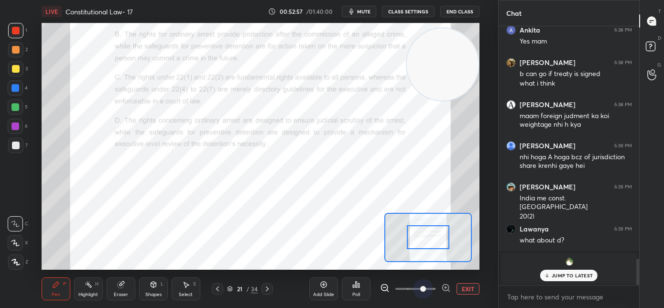
click at [427, 289] on span at bounding box center [415, 289] width 40 height 14
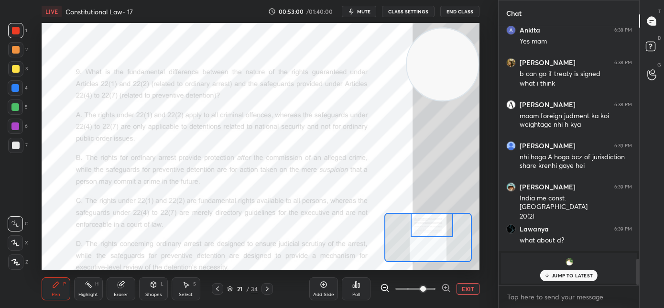
click at [432, 230] on div at bounding box center [432, 225] width 43 height 24
drag, startPoint x: 217, startPoint y: 287, endPoint x: 278, endPoint y: 283, distance: 61.3
click at [217, 287] on icon at bounding box center [218, 289] width 8 height 8
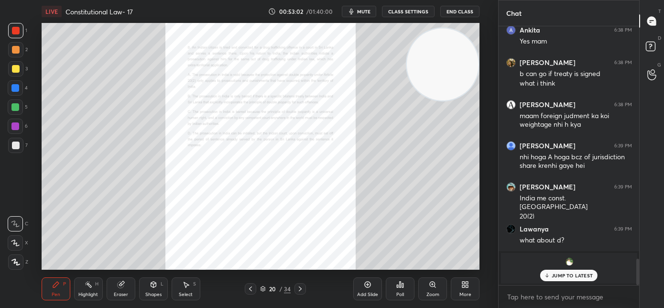
click at [432, 294] on div "Zoom" at bounding box center [432, 294] width 13 height 5
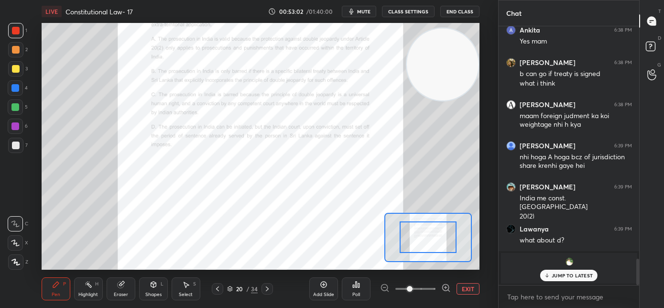
click at [431, 292] on span at bounding box center [415, 289] width 40 height 14
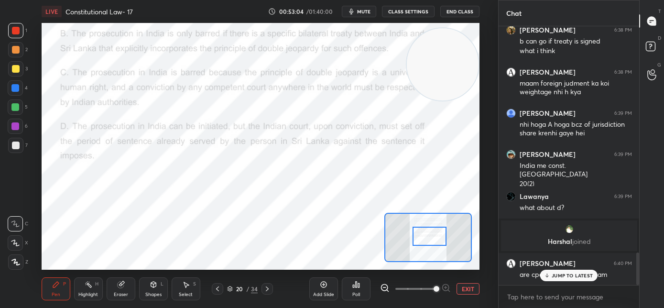
click at [433, 240] on div at bounding box center [429, 236] width 34 height 19
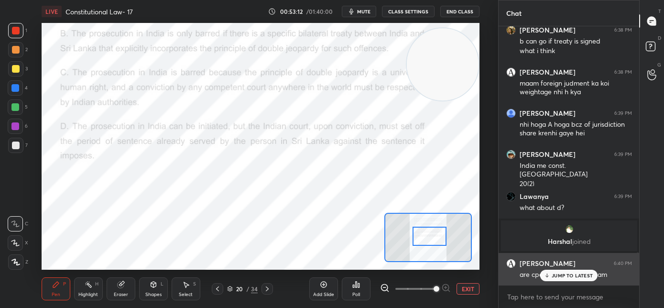
click at [551, 275] on div "JUMP TO LATEST" at bounding box center [568, 275] width 57 height 11
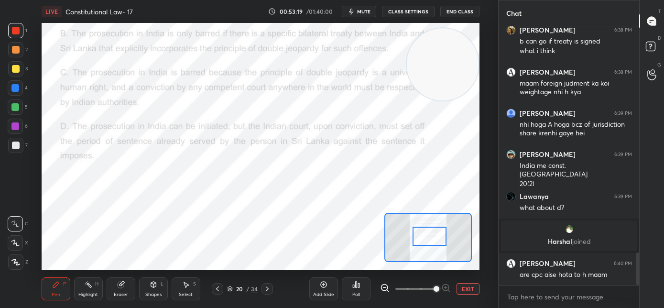
click at [268, 289] on icon at bounding box center [267, 289] width 8 height 8
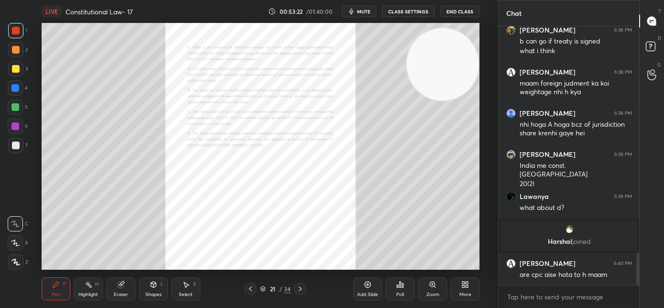
click at [432, 292] on div "Zoom" at bounding box center [432, 294] width 13 height 5
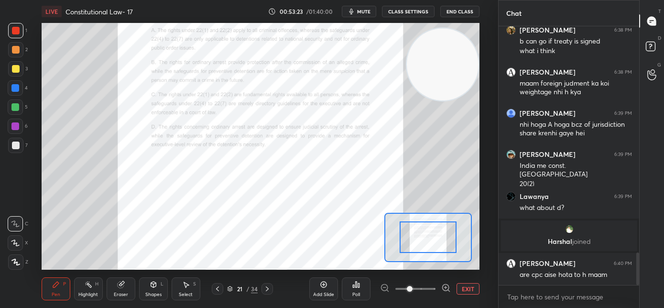
click at [427, 289] on span at bounding box center [415, 289] width 40 height 14
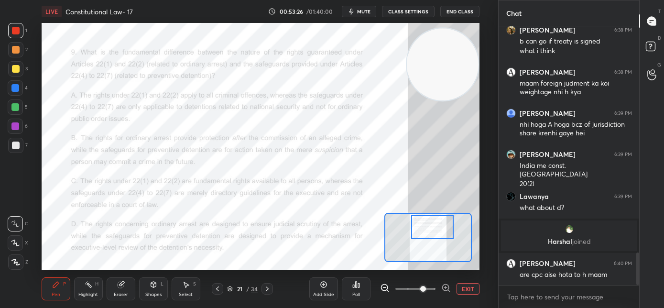
click at [441, 229] on div at bounding box center [432, 227] width 43 height 24
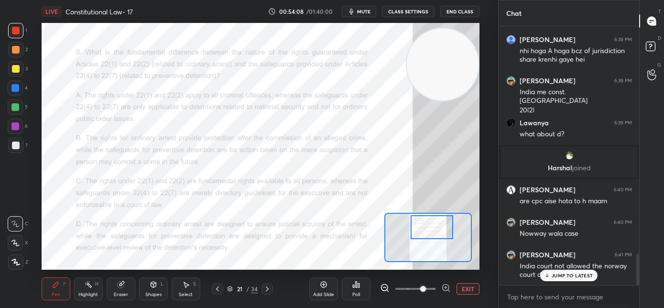
scroll to position [1896, 0]
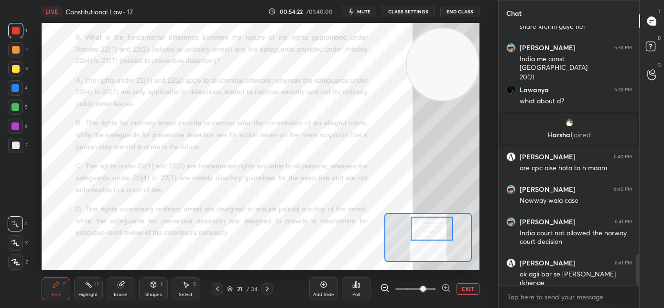
click at [437, 231] on div at bounding box center [432, 229] width 43 height 24
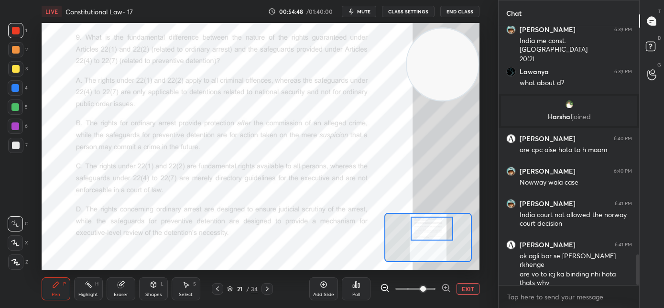
click at [357, 292] on div "Poll" at bounding box center [356, 294] width 8 height 5
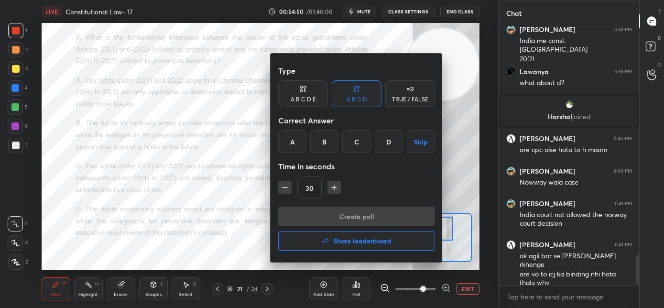
click at [459, 180] on div at bounding box center [332, 154] width 664 height 308
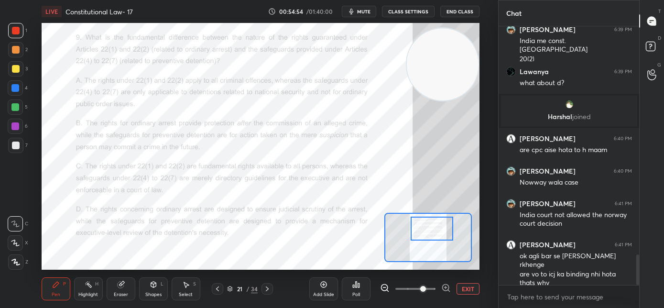
click at [349, 292] on div "Poll" at bounding box center [356, 288] width 29 height 23
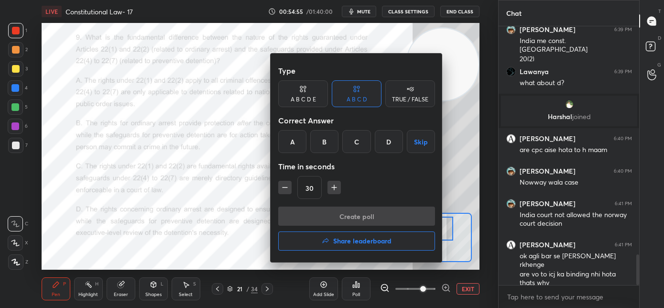
click at [363, 146] on div "C" at bounding box center [356, 141] width 28 height 23
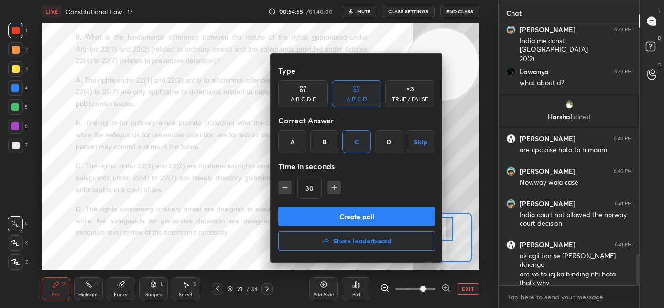
drag, startPoint x: 361, startPoint y: 214, endPoint x: 390, endPoint y: 222, distance: 29.9
click at [361, 214] on button "Create poll" at bounding box center [356, 215] width 157 height 19
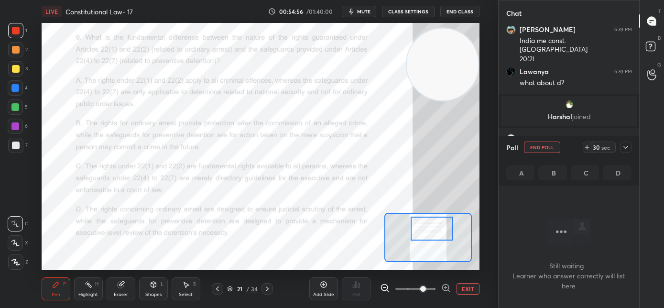
scroll to position [3, 3]
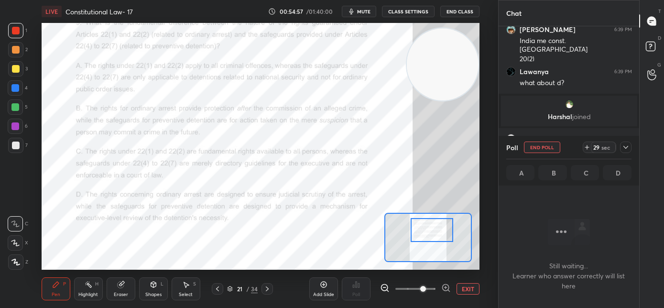
click at [429, 231] on div at bounding box center [432, 230] width 43 height 24
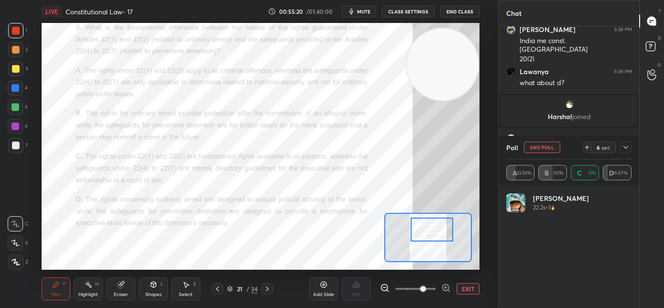
scroll to position [112, 122]
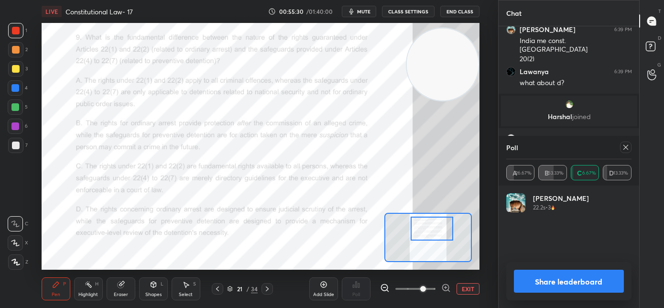
click at [429, 234] on div at bounding box center [432, 229] width 43 height 24
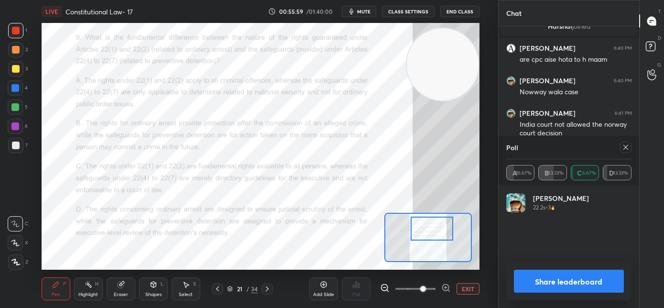
click at [625, 146] on icon at bounding box center [625, 147] width 5 height 5
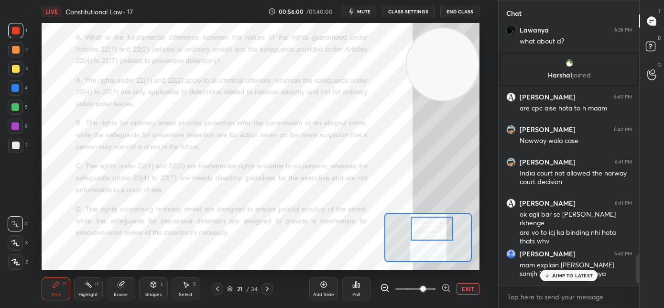
scroll to position [256, 138]
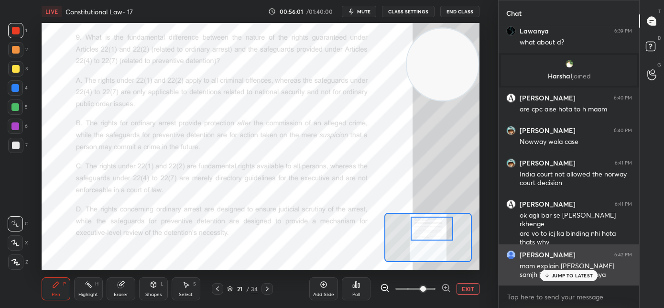
drag, startPoint x: 575, startPoint y: 277, endPoint x: 517, endPoint y: 262, distance: 60.2
click at [575, 277] on p "JUMP TO LATEST" at bounding box center [572, 275] width 41 height 6
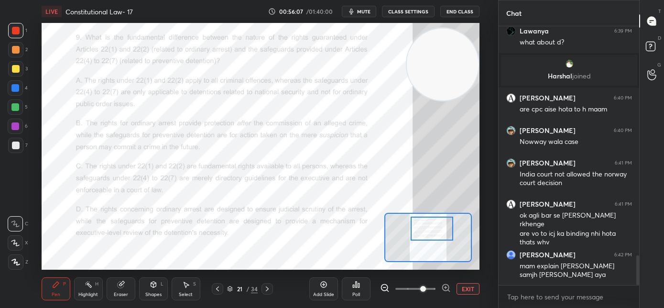
scroll to position [1988, 0]
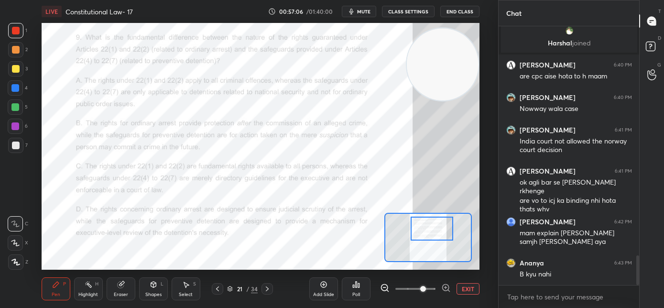
click at [116, 293] on div "Eraser" at bounding box center [121, 294] width 14 height 5
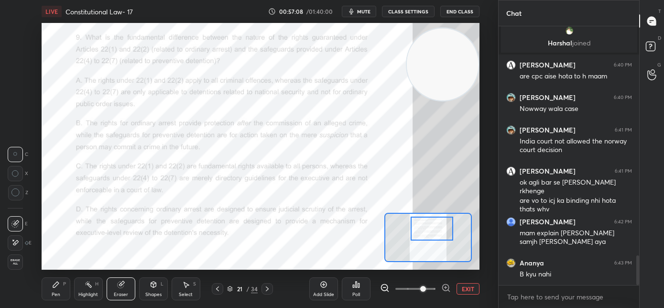
click at [52, 292] on div "Pen" at bounding box center [56, 294] width 9 height 5
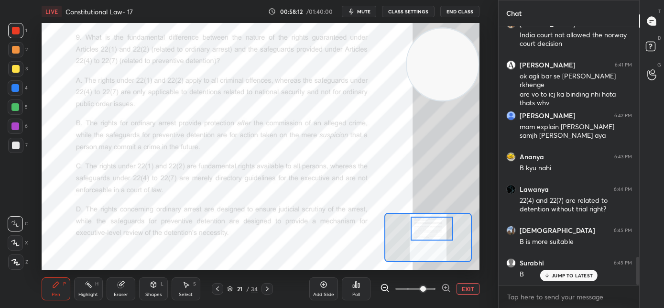
scroll to position [2126, 0]
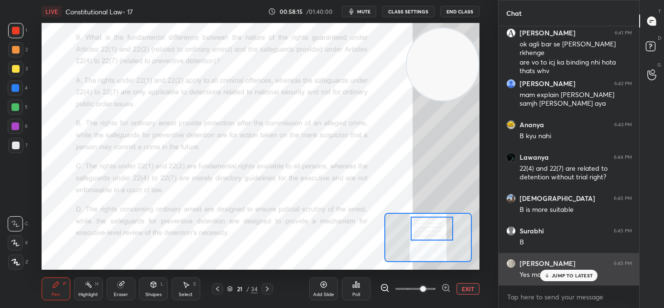
click at [552, 279] on div "JUMP TO LATEST" at bounding box center [568, 275] width 57 height 11
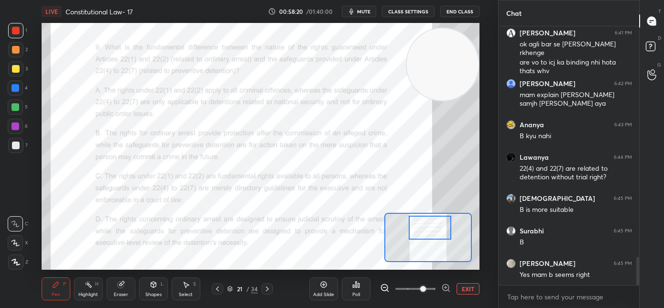
drag, startPoint x: 429, startPoint y: 235, endPoint x: 428, endPoint y: 228, distance: 6.3
click at [427, 232] on div at bounding box center [430, 228] width 43 height 24
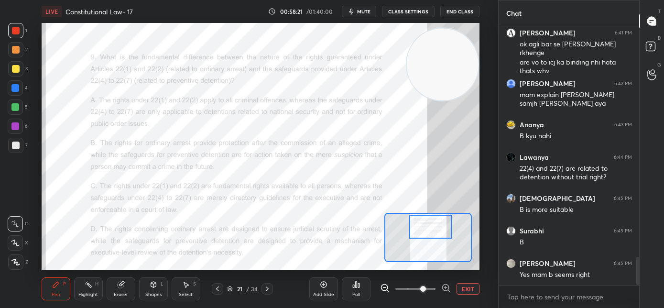
click at [268, 290] on icon at bounding box center [267, 289] width 8 height 8
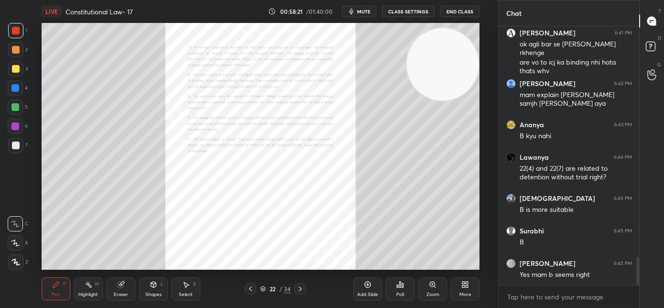
click at [432, 291] on div "Zoom" at bounding box center [432, 288] width 29 height 23
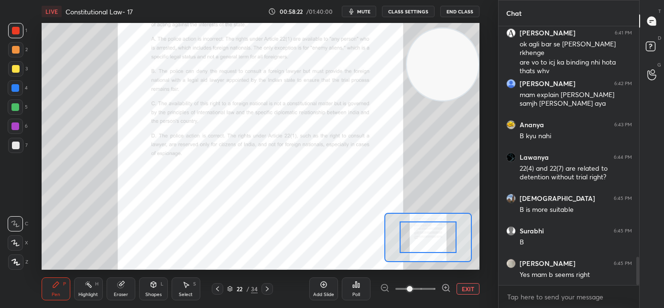
click at [429, 291] on span at bounding box center [415, 289] width 40 height 14
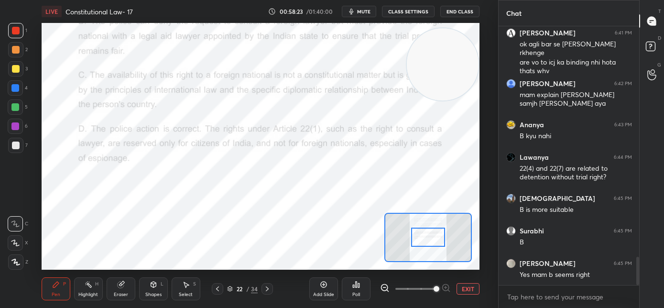
click at [426, 287] on span at bounding box center [415, 289] width 40 height 14
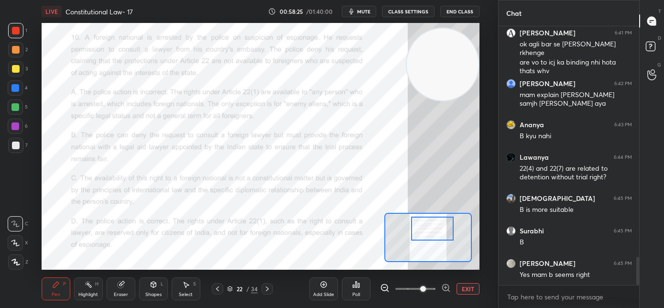
drag, startPoint x: 428, startPoint y: 233, endPoint x: 432, endPoint y: 237, distance: 5.4
click at [432, 237] on div at bounding box center [432, 229] width 43 height 24
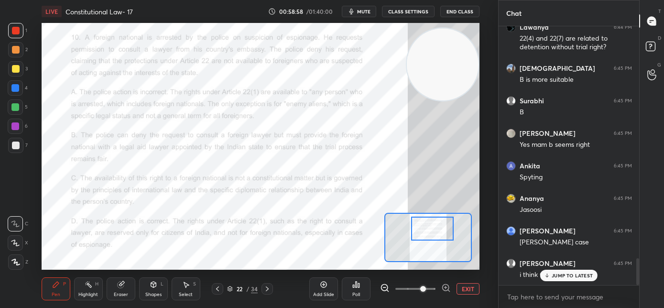
scroll to position [2289, 0]
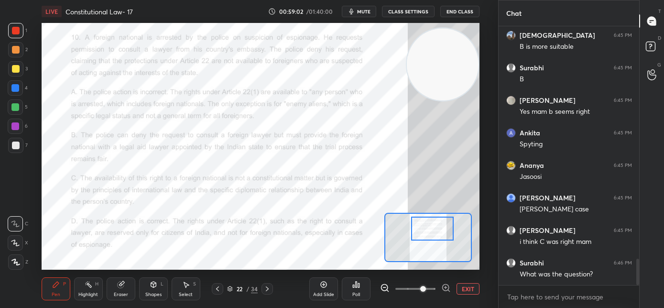
click at [217, 291] on icon at bounding box center [218, 289] width 8 height 8
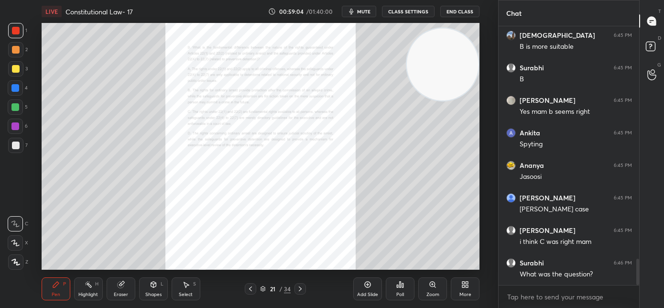
click at [430, 292] on div "Zoom" at bounding box center [432, 294] width 13 height 5
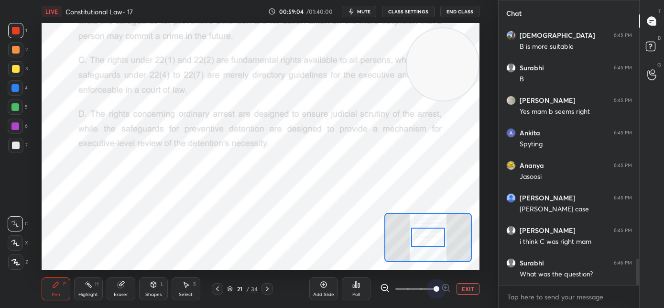
click at [431, 291] on span at bounding box center [415, 289] width 40 height 14
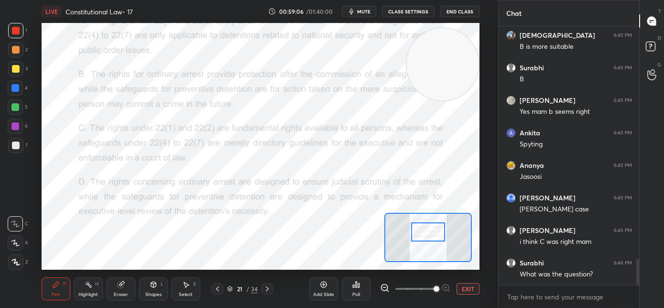
drag, startPoint x: 430, startPoint y: 237, endPoint x: 419, endPoint y: 294, distance: 58.5
click at [430, 237] on div at bounding box center [428, 231] width 34 height 19
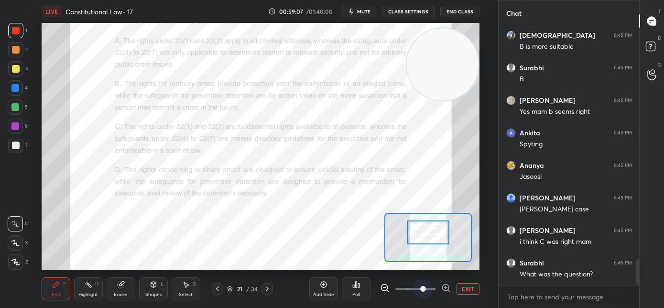
click at [424, 289] on span at bounding box center [415, 289] width 40 height 14
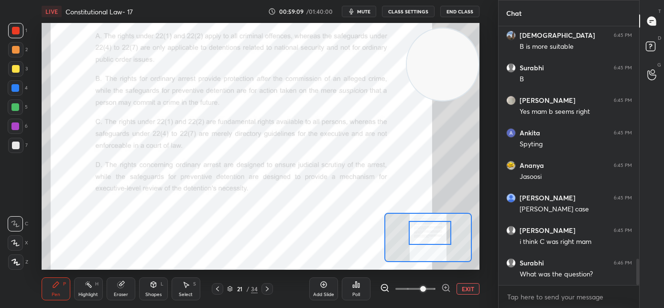
click at [434, 238] on div at bounding box center [430, 233] width 43 height 24
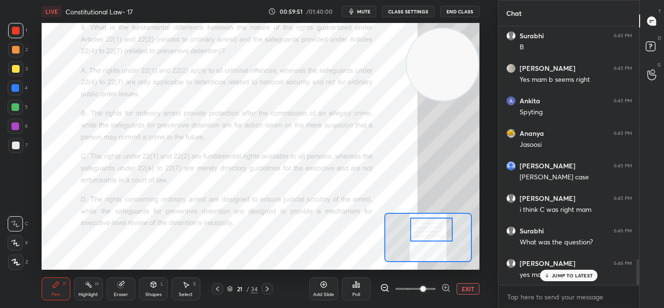
drag, startPoint x: 422, startPoint y: 230, endPoint x: 423, endPoint y: 238, distance: 7.8
click at [423, 238] on div at bounding box center [431, 229] width 43 height 24
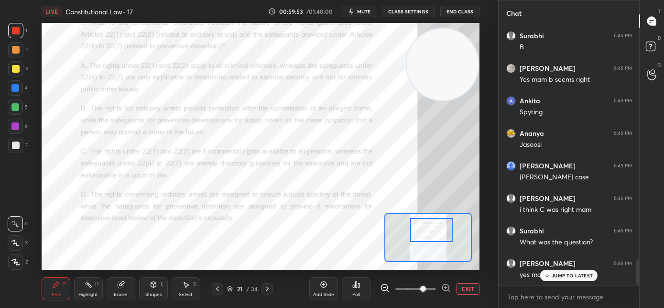
scroll to position [3, 3]
click at [555, 258] on p "JUMP TO LATEST" at bounding box center [572, 256] width 41 height 6
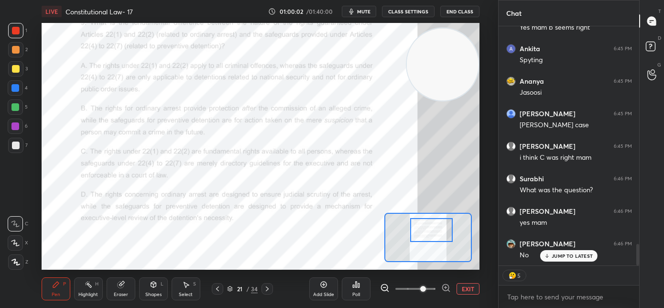
scroll to position [2405, 0]
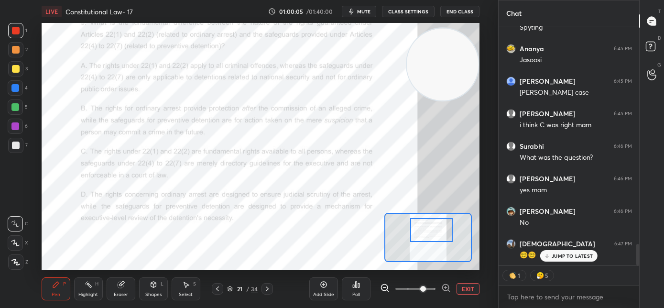
click at [266, 292] on icon at bounding box center [267, 289] width 8 height 8
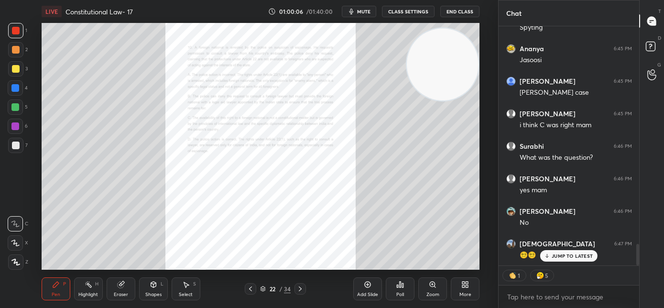
click at [433, 291] on div "Zoom" at bounding box center [432, 288] width 29 height 23
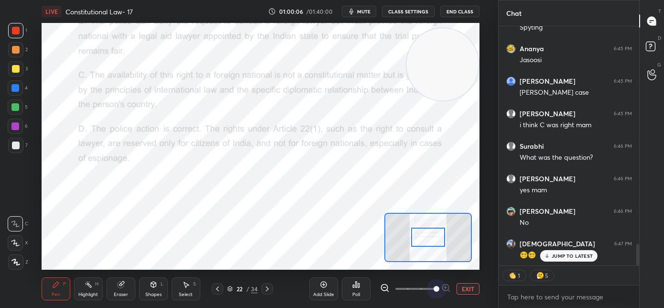
click at [430, 289] on span at bounding box center [415, 289] width 40 height 14
click at [433, 289] on span at bounding box center [436, 289] width 6 height 6
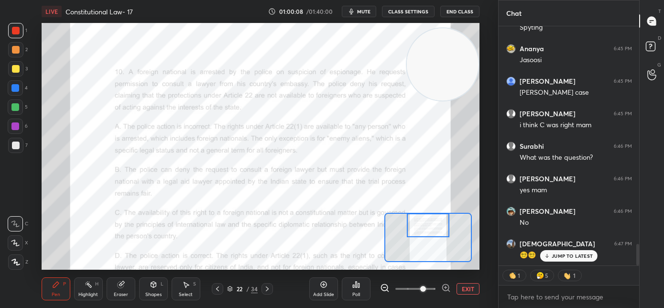
drag, startPoint x: 432, startPoint y: 232, endPoint x: 411, endPoint y: 276, distance: 49.0
click at [432, 235] on div at bounding box center [428, 225] width 43 height 24
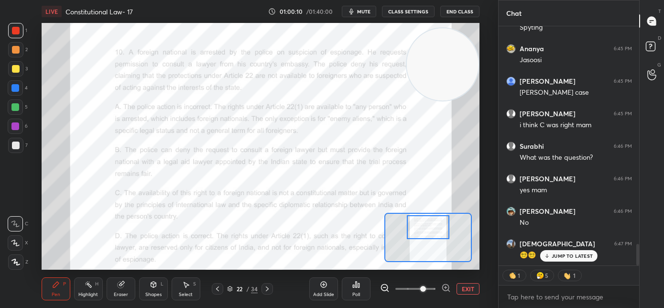
click at [218, 291] on icon at bounding box center [218, 289] width 8 height 8
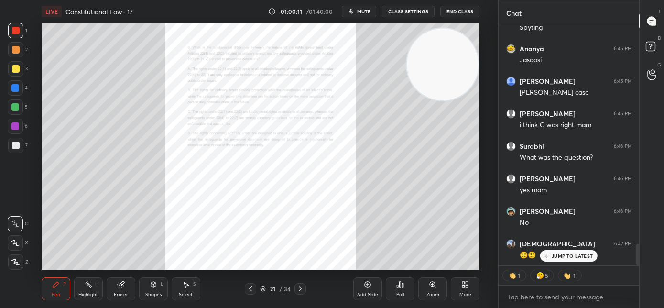
click at [437, 291] on div "Zoom" at bounding box center [432, 288] width 29 height 23
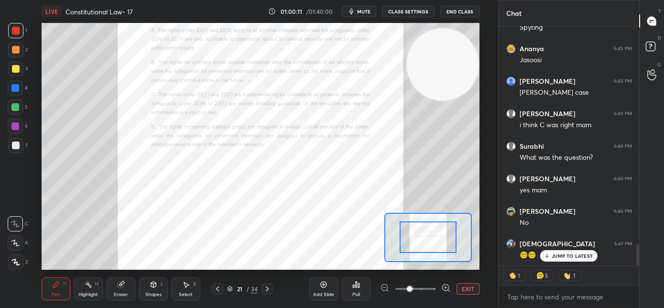
click at [427, 288] on span at bounding box center [415, 289] width 40 height 14
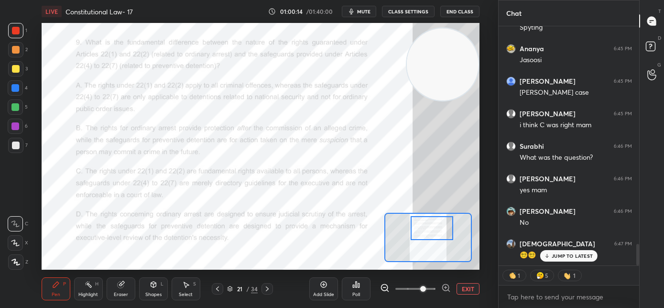
drag, startPoint x: 433, startPoint y: 245, endPoint x: 437, endPoint y: 236, distance: 9.9
click at [437, 236] on div at bounding box center [432, 228] width 43 height 24
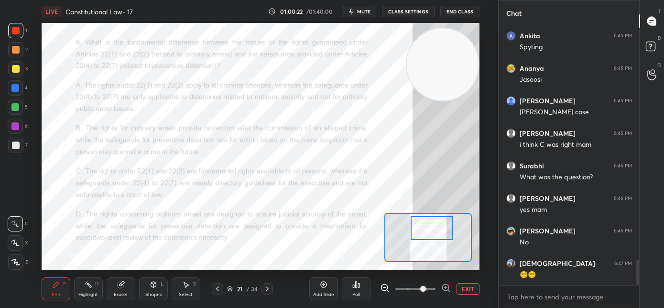
scroll to position [3, 3]
drag, startPoint x: 267, startPoint y: 286, endPoint x: 294, endPoint y: 278, distance: 28.4
click at [268, 286] on icon at bounding box center [267, 289] width 8 height 8
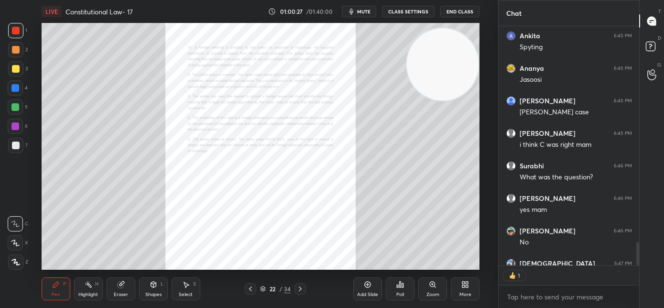
click at [431, 292] on div "Zoom" at bounding box center [432, 294] width 13 height 5
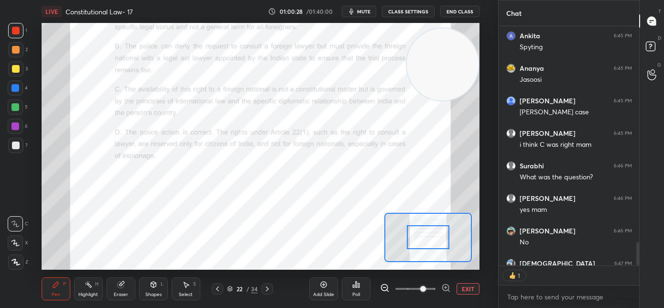
click at [428, 288] on span at bounding box center [415, 289] width 40 height 14
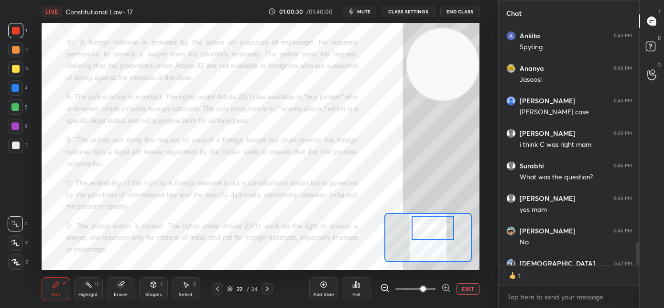
drag, startPoint x: 429, startPoint y: 245, endPoint x: 433, endPoint y: 236, distance: 10.3
click at [433, 236] on div at bounding box center [432, 228] width 43 height 24
type textarea "x"
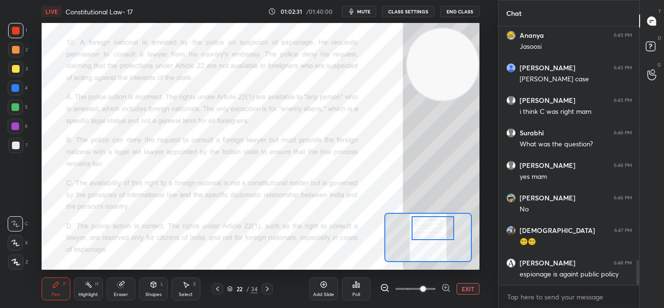
click at [356, 294] on div "Poll" at bounding box center [356, 294] width 8 height 5
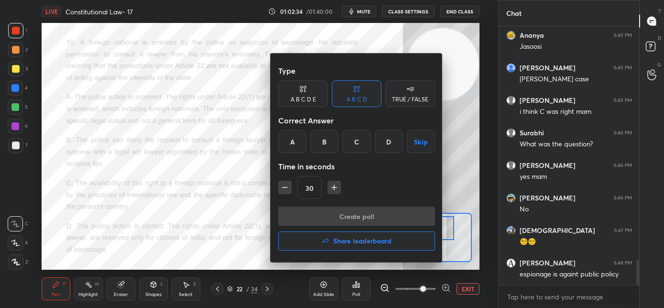
click at [287, 190] on icon "button" at bounding box center [285, 188] width 10 height 10
type input "15"
click at [326, 146] on div "B" at bounding box center [324, 141] width 28 height 23
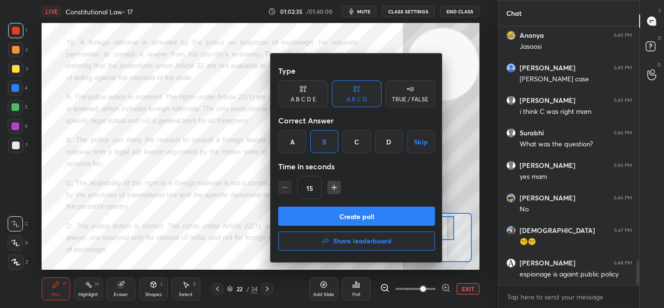
click at [326, 217] on button "Create poll" at bounding box center [356, 215] width 157 height 19
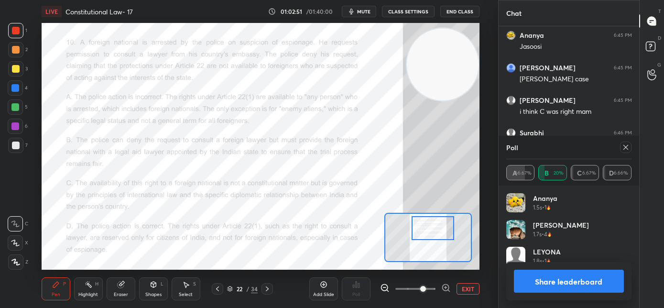
scroll to position [2526, 0]
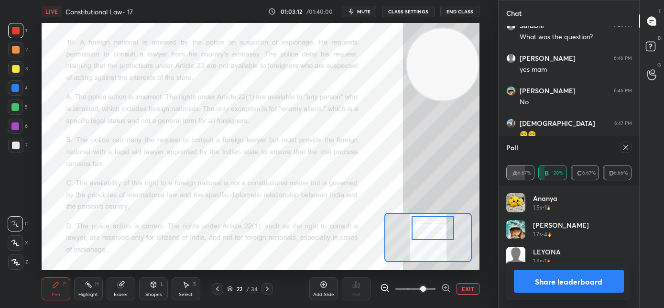
click at [624, 151] on div at bounding box center [625, 146] width 11 height 11
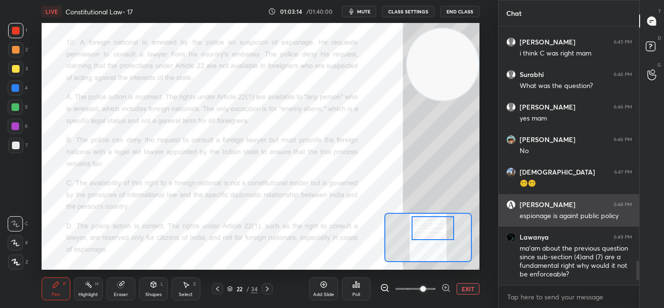
scroll to position [2509, 0]
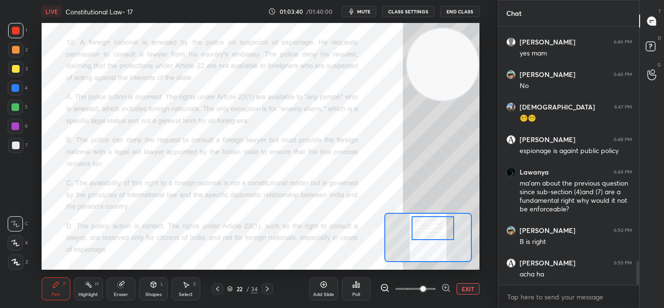
click at [218, 291] on icon at bounding box center [218, 289] width 8 height 8
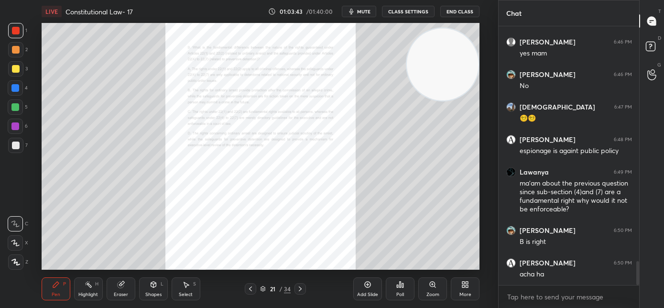
click at [427, 290] on div "Zoom" at bounding box center [432, 288] width 29 height 23
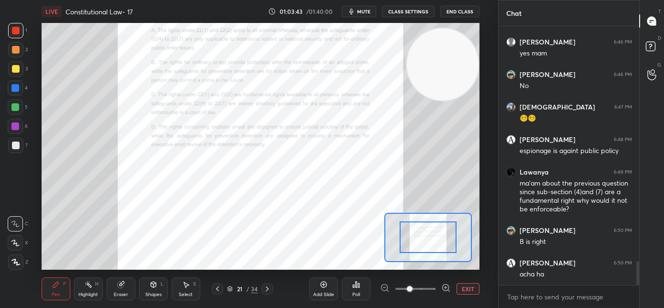
click at [427, 290] on span at bounding box center [415, 289] width 40 height 14
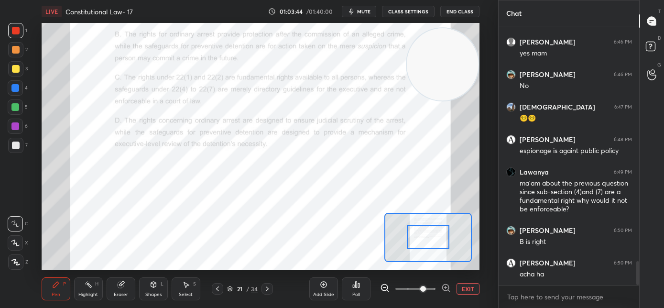
click at [433, 290] on span at bounding box center [415, 289] width 40 height 14
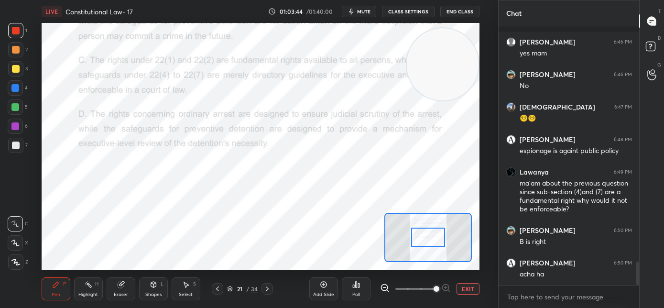
scroll to position [2583, 0]
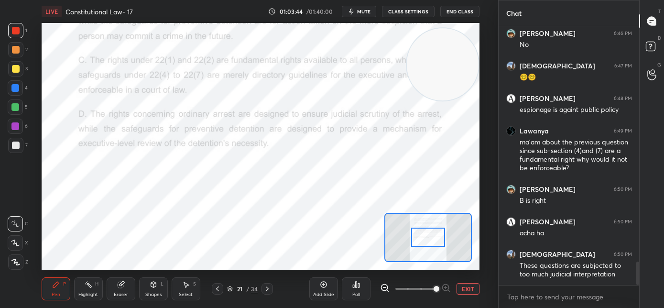
click at [433, 289] on span at bounding box center [436, 289] width 6 height 6
click at [433, 288] on span at bounding box center [436, 289] width 6 height 6
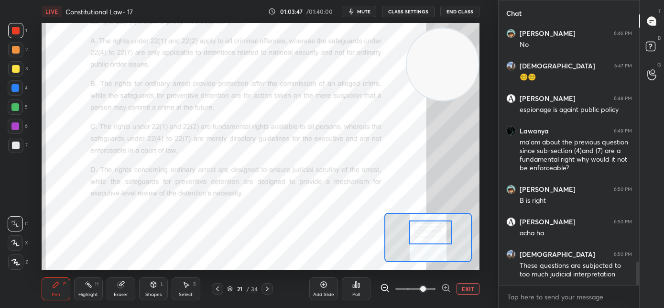
click at [442, 237] on div at bounding box center [430, 232] width 43 height 24
click at [270, 290] on icon at bounding box center [267, 289] width 8 height 8
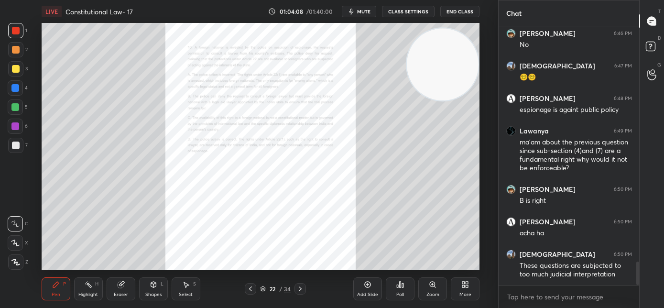
click at [429, 290] on div "Zoom" at bounding box center [432, 288] width 29 height 23
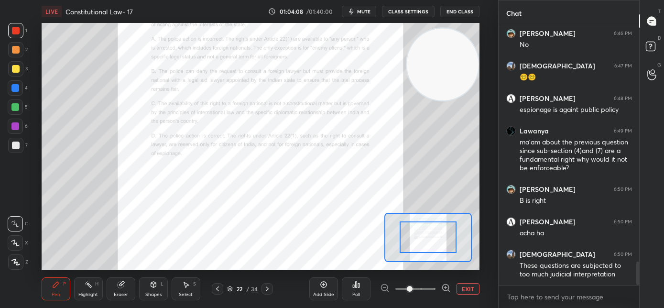
click at [428, 290] on span at bounding box center [415, 289] width 40 height 14
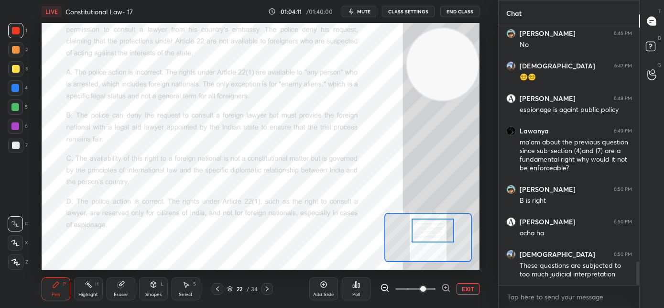
drag, startPoint x: 433, startPoint y: 232, endPoint x: 436, endPoint y: 236, distance: 5.4
click at [436, 236] on div at bounding box center [432, 230] width 43 height 24
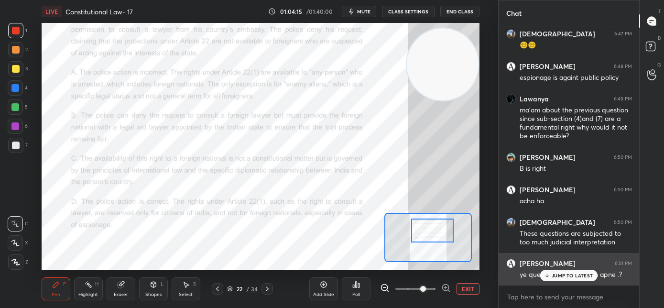
click at [550, 276] on div "JUMP TO LATEST" at bounding box center [568, 275] width 57 height 11
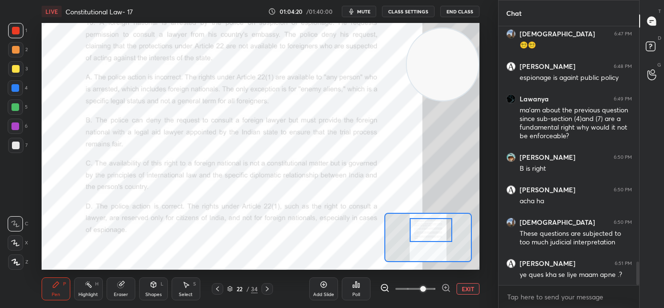
click at [422, 234] on div at bounding box center [431, 230] width 43 height 24
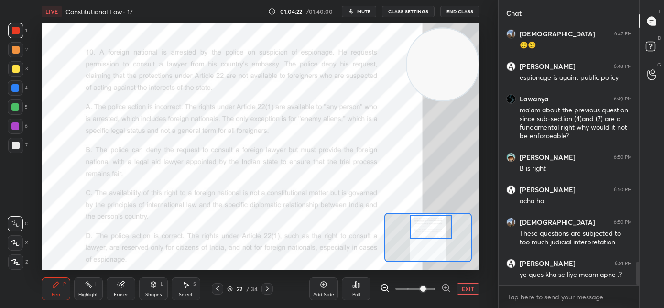
click at [424, 230] on div at bounding box center [431, 227] width 43 height 24
click at [267, 291] on icon at bounding box center [267, 289] width 8 height 8
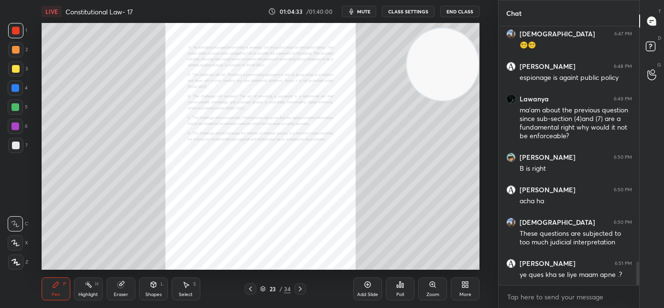
click at [431, 289] on div "Zoom" at bounding box center [432, 288] width 29 height 23
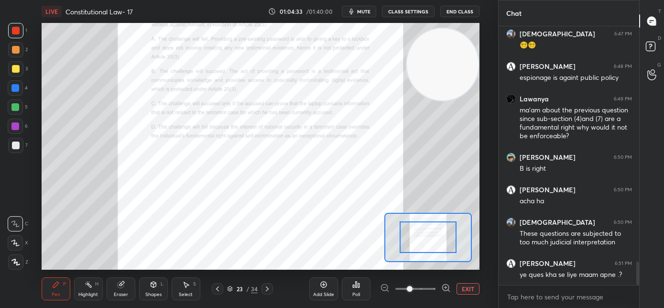
click at [428, 288] on span at bounding box center [415, 289] width 40 height 14
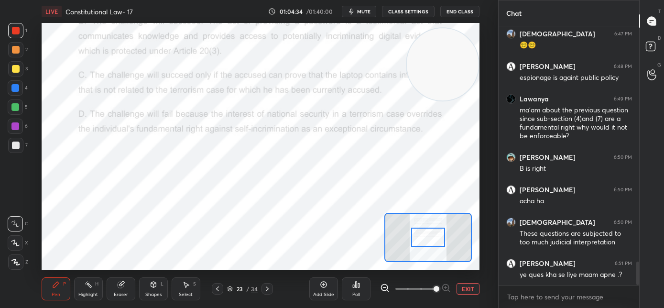
click at [433, 289] on span at bounding box center [436, 289] width 6 height 6
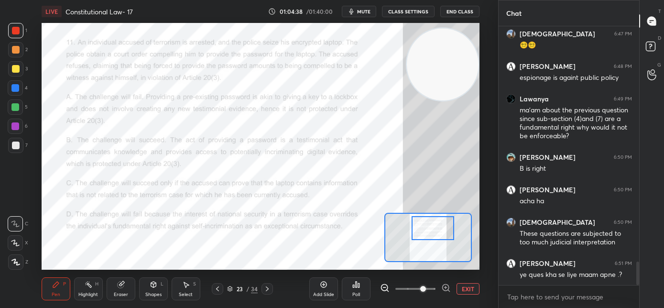
drag, startPoint x: 428, startPoint y: 243, endPoint x: 433, endPoint y: 234, distance: 10.3
click at [433, 234] on div at bounding box center [432, 228] width 43 height 24
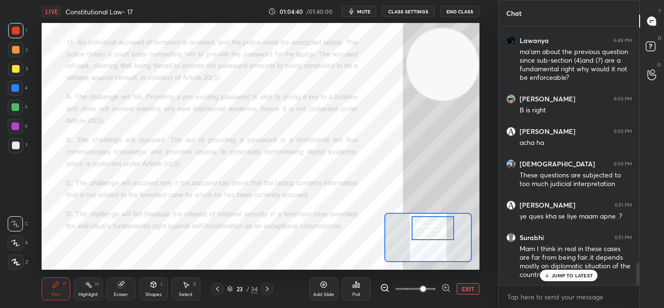
scroll to position [2723, 0]
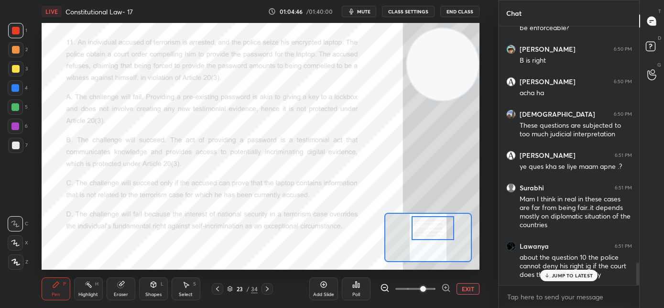
click at [562, 276] on p "JUMP TO LATEST" at bounding box center [572, 275] width 41 height 6
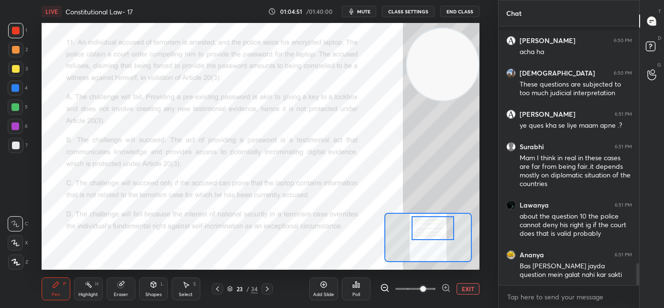
scroll to position [2806, 0]
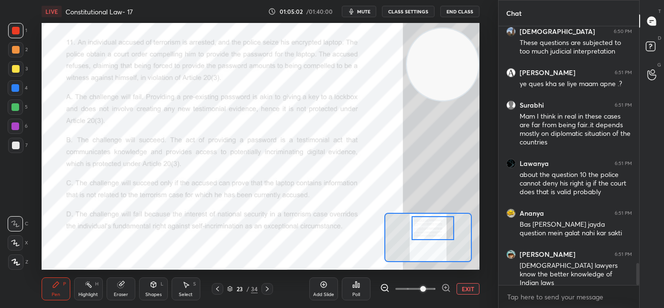
click at [217, 291] on icon at bounding box center [218, 289] width 8 height 8
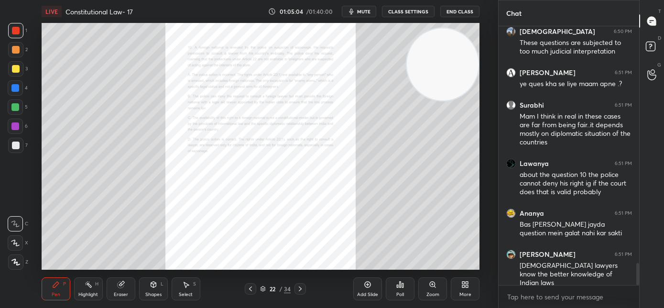
click at [432, 292] on div "Zoom" at bounding box center [432, 294] width 13 height 5
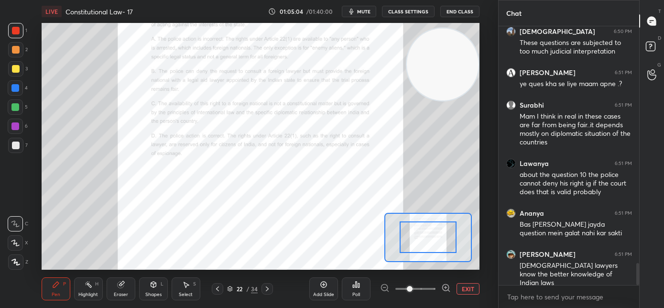
click at [429, 290] on span at bounding box center [415, 289] width 40 height 14
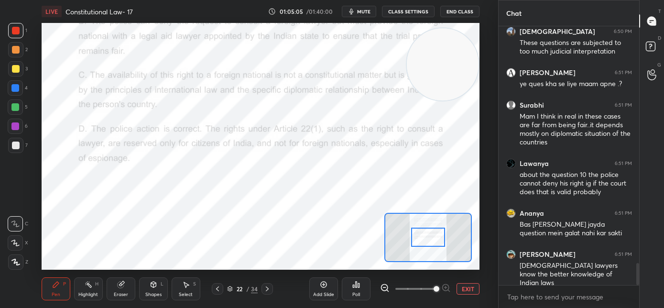
click at [427, 242] on div at bounding box center [428, 236] width 34 height 19
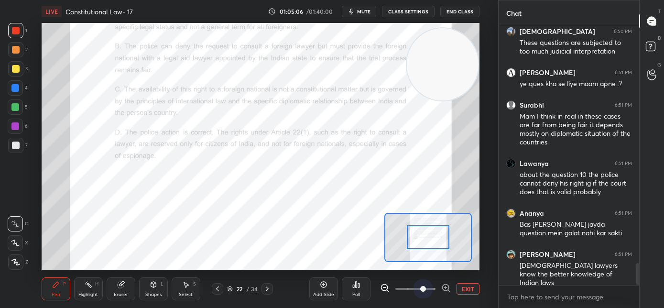
click at [425, 288] on span at bounding box center [415, 289] width 40 height 14
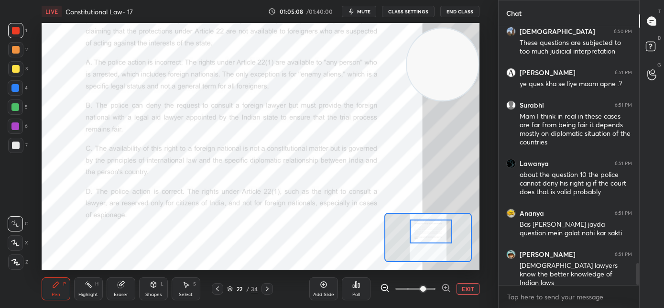
drag, startPoint x: 428, startPoint y: 245, endPoint x: 431, endPoint y: 239, distance: 6.4
click at [431, 239] on div at bounding box center [431, 231] width 43 height 24
click at [269, 290] on icon at bounding box center [267, 289] width 8 height 8
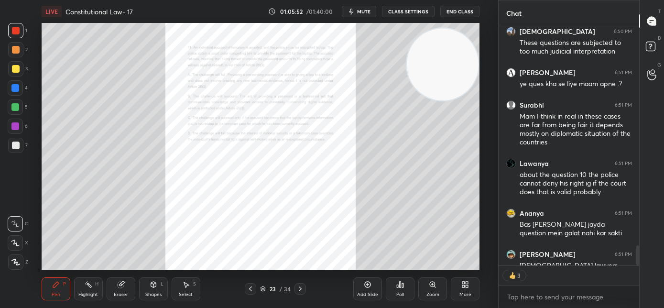
scroll to position [2858, 0]
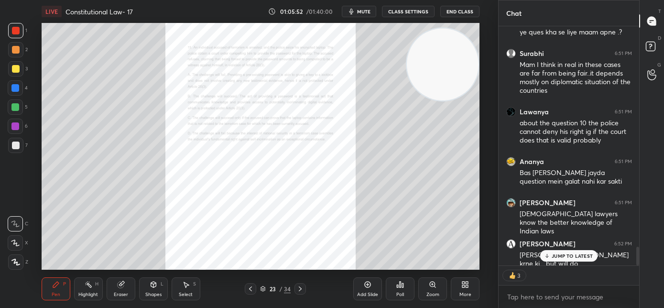
click at [427, 288] on div "Zoom" at bounding box center [432, 288] width 29 height 23
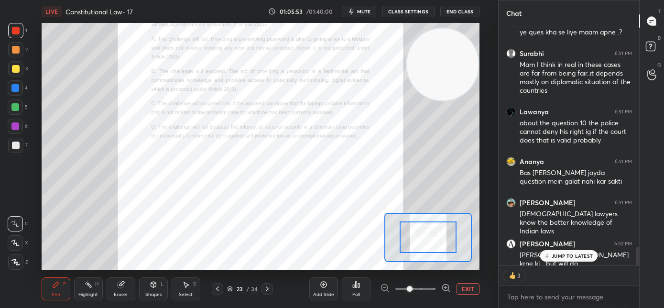
click at [560, 256] on p "JUMP TO LATEST" at bounding box center [572, 256] width 41 height 6
type textarea "x"
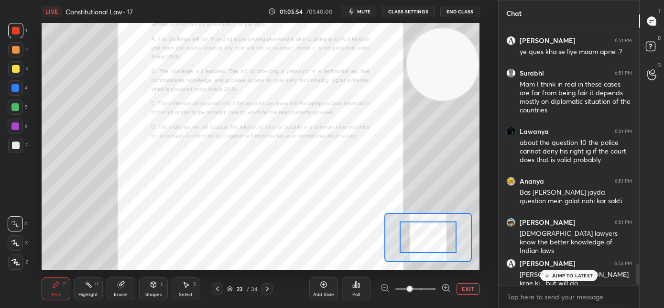
scroll to position [3, 3]
click at [423, 289] on span at bounding box center [415, 289] width 40 height 14
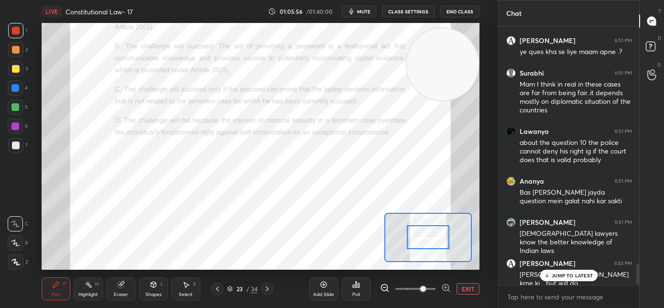
click at [548, 275] on icon at bounding box center [547, 275] width 6 height 6
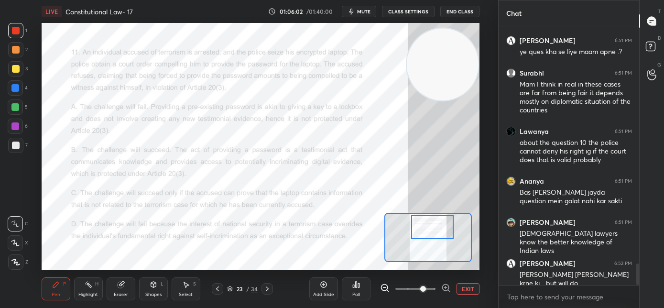
click at [427, 227] on div at bounding box center [432, 227] width 43 height 24
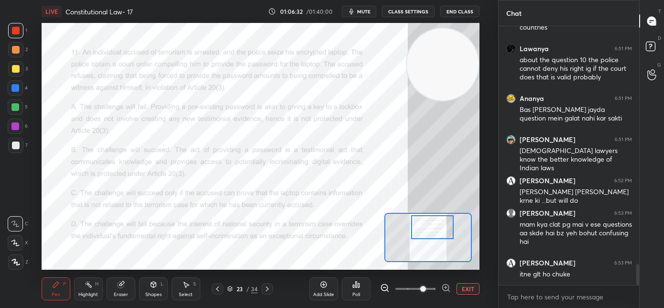
scroll to position [2953, 0]
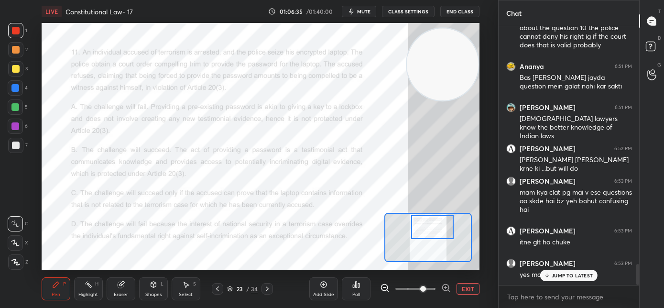
click at [551, 273] on div "JUMP TO LATEST" at bounding box center [568, 275] width 57 height 11
click at [358, 294] on div "Poll" at bounding box center [356, 294] width 8 height 5
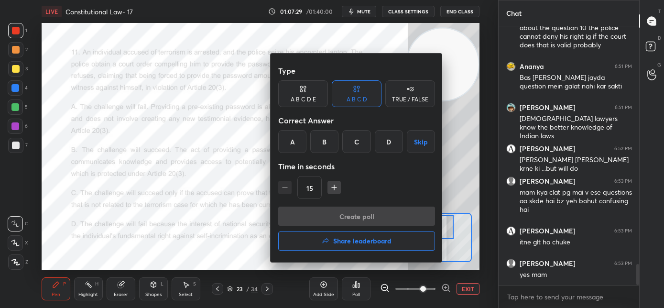
click at [241, 206] on div at bounding box center [332, 154] width 664 height 308
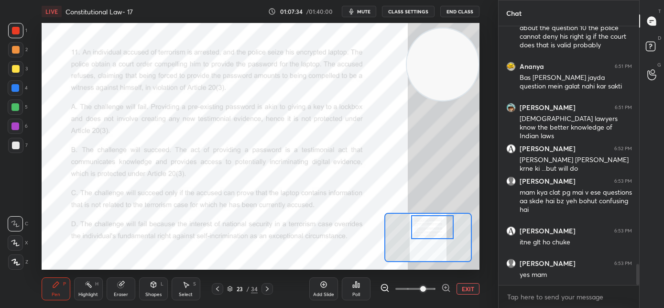
click at [356, 294] on div "Poll" at bounding box center [356, 294] width 8 height 5
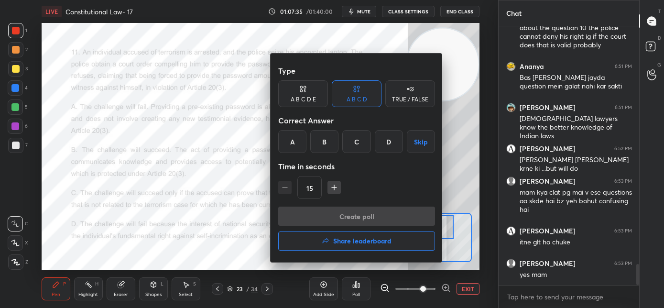
click at [334, 148] on div "B" at bounding box center [324, 141] width 28 height 23
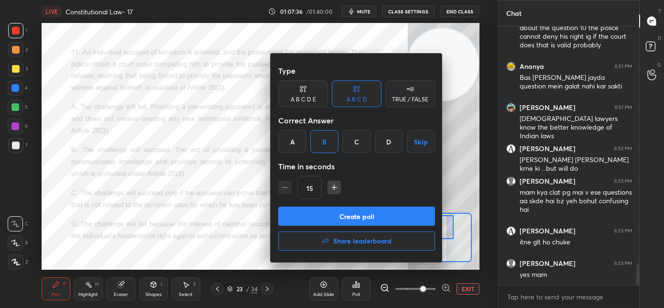
click at [333, 191] on icon "button" at bounding box center [334, 188] width 10 height 10
type input "30"
click at [329, 213] on button "Create poll" at bounding box center [356, 215] width 157 height 19
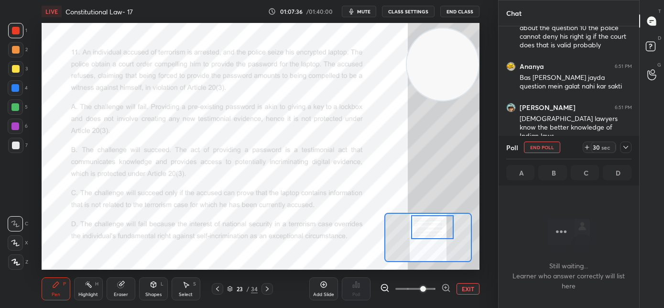
scroll to position [3, 3]
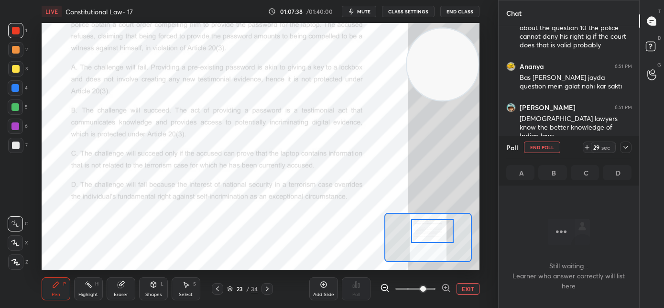
click at [434, 235] on div at bounding box center [432, 231] width 43 height 24
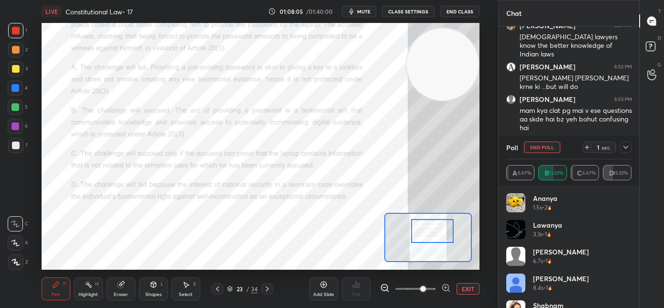
scroll to position [3067, 0]
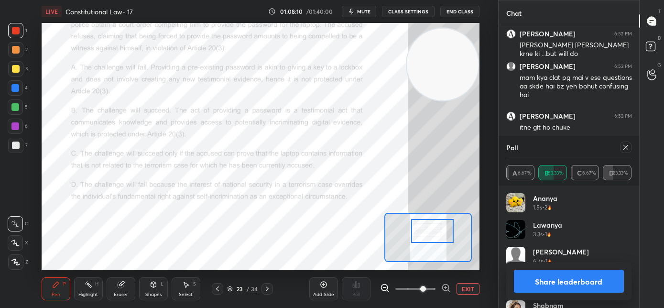
click at [625, 148] on icon at bounding box center [626, 147] width 8 height 8
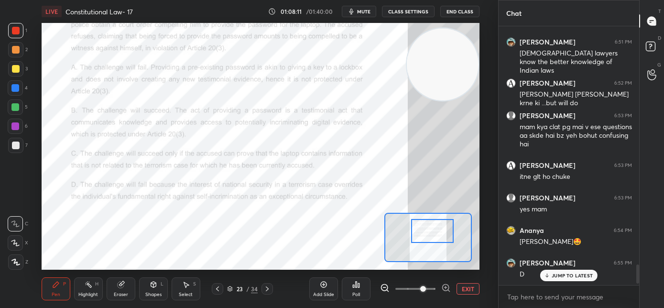
scroll to position [256, 138]
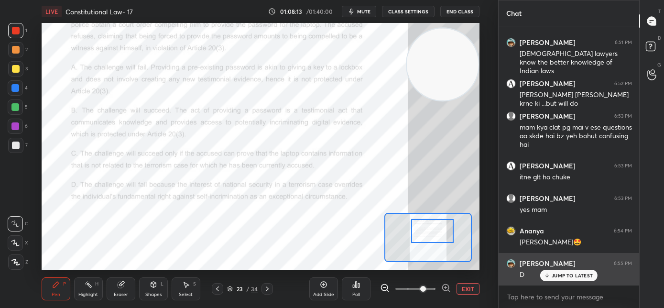
drag, startPoint x: 560, startPoint y: 276, endPoint x: 545, endPoint y: 266, distance: 17.9
click at [559, 276] on p "JUMP TO LATEST" at bounding box center [572, 275] width 41 height 6
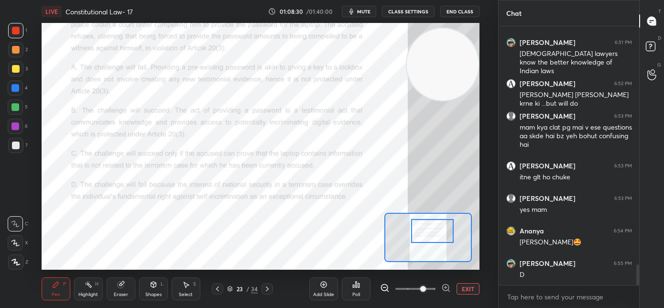
scroll to position [3051, 0]
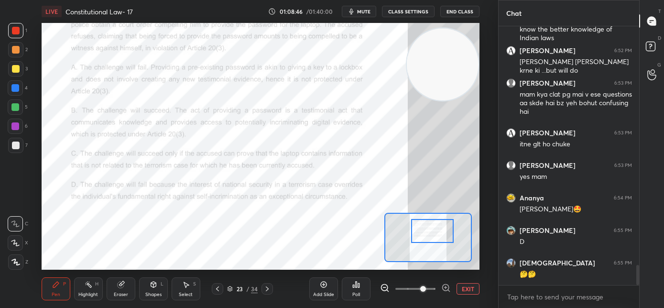
drag, startPoint x: 266, startPoint y: 289, endPoint x: 293, endPoint y: 290, distance: 26.8
click at [267, 289] on icon at bounding box center [267, 289] width 8 height 8
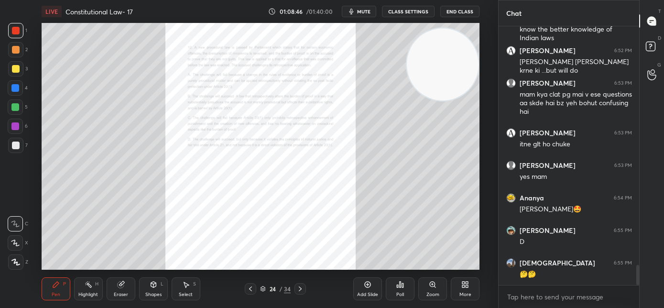
click at [435, 289] on div "Zoom" at bounding box center [432, 288] width 29 height 23
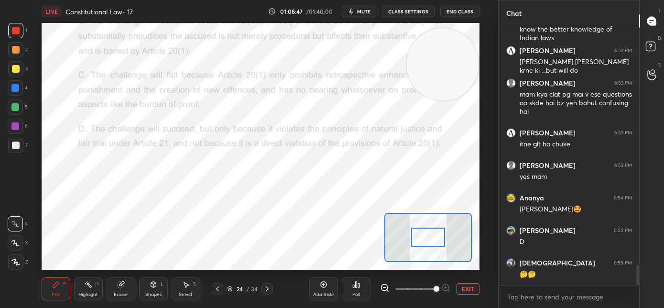
click at [429, 289] on span at bounding box center [415, 289] width 40 height 14
click at [433, 288] on span at bounding box center [436, 289] width 6 height 6
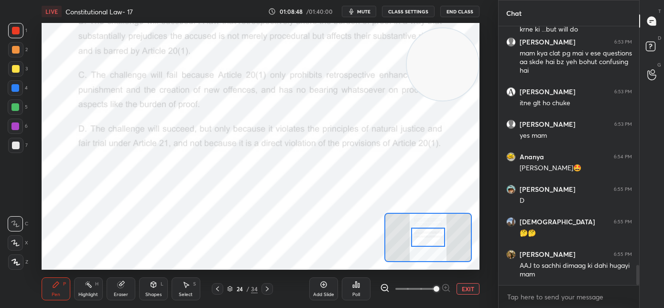
click at [433, 289] on span at bounding box center [436, 289] width 6 height 6
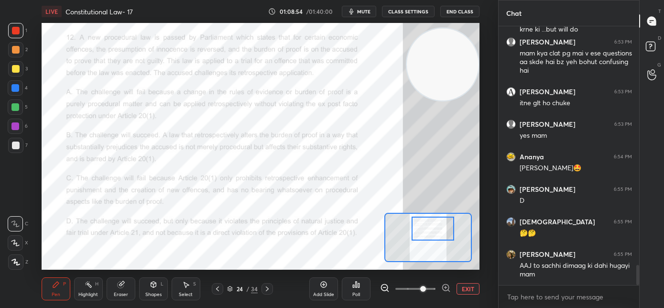
drag, startPoint x: 434, startPoint y: 241, endPoint x: 439, endPoint y: 232, distance: 9.8
click at [439, 232] on div at bounding box center [432, 229] width 43 height 24
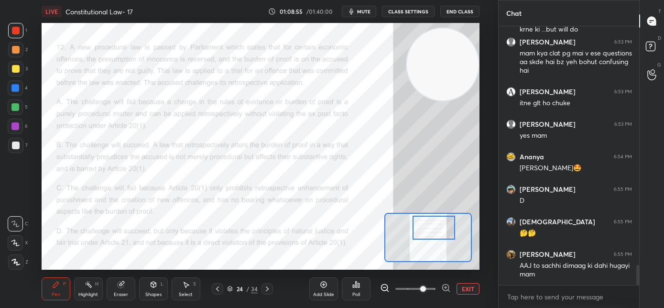
click at [434, 232] on div at bounding box center [433, 228] width 43 height 24
click at [436, 232] on div at bounding box center [433, 228] width 43 height 24
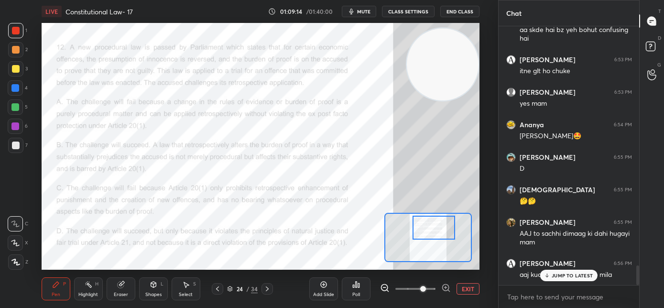
click at [544, 278] on div "JUMP TO LATEST" at bounding box center [568, 275] width 57 height 11
click at [361, 287] on div "Poll" at bounding box center [356, 288] width 29 height 23
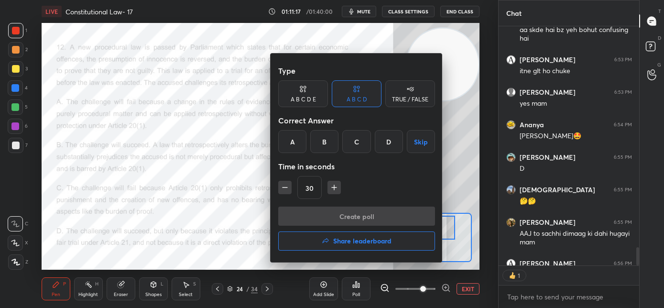
click at [322, 150] on div "B" at bounding box center [324, 141] width 28 height 23
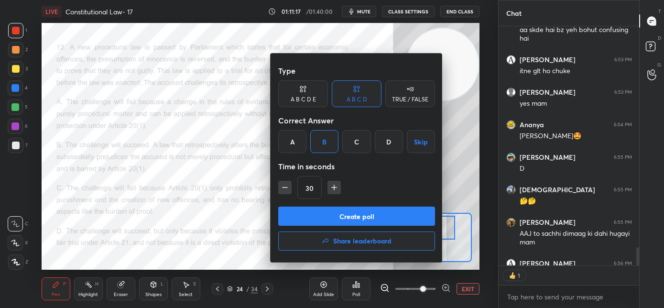
click at [329, 216] on button "Create poll" at bounding box center [356, 215] width 157 height 19
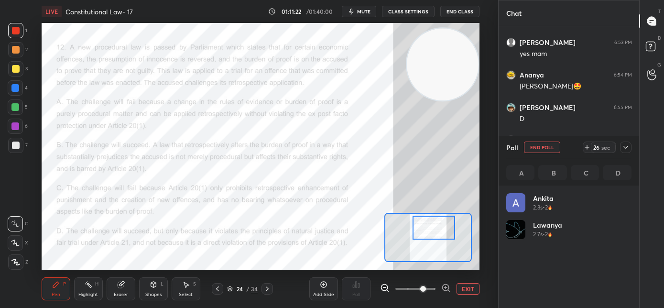
scroll to position [3, 3]
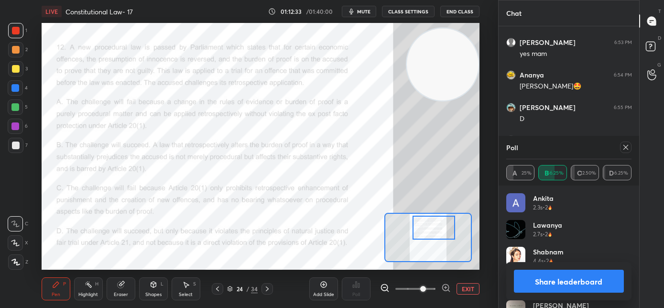
click at [625, 150] on icon at bounding box center [626, 147] width 8 height 8
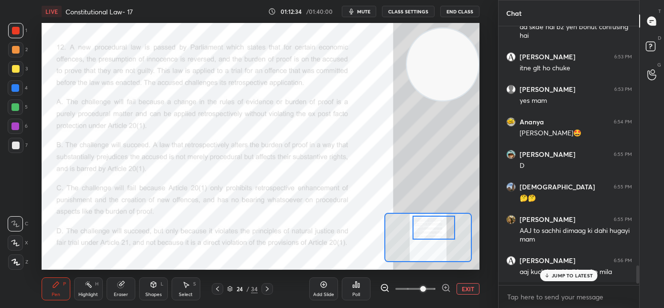
scroll to position [176, 138]
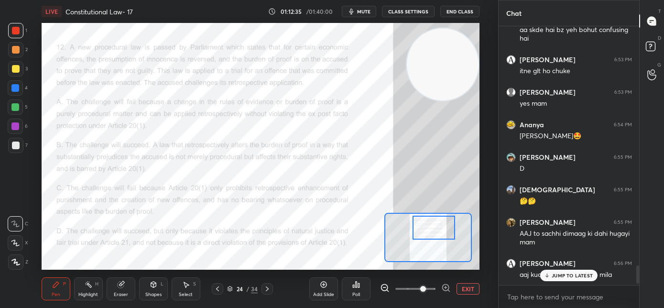
click at [561, 277] on p "JUMP TO LATEST" at bounding box center [572, 275] width 41 height 6
click at [272, 287] on div at bounding box center [266, 288] width 11 height 11
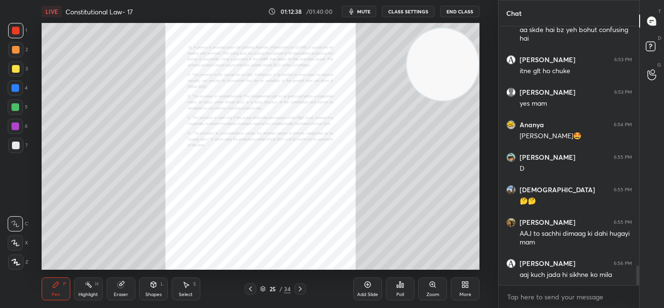
click at [427, 292] on div "Zoom" at bounding box center [432, 294] width 13 height 5
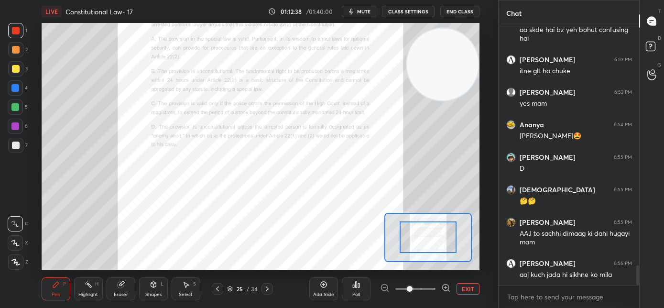
scroll to position [3165, 0]
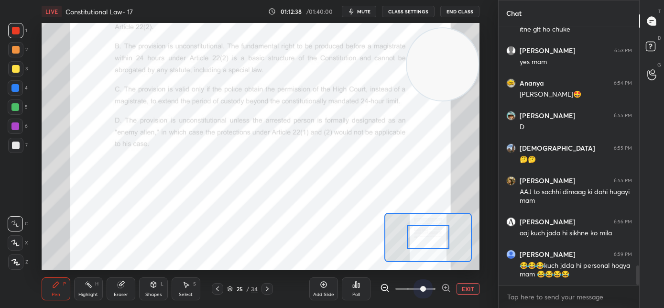
click at [425, 290] on span at bounding box center [415, 289] width 40 height 14
click at [426, 290] on span at bounding box center [423, 289] width 6 height 6
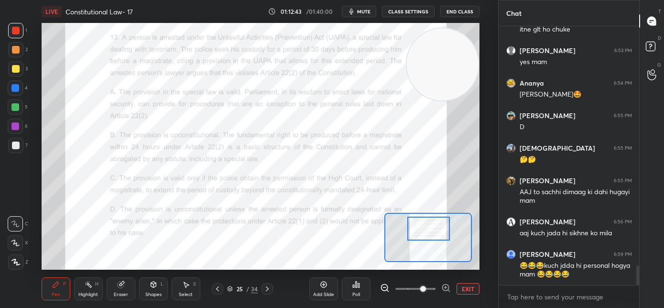
drag, startPoint x: 433, startPoint y: 242, endPoint x: 433, endPoint y: 233, distance: 8.7
click at [433, 233] on div at bounding box center [428, 229] width 43 height 24
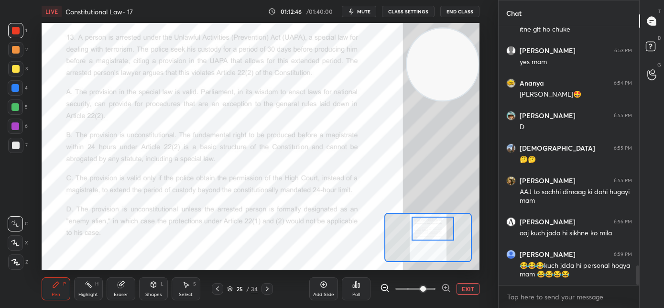
drag, startPoint x: 432, startPoint y: 227, endPoint x: 436, endPoint y: 232, distance: 6.1
click at [436, 232] on div at bounding box center [432, 229] width 43 height 24
click at [353, 290] on div "Poll" at bounding box center [356, 288] width 29 height 23
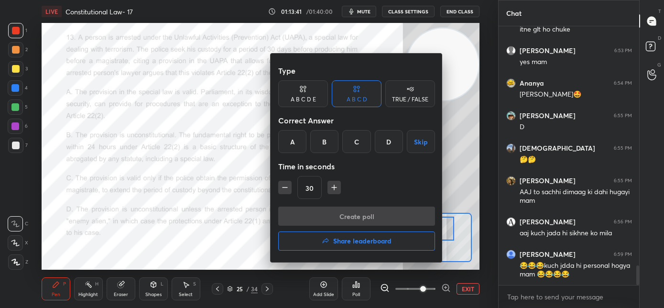
click at [325, 141] on div "B" at bounding box center [324, 141] width 28 height 23
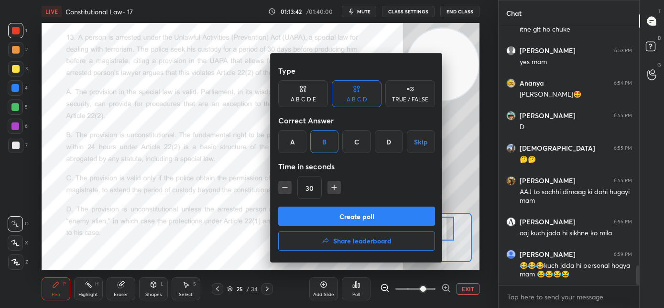
click at [325, 217] on button "Create poll" at bounding box center [356, 215] width 157 height 19
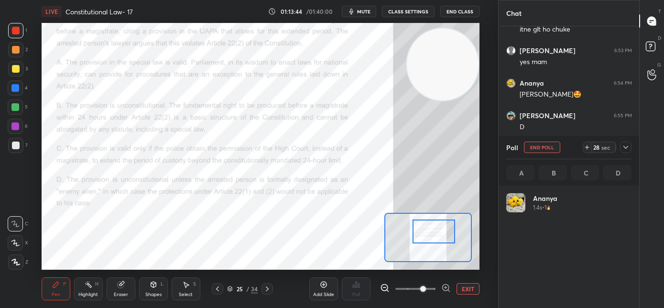
scroll to position [112, 122]
click at [425, 229] on div at bounding box center [433, 231] width 43 height 24
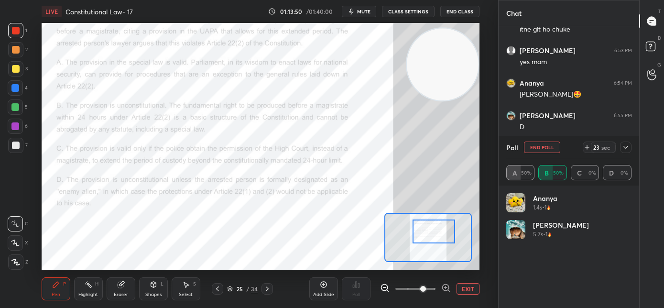
drag, startPoint x: 361, startPoint y: 16, endPoint x: 363, endPoint y: 22, distance: 6.7
click at [361, 16] on button "mute" at bounding box center [359, 11] width 34 height 11
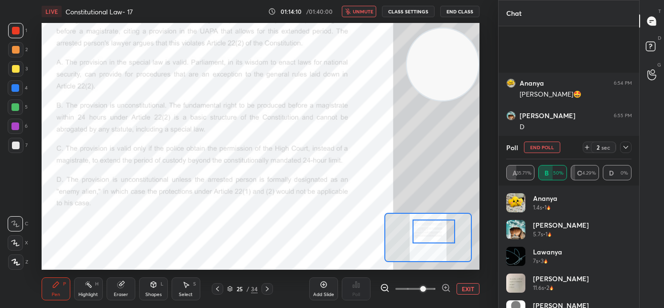
scroll to position [3247, 0]
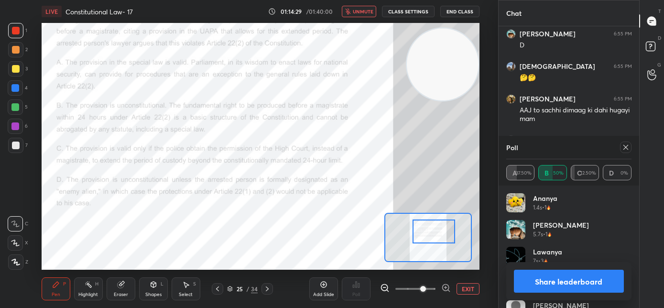
click at [365, 12] on span "unmute" at bounding box center [363, 11] width 21 height 7
drag, startPoint x: 625, startPoint y: 151, endPoint x: 596, endPoint y: 152, distance: 28.2
click at [624, 151] on div at bounding box center [625, 146] width 11 height 11
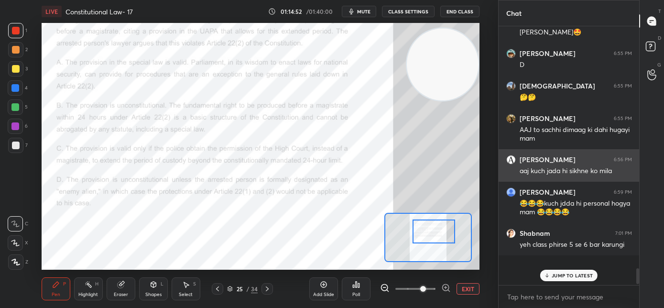
scroll to position [256, 138]
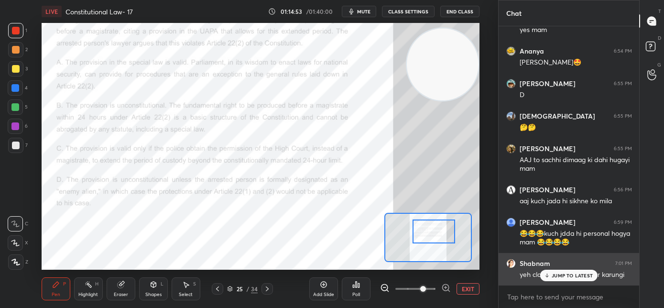
click at [557, 274] on p "JUMP TO LATEST" at bounding box center [572, 275] width 41 height 6
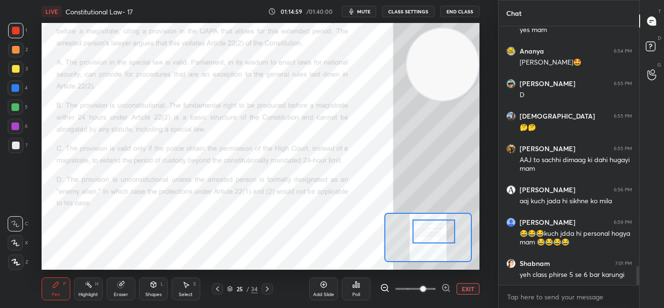
click at [269, 290] on icon at bounding box center [267, 289] width 8 height 8
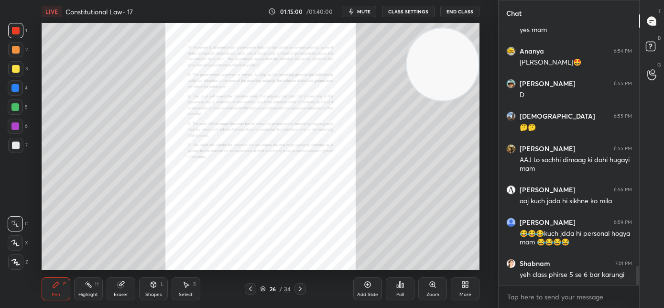
click at [428, 292] on div "Zoom" at bounding box center [432, 294] width 13 height 5
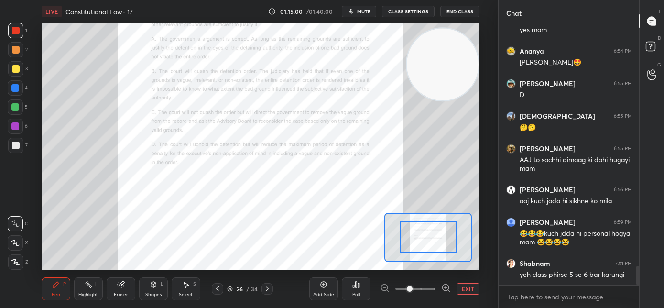
click at [430, 289] on span at bounding box center [415, 289] width 40 height 14
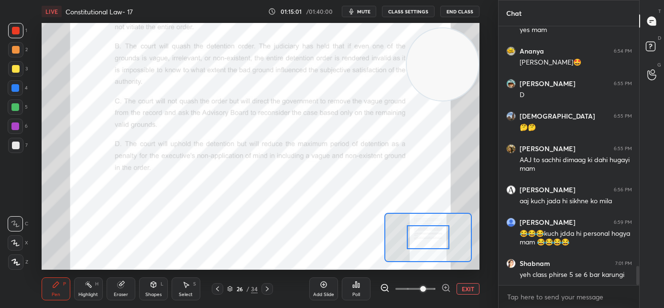
click at [426, 288] on span at bounding box center [423, 289] width 6 height 6
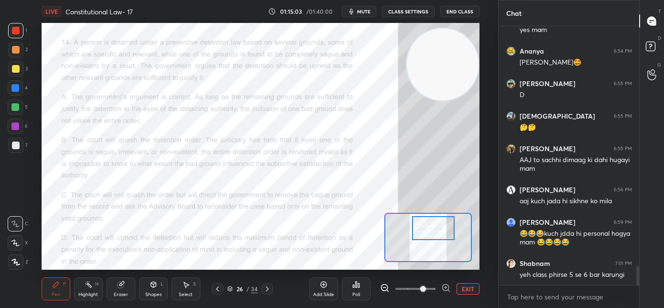
drag, startPoint x: 433, startPoint y: 229, endPoint x: 438, endPoint y: 232, distance: 6.0
click at [438, 232] on div at bounding box center [433, 228] width 43 height 24
click at [350, 293] on div "Poll" at bounding box center [356, 288] width 29 height 23
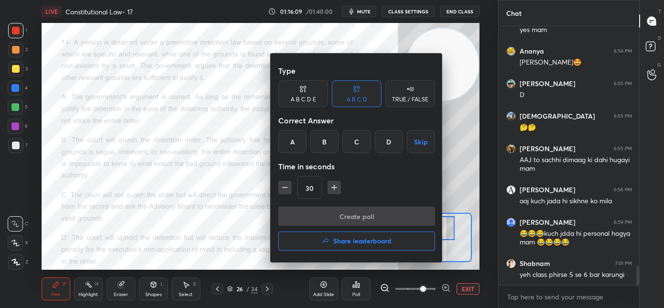
click at [324, 148] on div "B" at bounding box center [324, 141] width 28 height 23
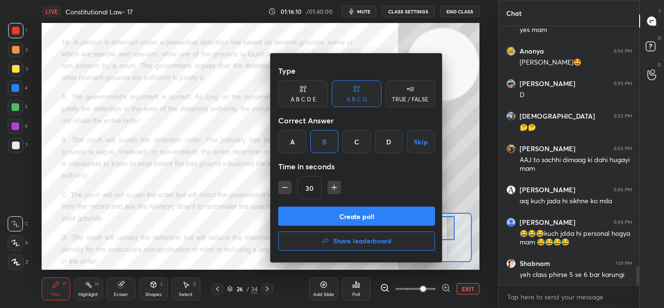
click at [319, 218] on button "Create poll" at bounding box center [356, 215] width 157 height 19
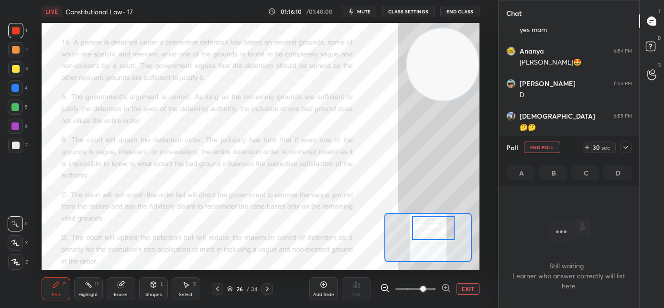
scroll to position [3, 3]
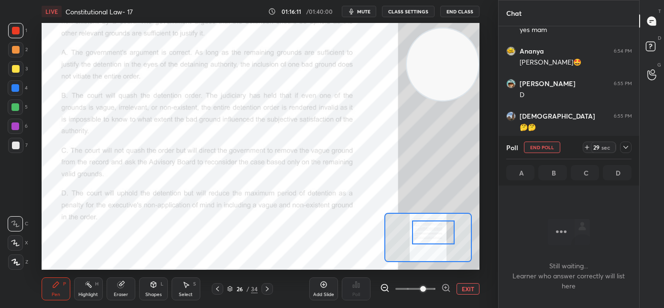
click at [422, 232] on div at bounding box center [433, 232] width 43 height 24
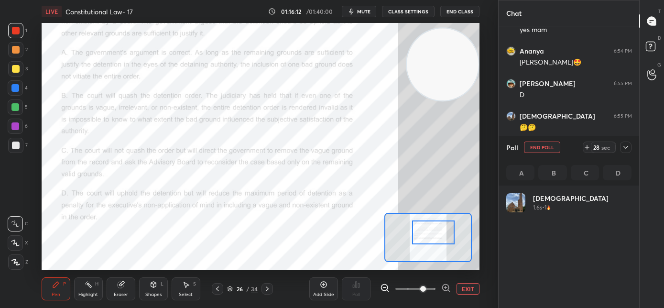
scroll to position [112, 122]
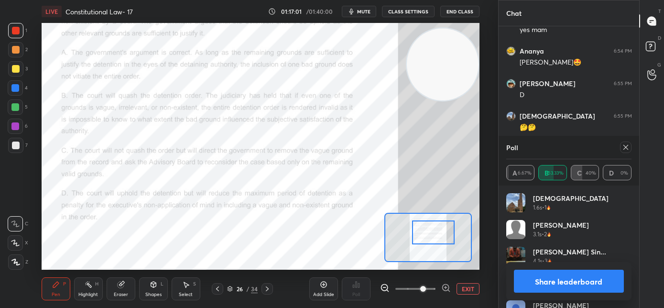
click at [625, 150] on icon at bounding box center [626, 147] width 8 height 8
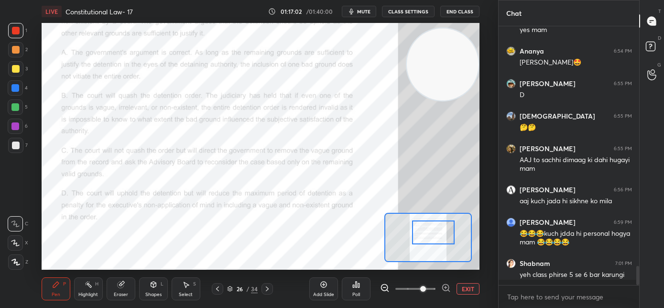
scroll to position [3, 3]
click at [270, 289] on icon at bounding box center [267, 289] width 8 height 8
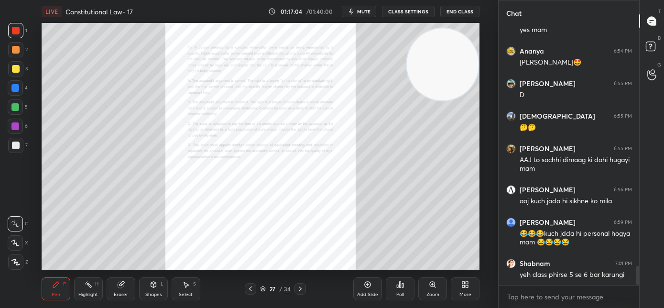
click at [358, 10] on button "mute" at bounding box center [359, 11] width 34 height 11
click at [429, 287] on icon at bounding box center [433, 285] width 8 height 8
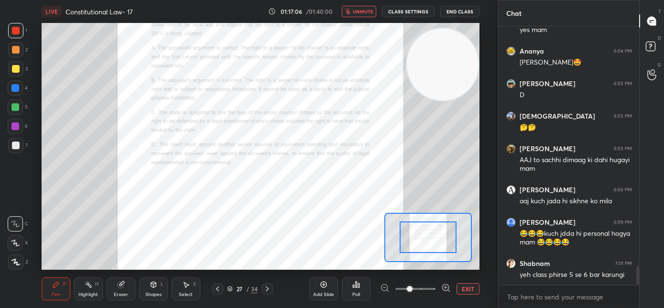
click at [428, 288] on span at bounding box center [415, 289] width 40 height 14
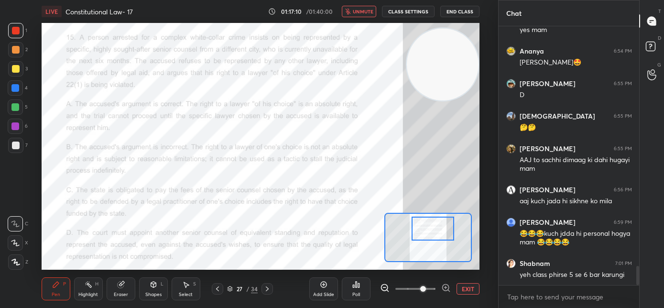
click at [437, 233] on div at bounding box center [432, 229] width 43 height 24
click at [362, 11] on span "unmute" at bounding box center [363, 11] width 21 height 7
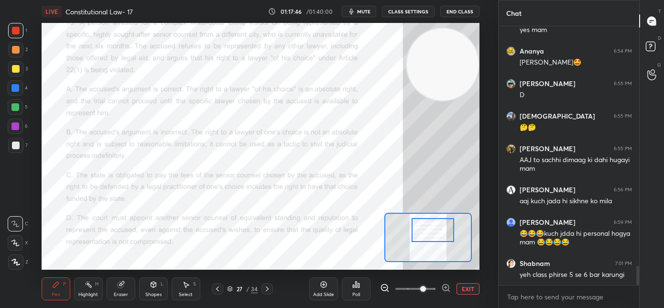
click at [437, 237] on div at bounding box center [432, 230] width 43 height 24
click at [357, 287] on icon at bounding box center [356, 285] width 8 height 8
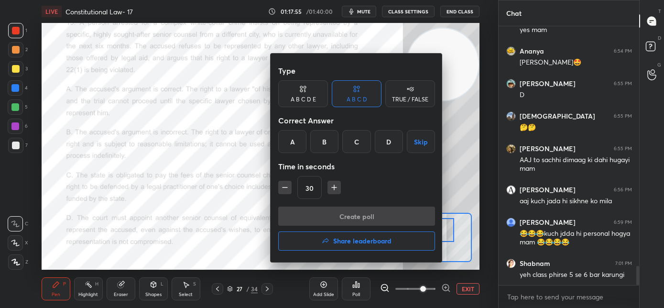
click at [320, 140] on div "B" at bounding box center [324, 141] width 28 height 23
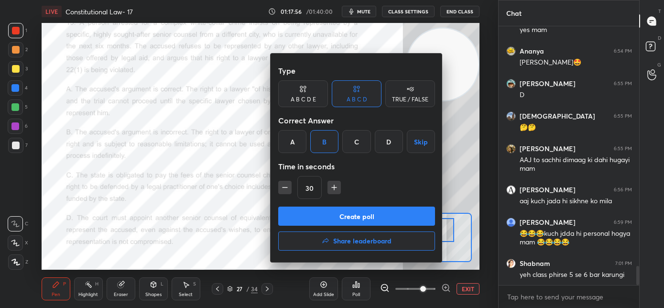
click at [324, 206] on button "Create poll" at bounding box center [356, 215] width 157 height 19
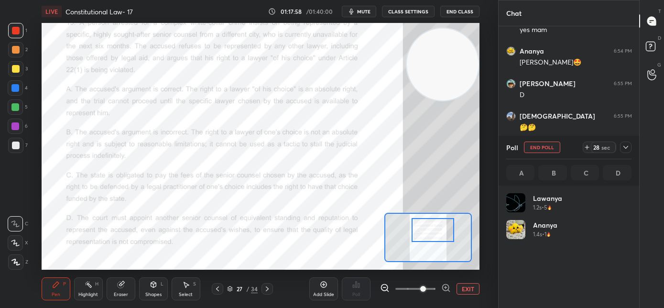
scroll to position [112, 122]
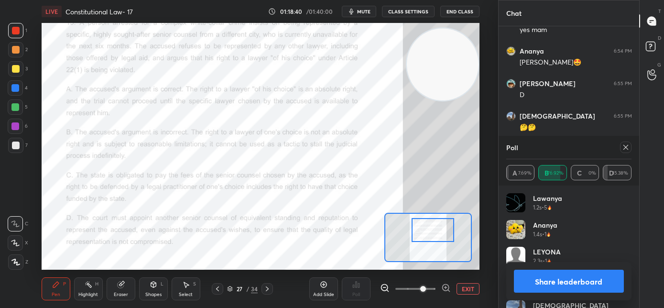
click at [266, 289] on icon at bounding box center [267, 289] width 8 height 8
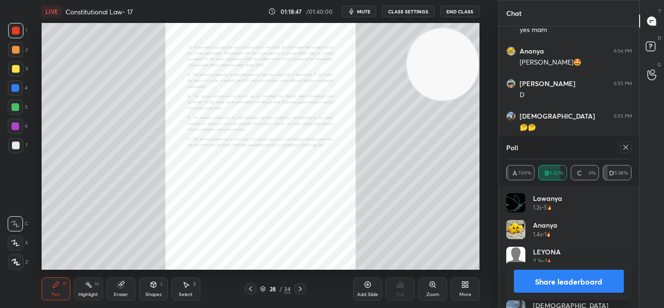
click at [434, 293] on div "Zoom" at bounding box center [432, 294] width 13 height 5
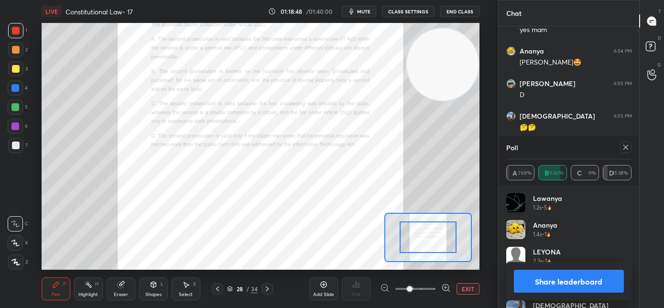
click at [426, 289] on span at bounding box center [415, 289] width 40 height 14
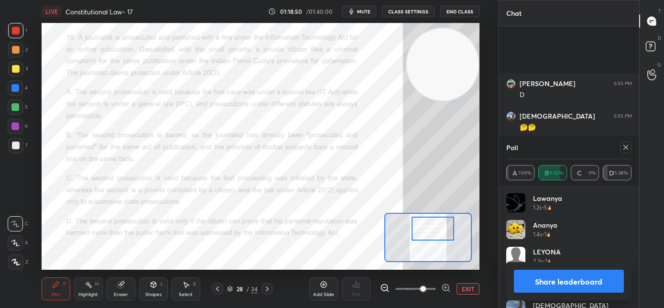
scroll to position [3280, 0]
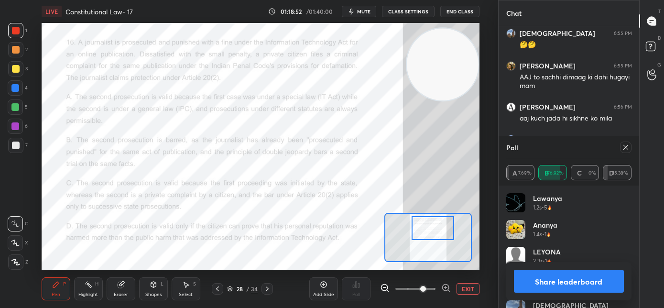
click at [434, 229] on div at bounding box center [432, 228] width 43 height 24
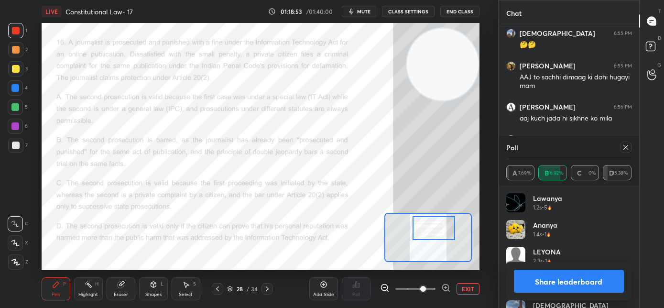
click at [220, 291] on icon at bounding box center [218, 289] width 8 height 8
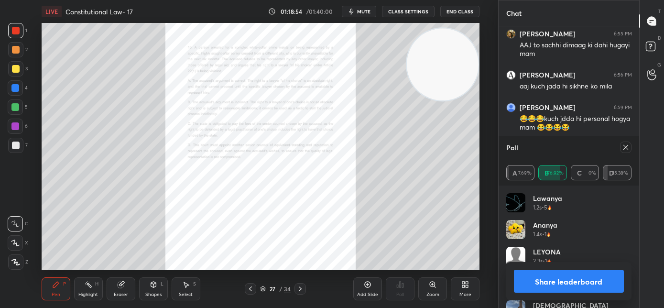
scroll to position [3, 3]
click at [622, 149] on icon at bounding box center [626, 147] width 8 height 8
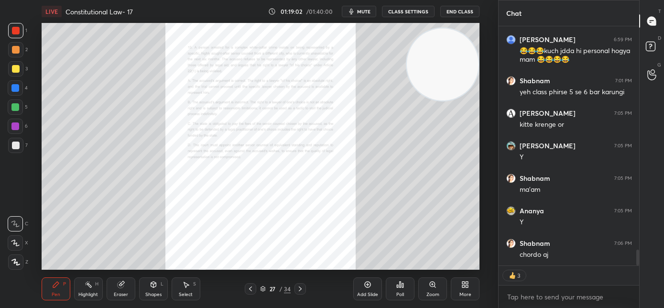
scroll to position [3412, 0]
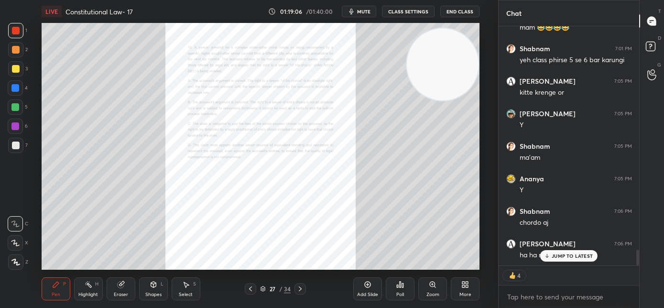
drag, startPoint x: 555, startPoint y: 257, endPoint x: 497, endPoint y: 241, distance: 60.4
click at [554, 256] on p "JUMP TO LATEST" at bounding box center [572, 256] width 41 height 6
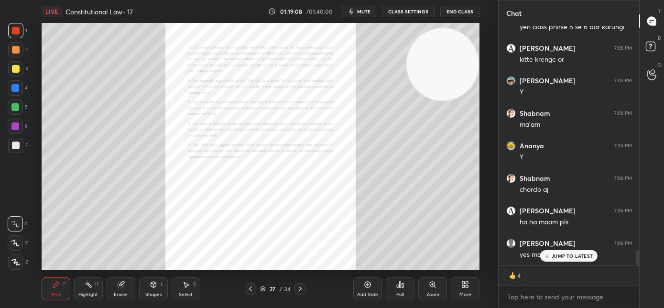
scroll to position [3477, 0]
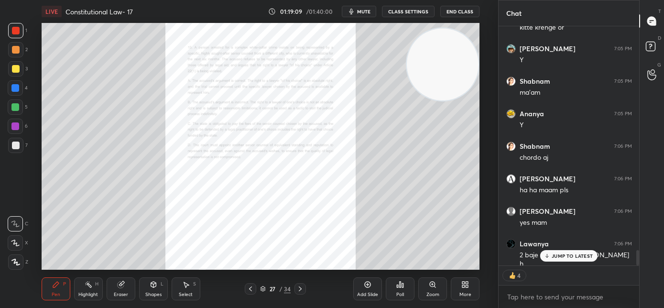
click at [572, 256] on p "JUMP TO LATEST" at bounding box center [572, 256] width 41 height 6
click at [400, 292] on div "Poll" at bounding box center [400, 294] width 8 height 5
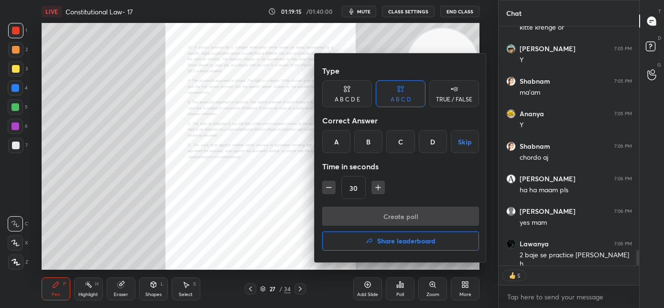
scroll to position [3510, 0]
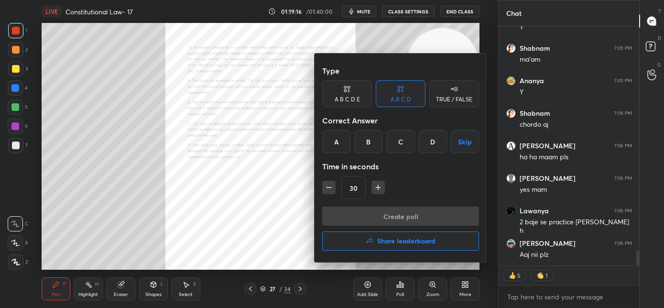
click at [357, 246] on button "Share leaderboard" at bounding box center [400, 240] width 157 height 19
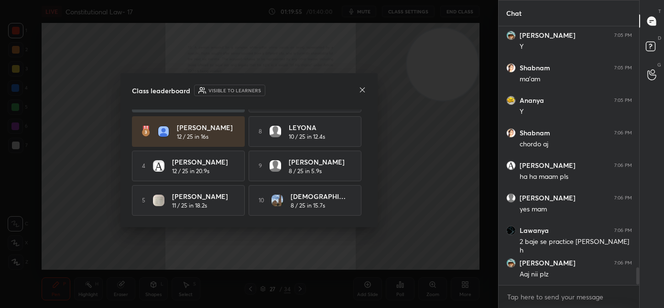
scroll to position [0, 0]
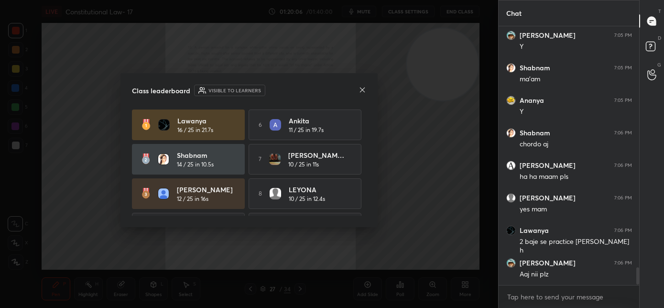
click at [362, 92] on icon at bounding box center [362, 90] width 8 height 8
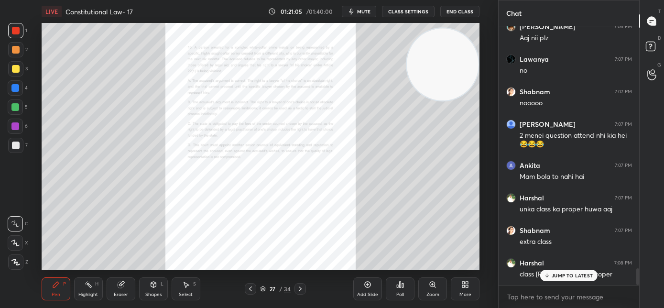
scroll to position [3758, 0]
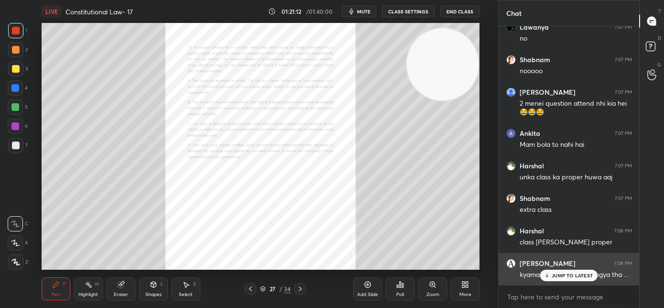
click at [553, 278] on div "JUMP TO LATEST" at bounding box center [568, 275] width 57 height 11
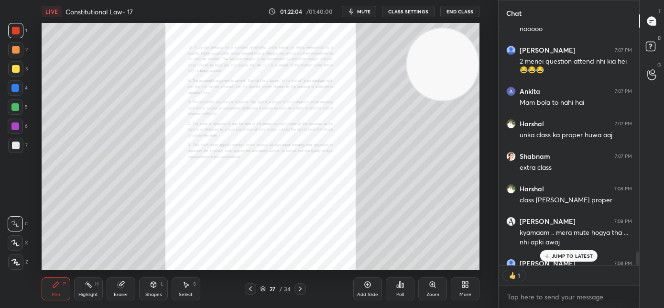
scroll to position [3853, 0]
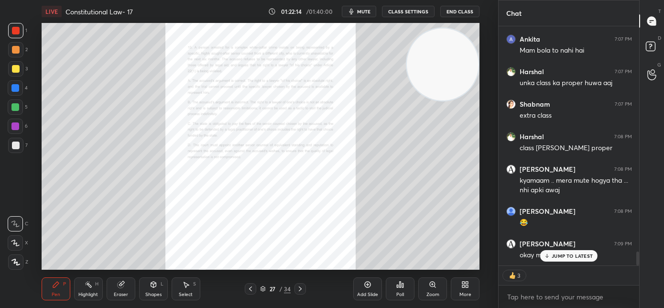
click at [562, 255] on p "JUMP TO LATEST" at bounding box center [572, 256] width 41 height 6
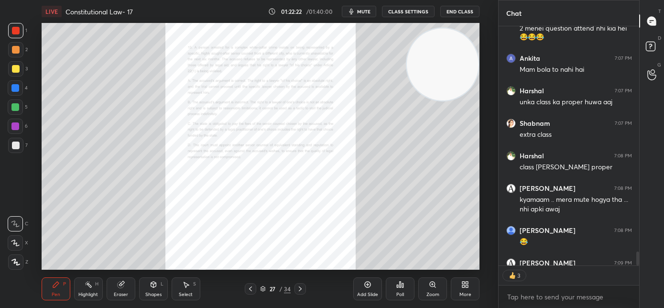
scroll to position [3833, 0]
click at [369, 12] on span "mute" at bounding box center [363, 11] width 13 height 7
click at [444, 14] on button "End Class" at bounding box center [459, 11] width 39 height 11
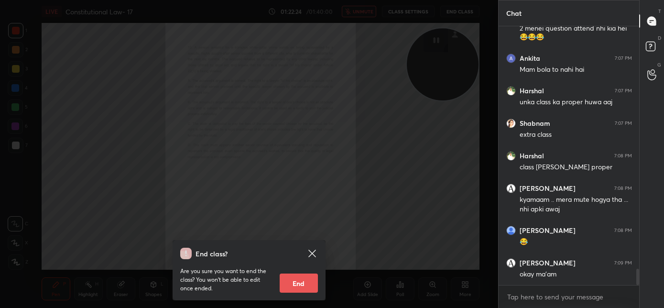
click at [304, 281] on button "End" at bounding box center [299, 282] width 38 height 19
type textarea "x"
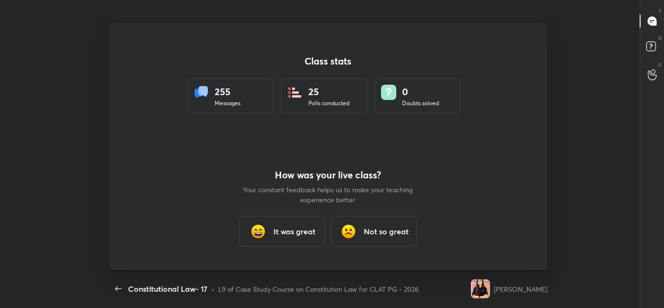
scroll to position [246, 656]
click at [296, 230] on h3 "It was great" at bounding box center [294, 231] width 42 height 11
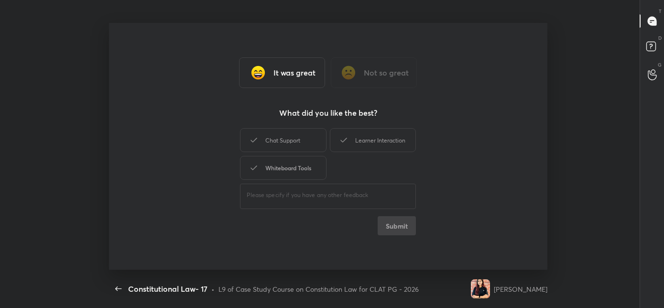
click at [309, 162] on div "Whiteboard Tools" at bounding box center [283, 168] width 86 height 24
click at [315, 138] on div "Chat Support" at bounding box center [283, 140] width 86 height 24
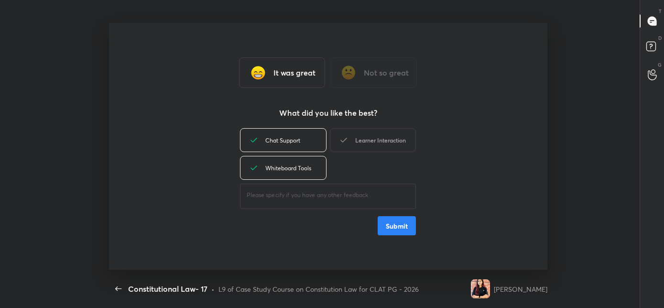
click at [360, 138] on div "Learner Interaction" at bounding box center [373, 140] width 86 height 24
click at [389, 233] on button "Submit" at bounding box center [397, 225] width 38 height 19
